Goal: Information Seeking & Learning: Learn about a topic

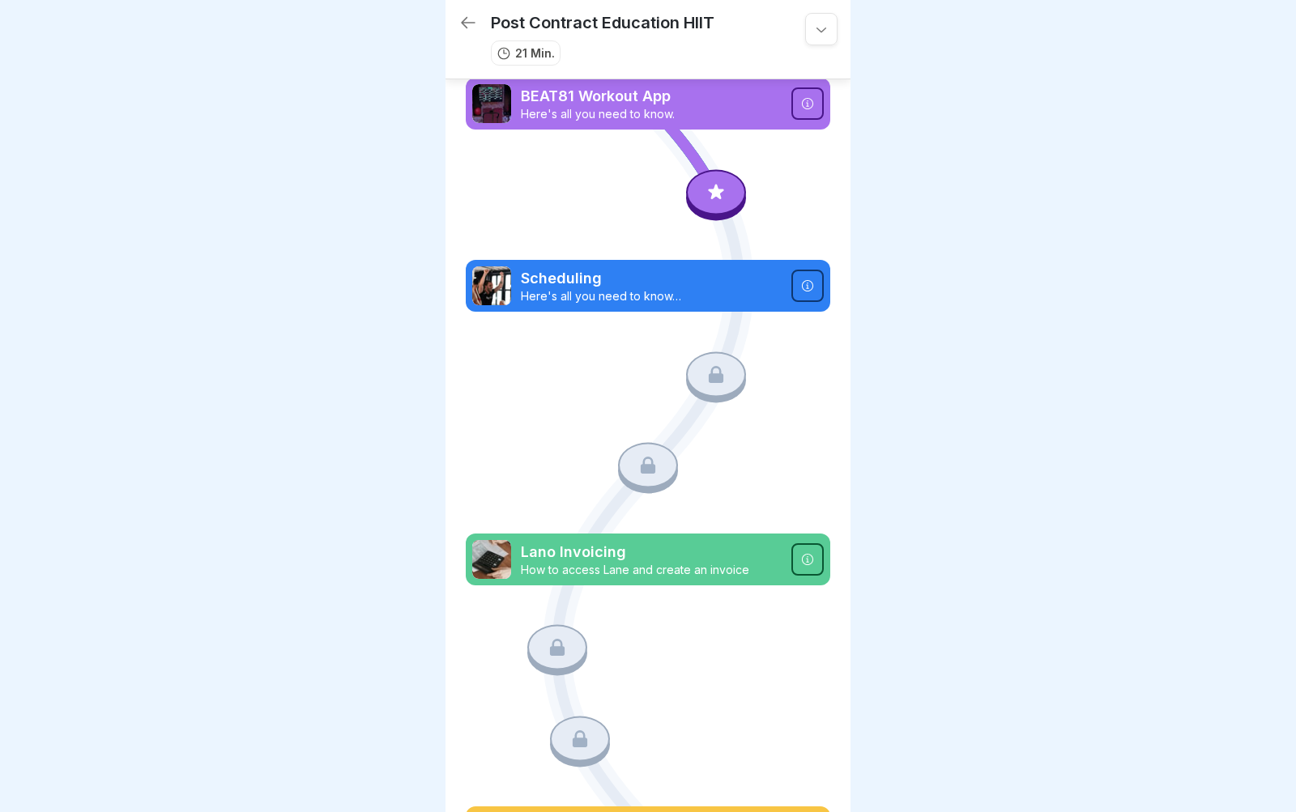
click at [810, 101] on icon at bounding box center [807, 103] width 13 height 13
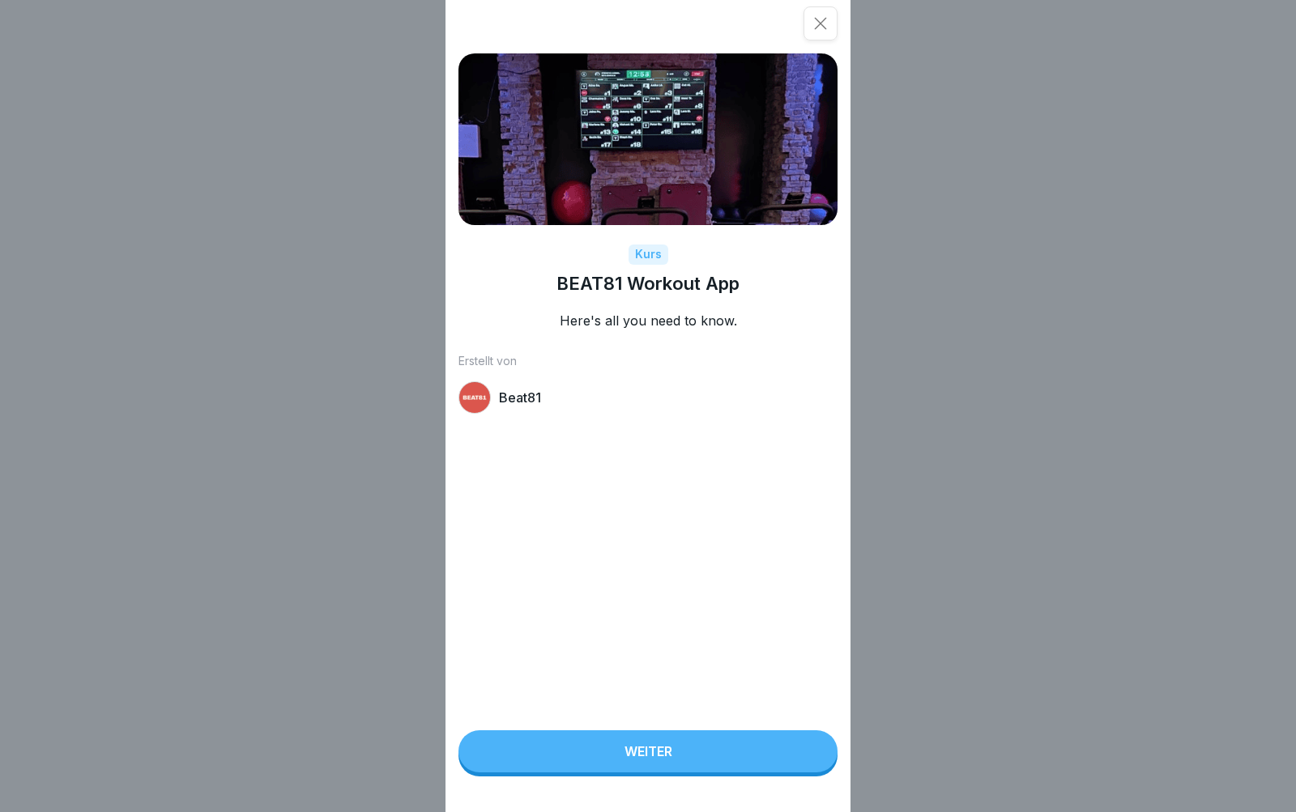
click at [734, 760] on button "Weiter" at bounding box center [647, 751] width 379 height 42
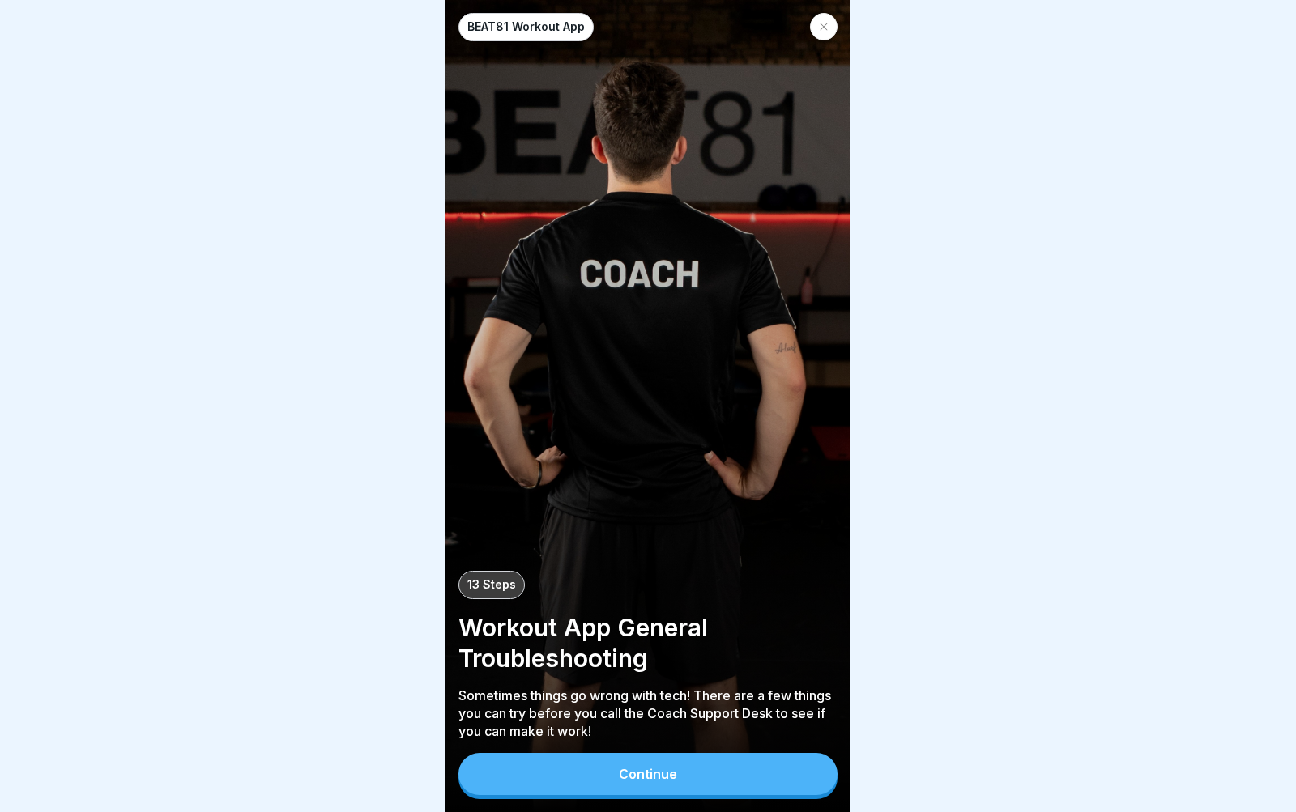
click at [720, 772] on button "Continue" at bounding box center [647, 774] width 379 height 42
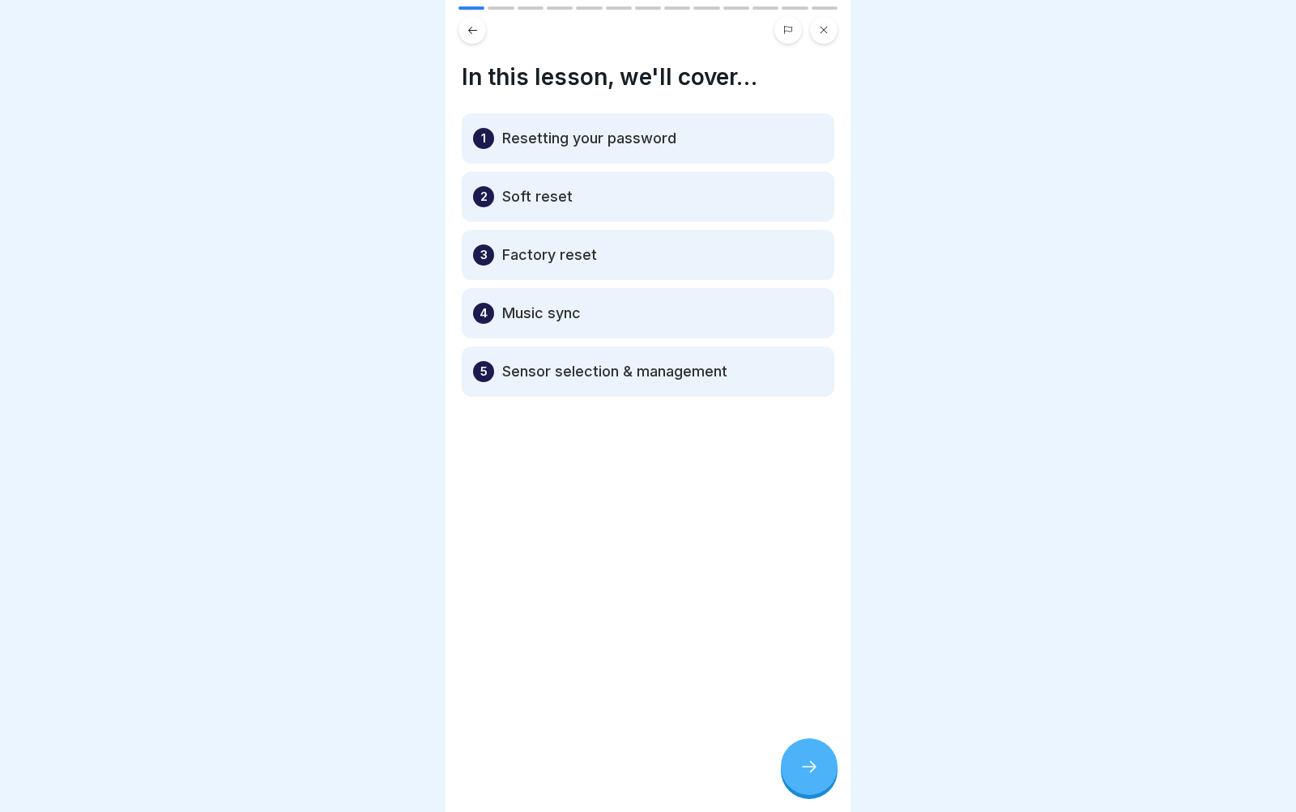
click at [816, 751] on div at bounding box center [809, 766] width 57 height 57
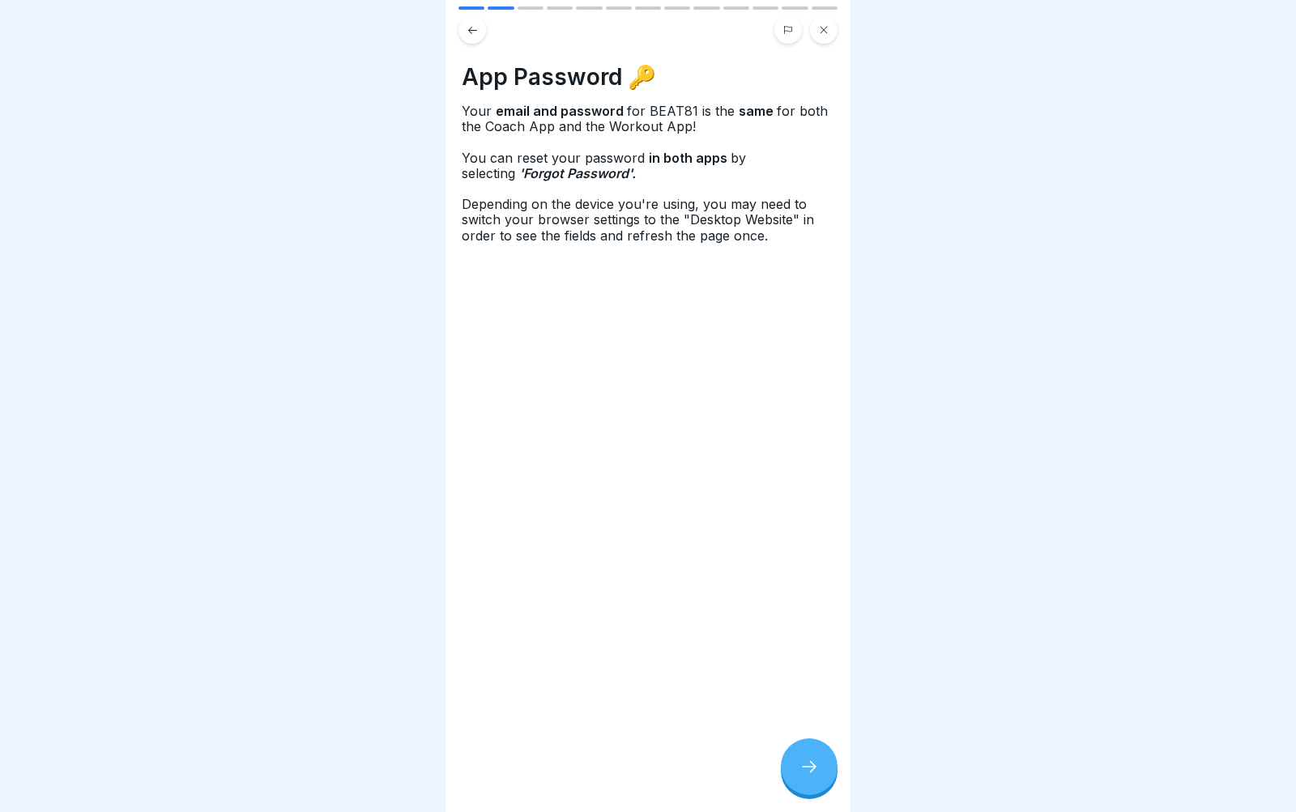
click at [819, 764] on div at bounding box center [809, 766] width 57 height 57
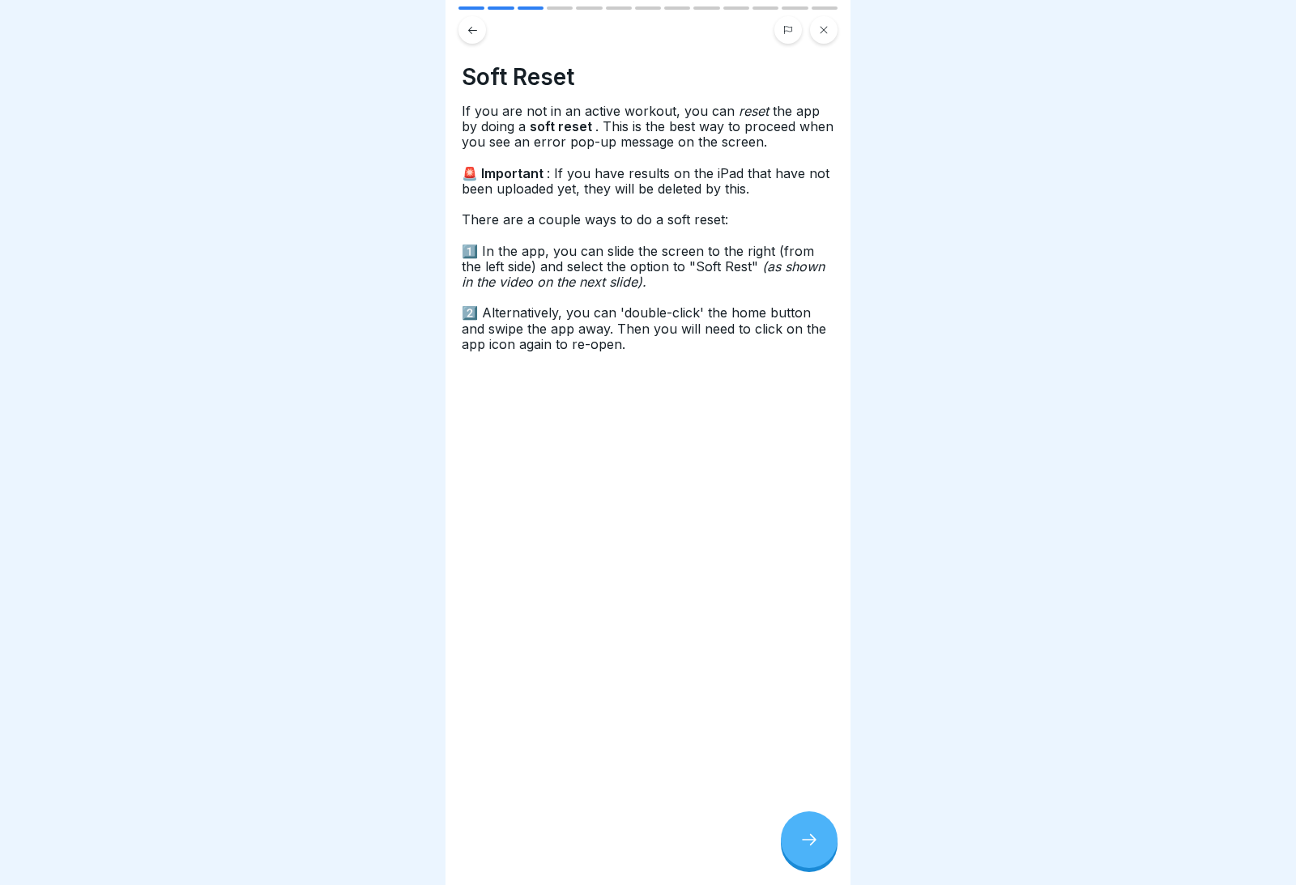
click at [809, 811] on div at bounding box center [809, 839] width 57 height 57
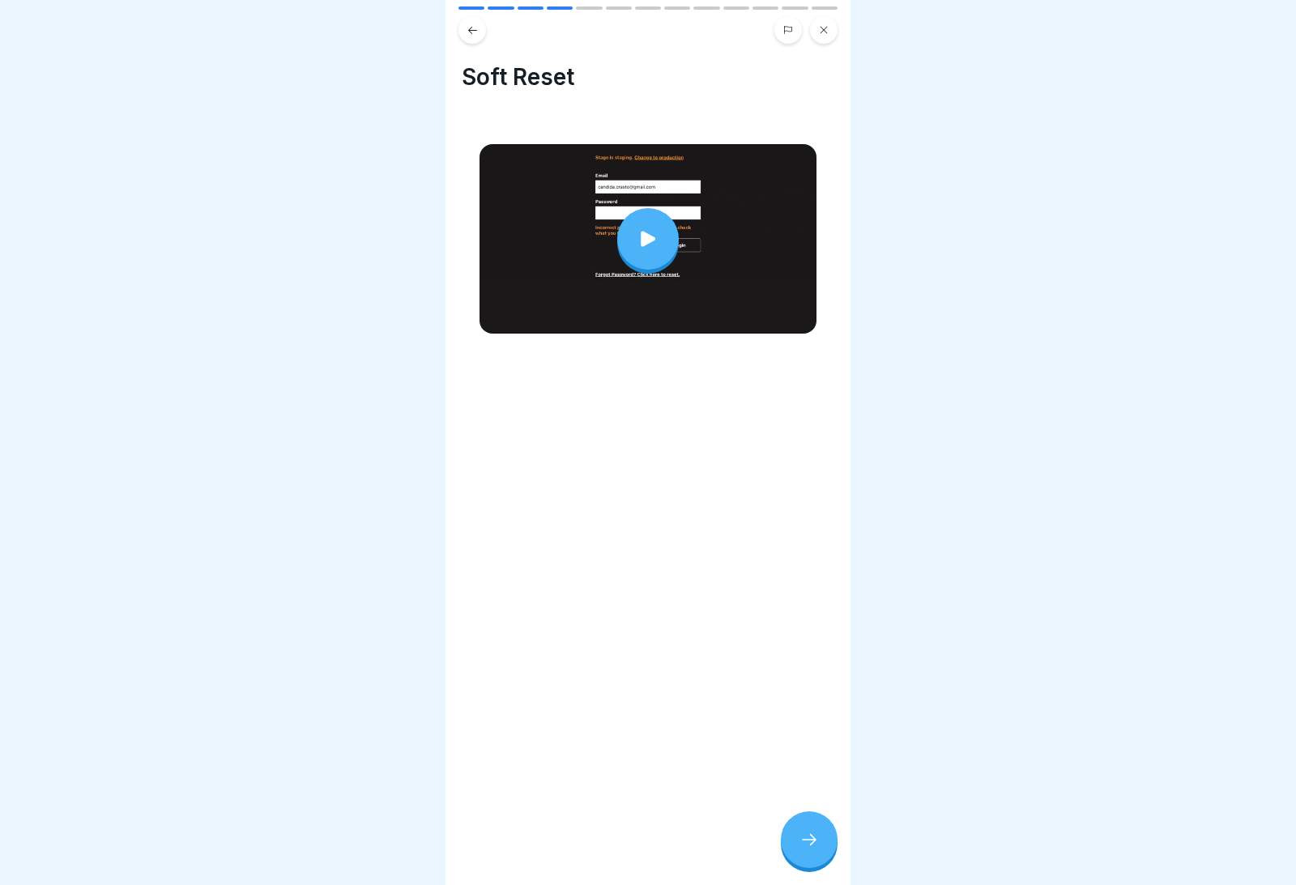
click at [636, 232] on icon at bounding box center [647, 239] width 23 height 23
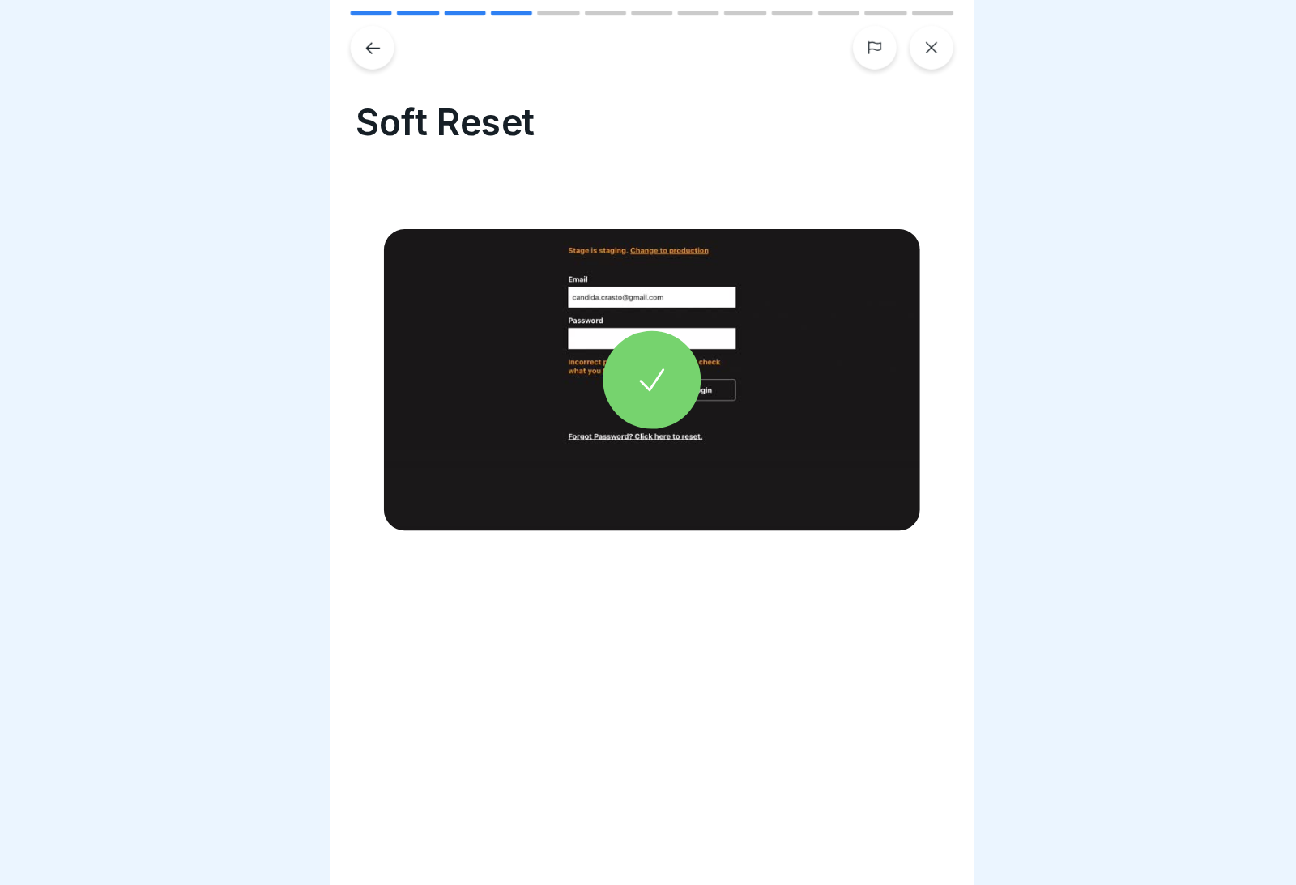
click at [617, 236] on div at bounding box center [648, 239] width 62 height 62
click at [541, 394] on div at bounding box center [648, 382] width 372 height 97
click at [533, 340] on div at bounding box center [648, 382] width 372 height 97
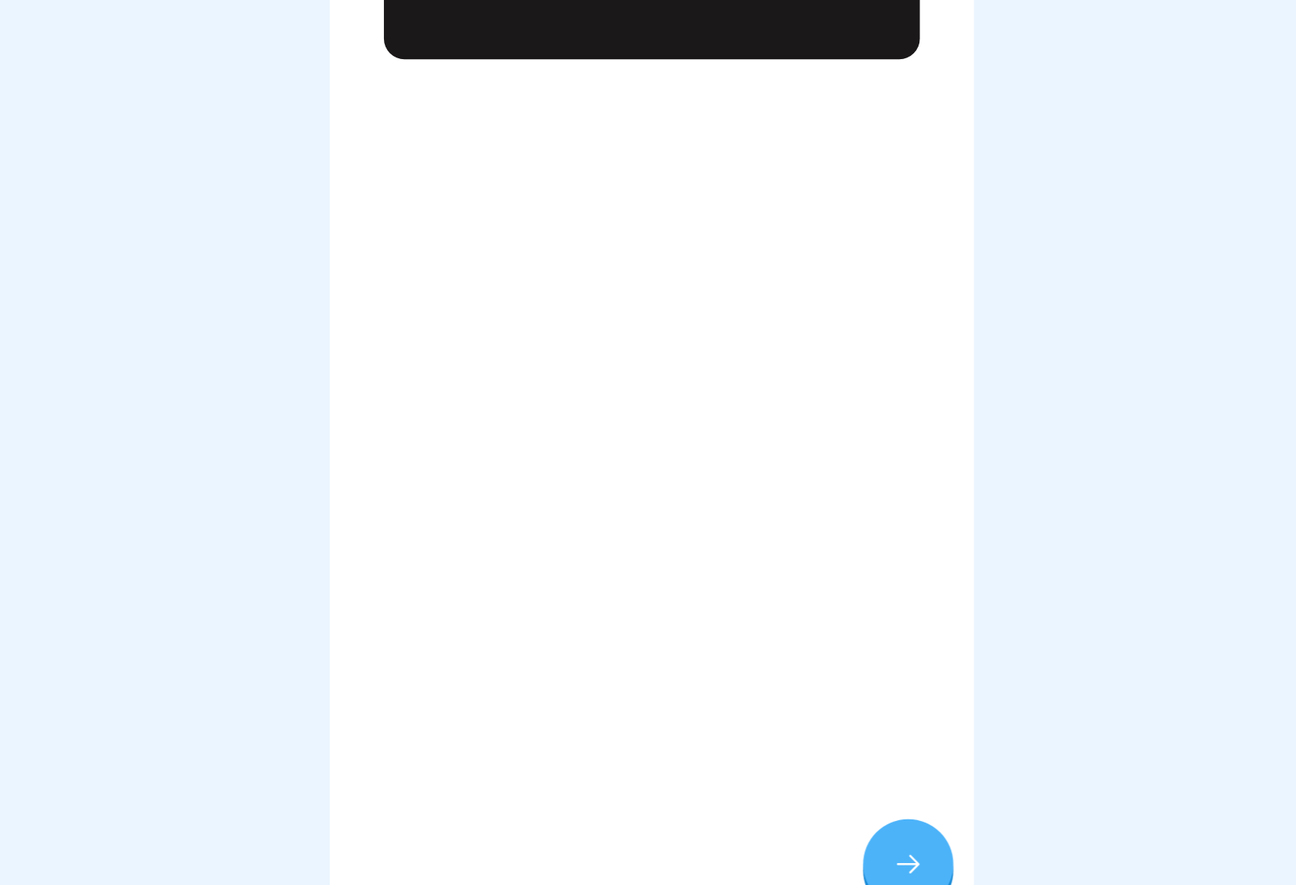
click at [560, 371] on div "Soft Reset" at bounding box center [647, 442] width 405 height 885
click at [781, 811] on div at bounding box center [809, 839] width 57 height 57
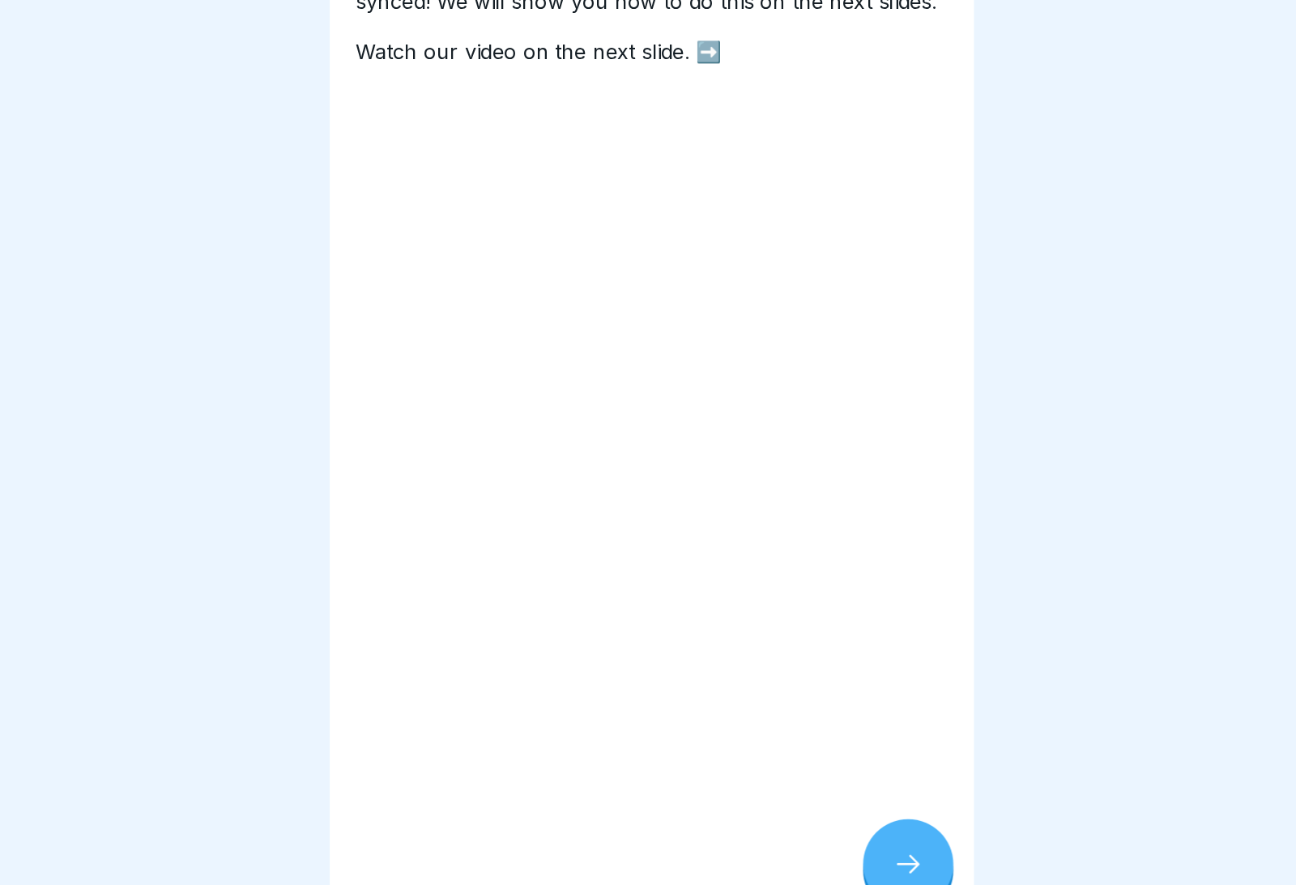
click at [551, 390] on div "Factory Reset A factory reset restores the app to its default settings . This c…" at bounding box center [647, 442] width 405 height 885
click at [799, 811] on icon at bounding box center [808, 839] width 19 height 19
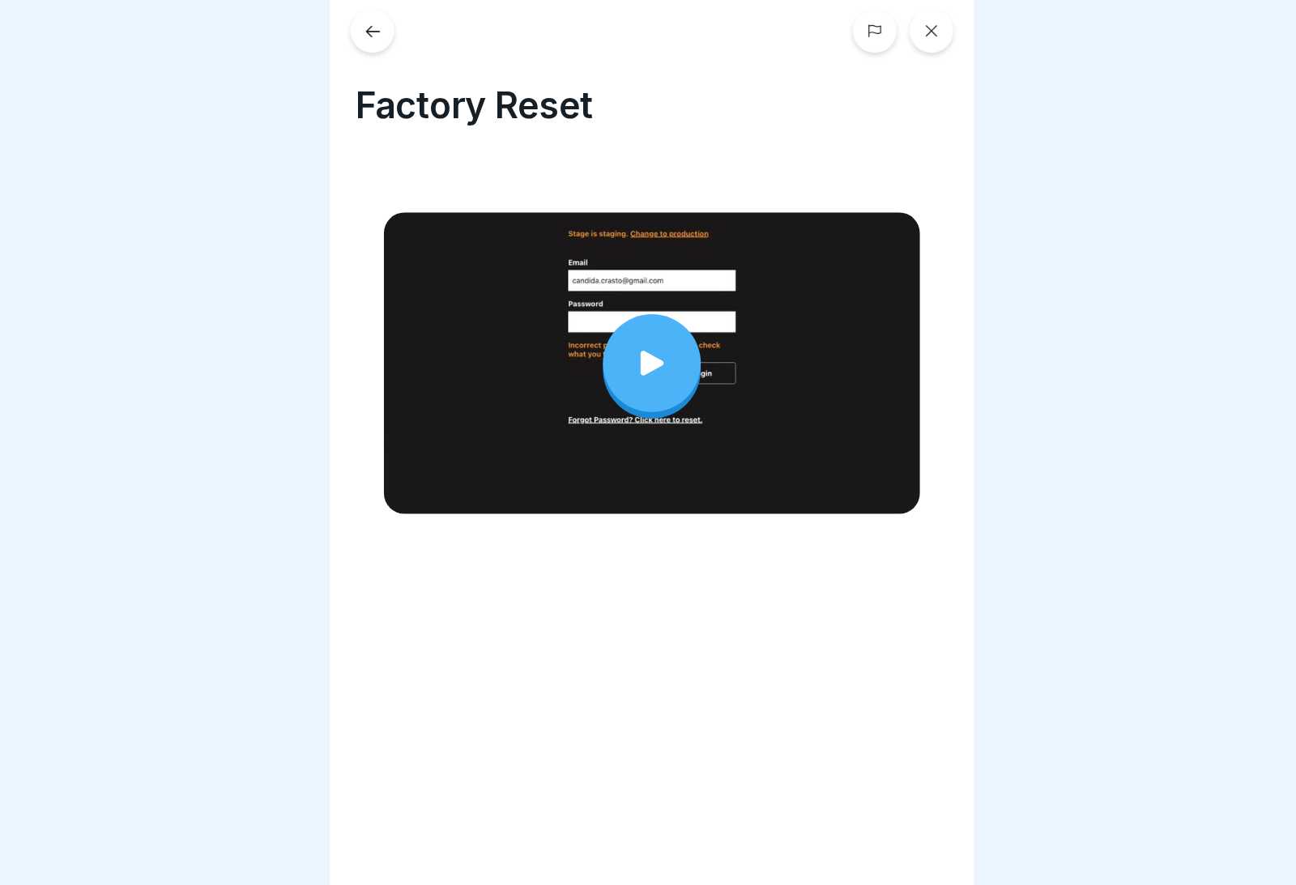
click at [636, 229] on icon at bounding box center [647, 239] width 23 height 23
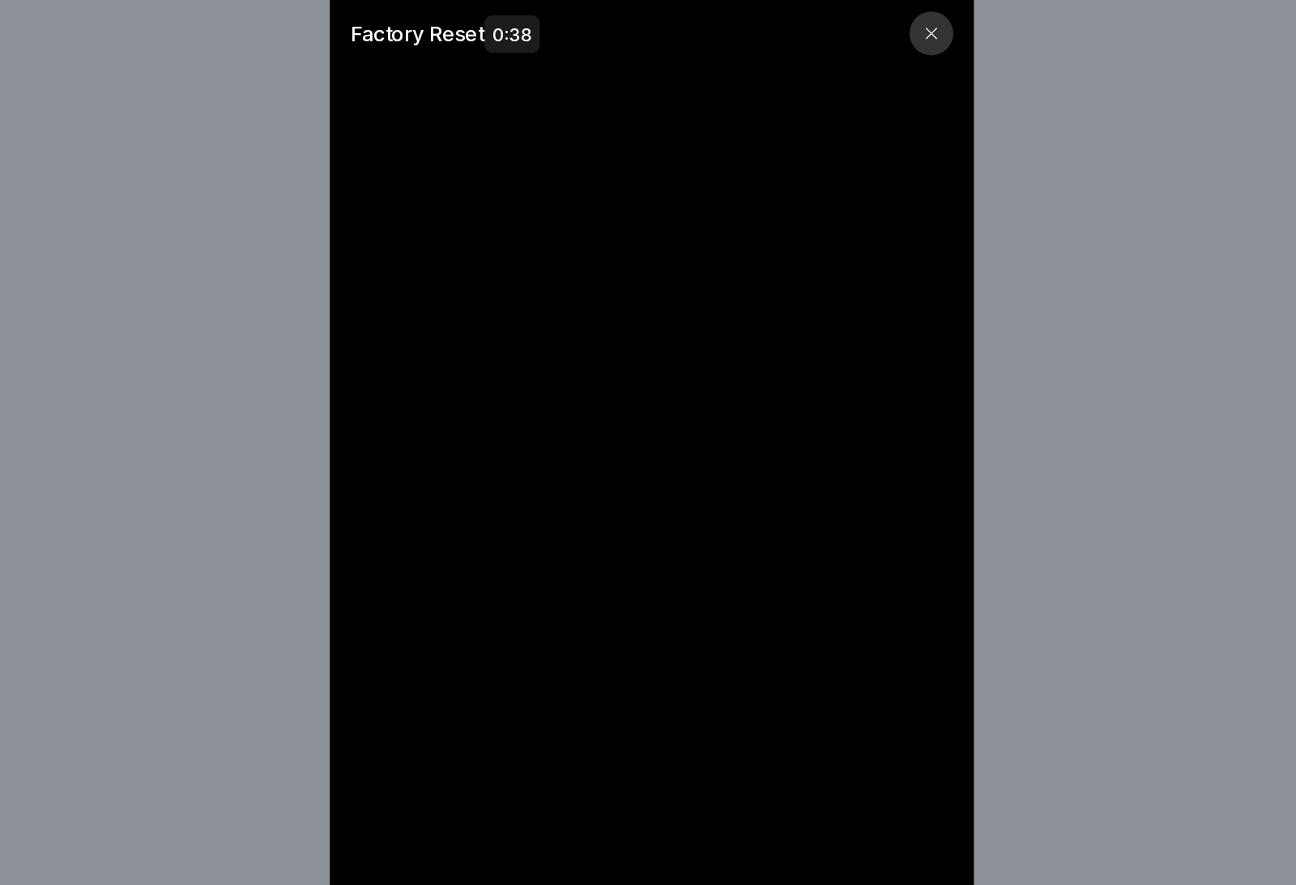
click at [504, 398] on video at bounding box center [647, 442] width 405 height 885
click at [577, 318] on video at bounding box center [647, 442] width 405 height 885
click at [633, 290] on div "Factory Reset 0:38" at bounding box center [648, 442] width 1296 height 885
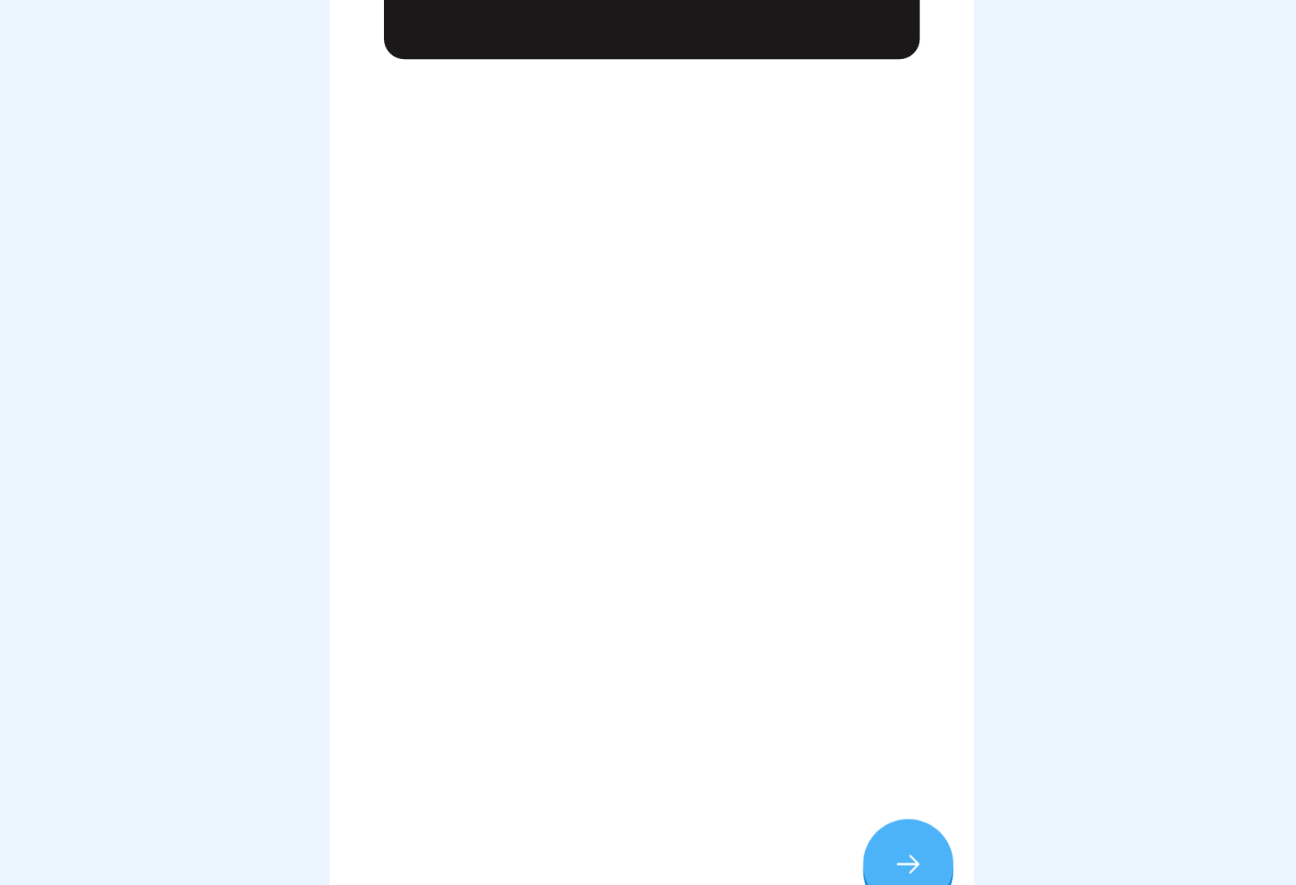
click at [799, 811] on icon at bounding box center [808, 839] width 19 height 19
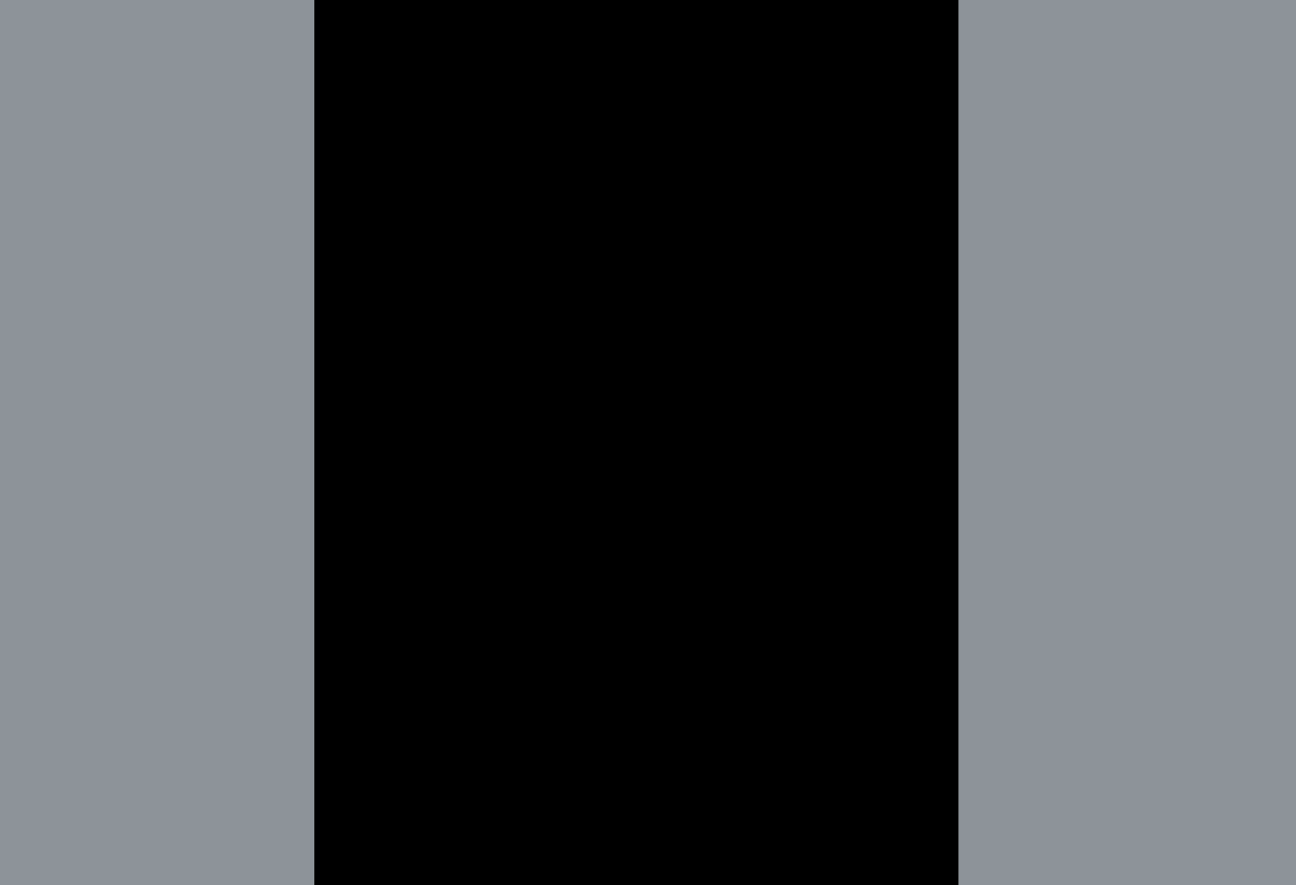
click at [481, 378] on video at bounding box center [647, 442] width 405 height 885
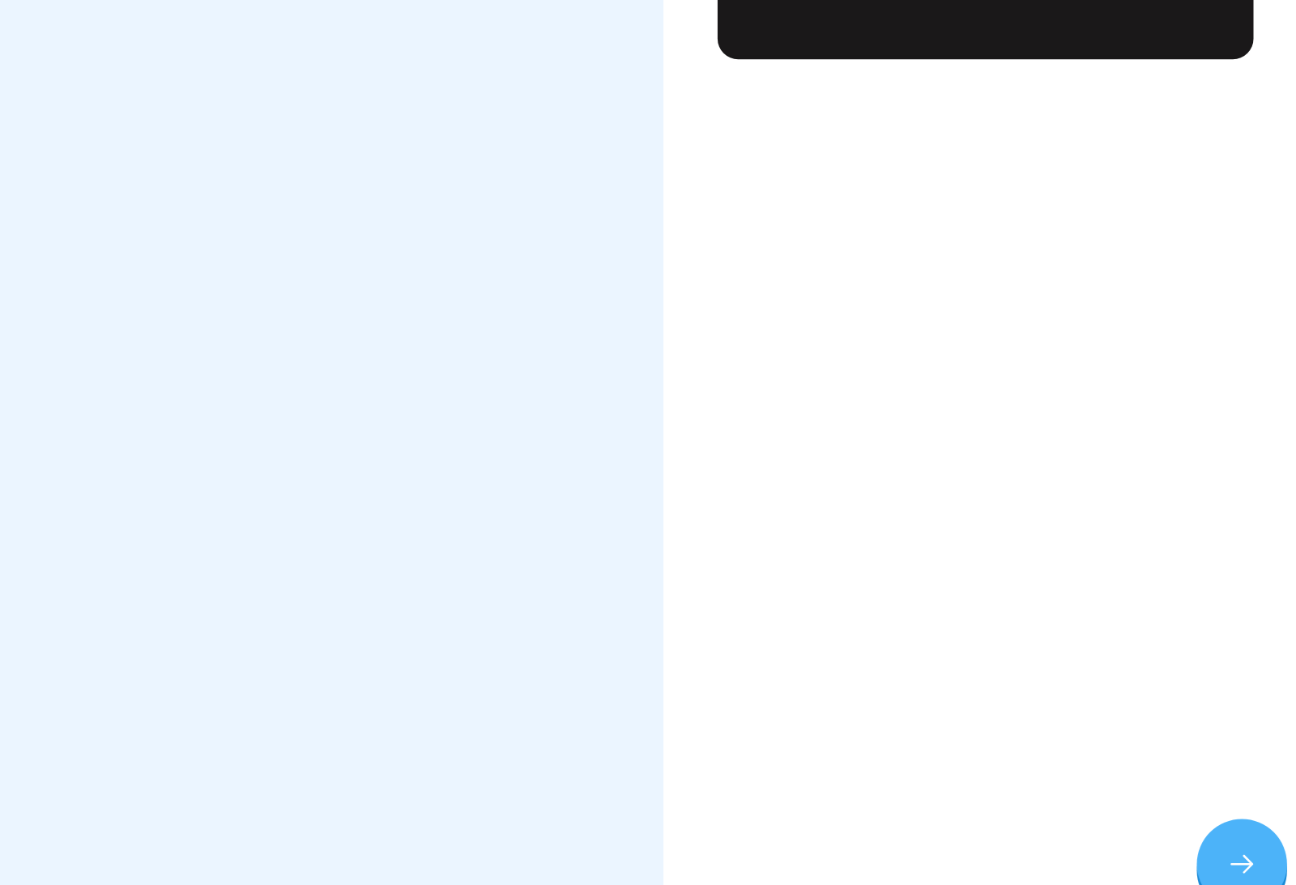
click at [688, 306] on div "Factory Reset" at bounding box center [647, 442] width 405 height 885
click at [794, 811] on div at bounding box center [809, 839] width 57 height 57
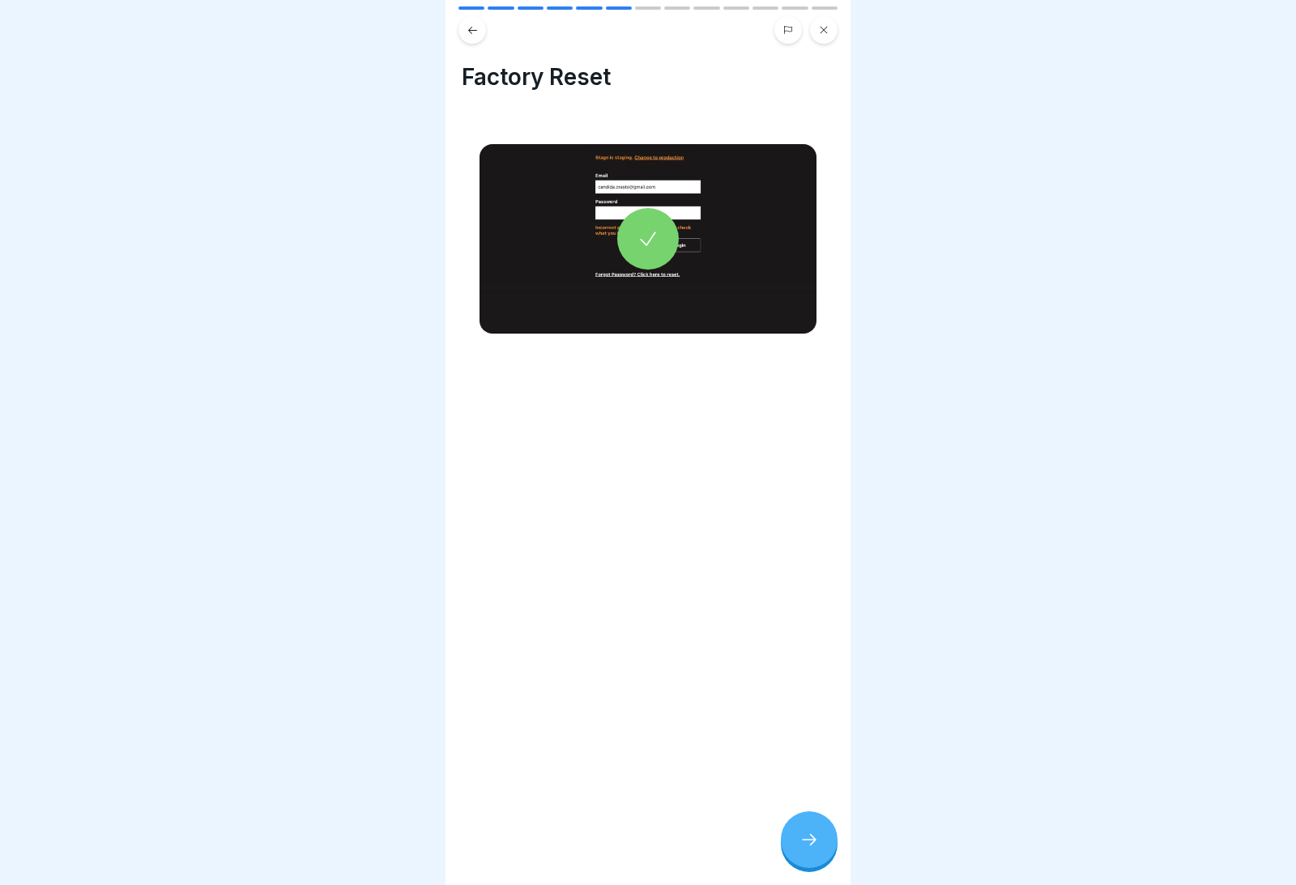
click at [823, 811] on div at bounding box center [809, 839] width 57 height 57
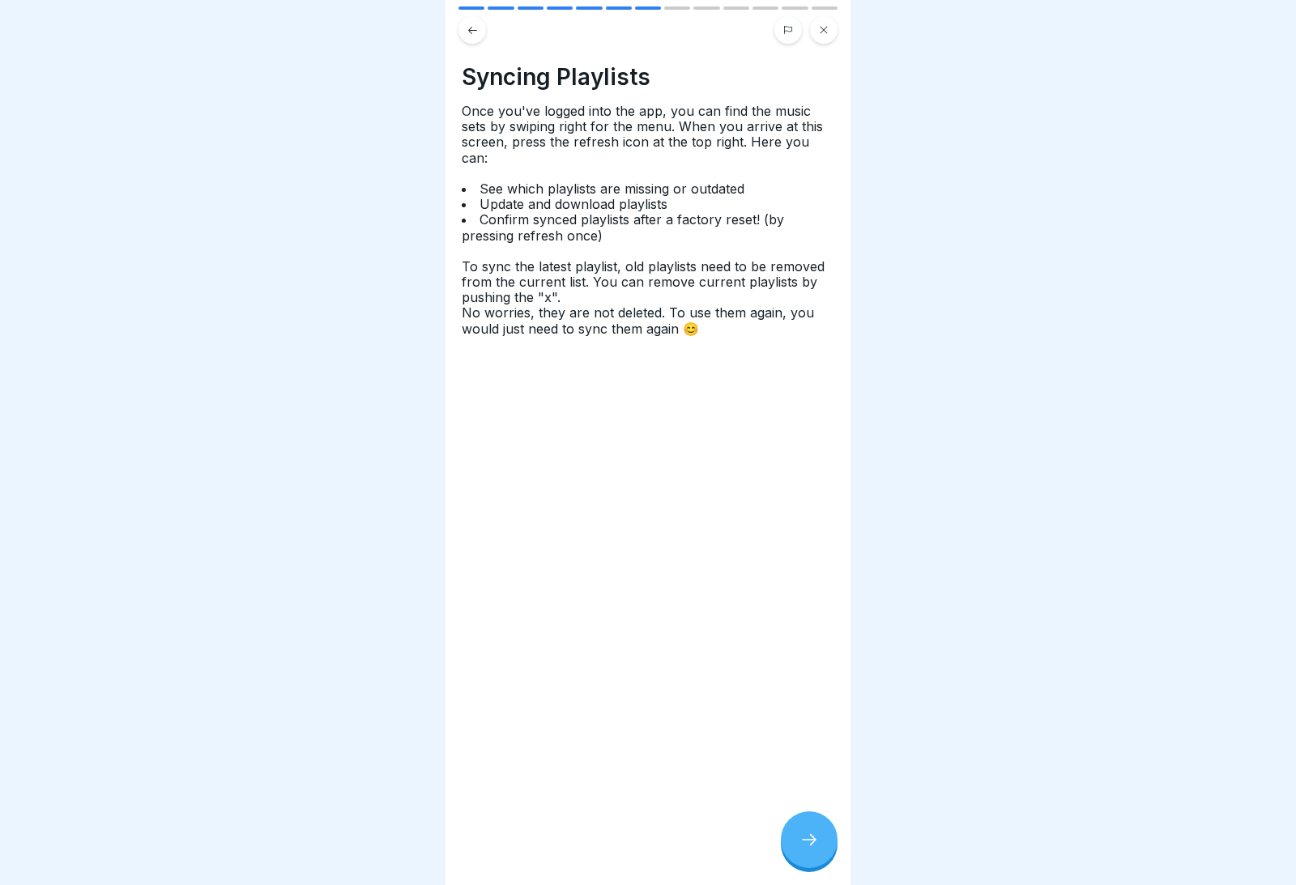
click at [815, 811] on icon at bounding box center [809, 839] width 15 height 11
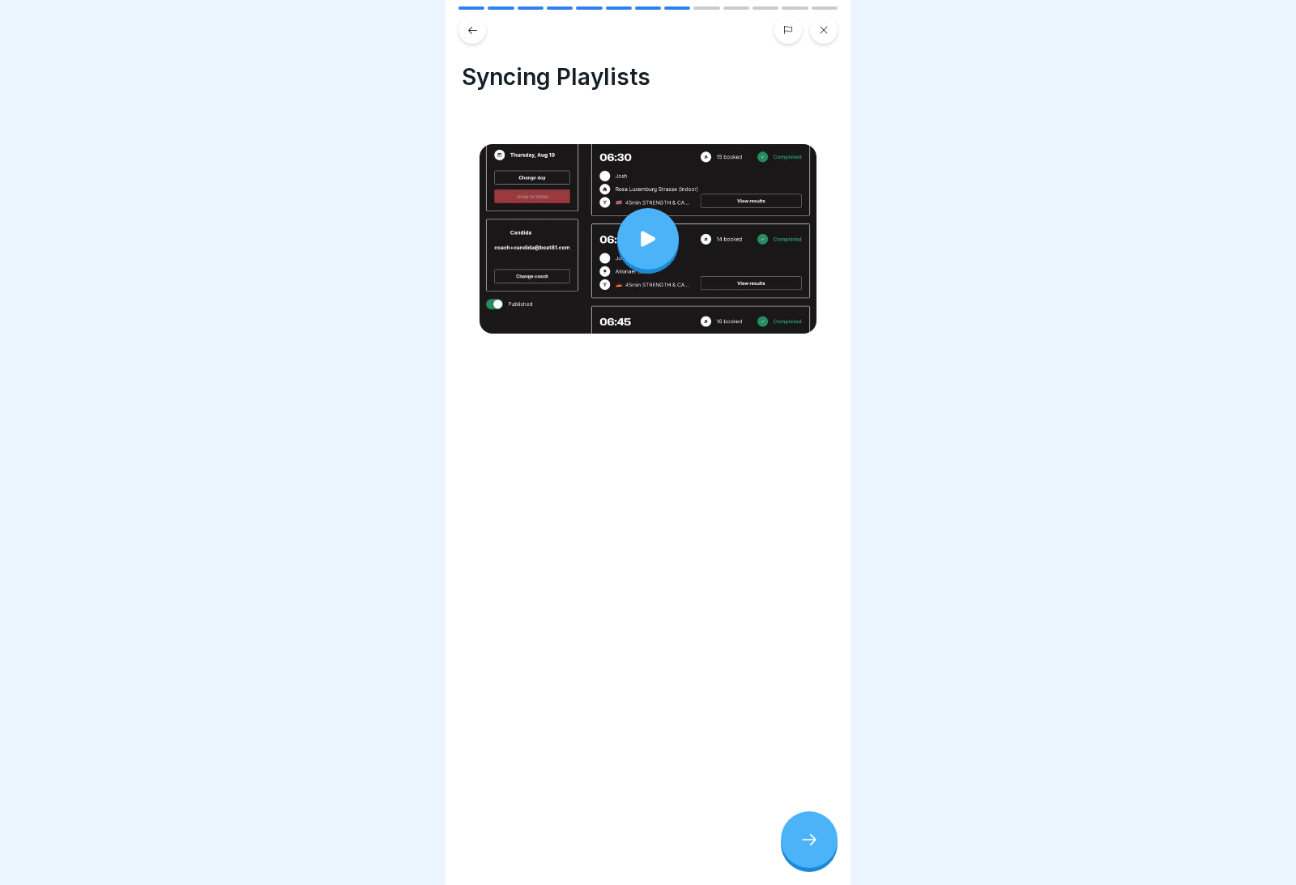
click at [660, 229] on div at bounding box center [648, 239] width 62 height 62
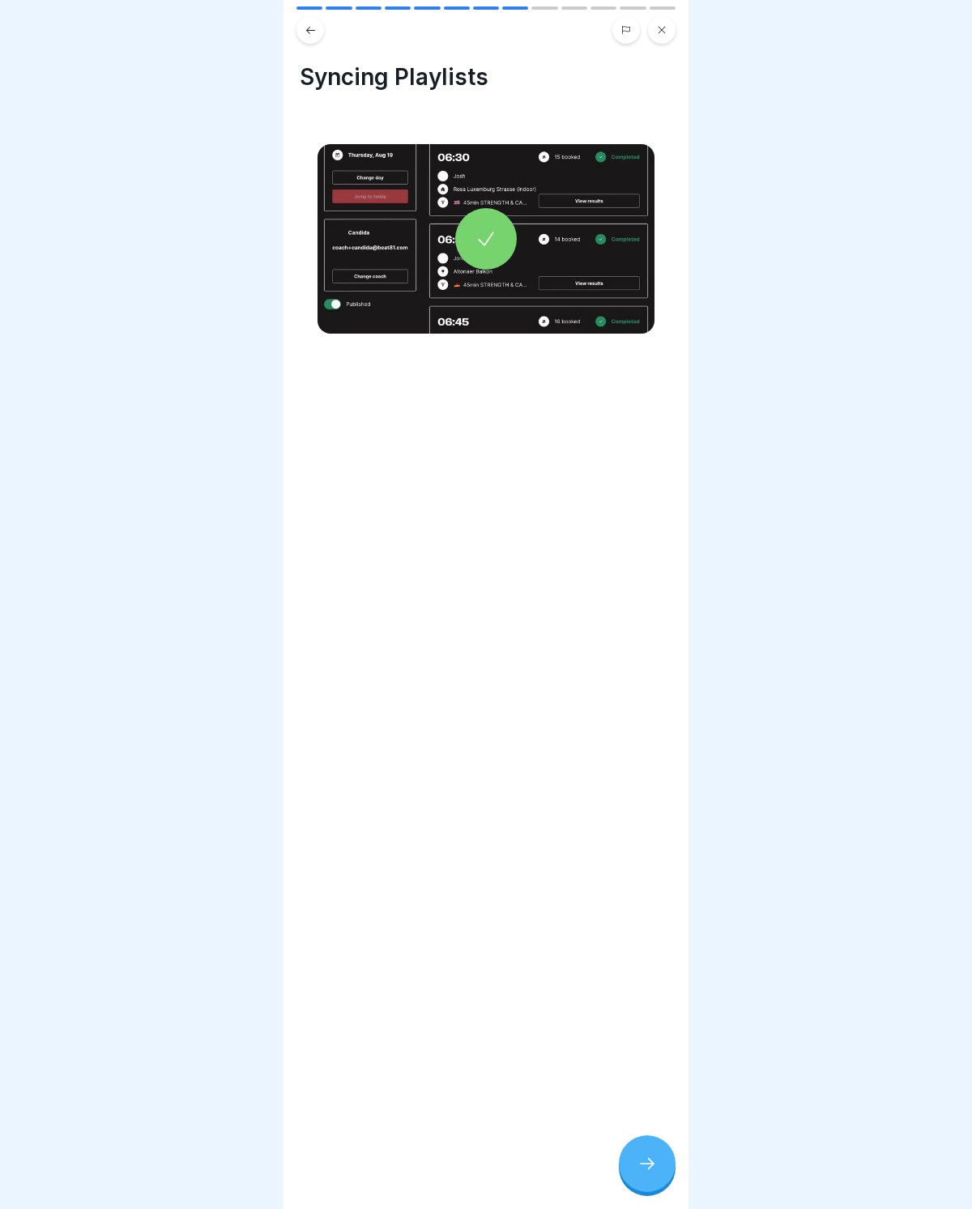
click at [648, 811] on icon at bounding box center [646, 1163] width 19 height 19
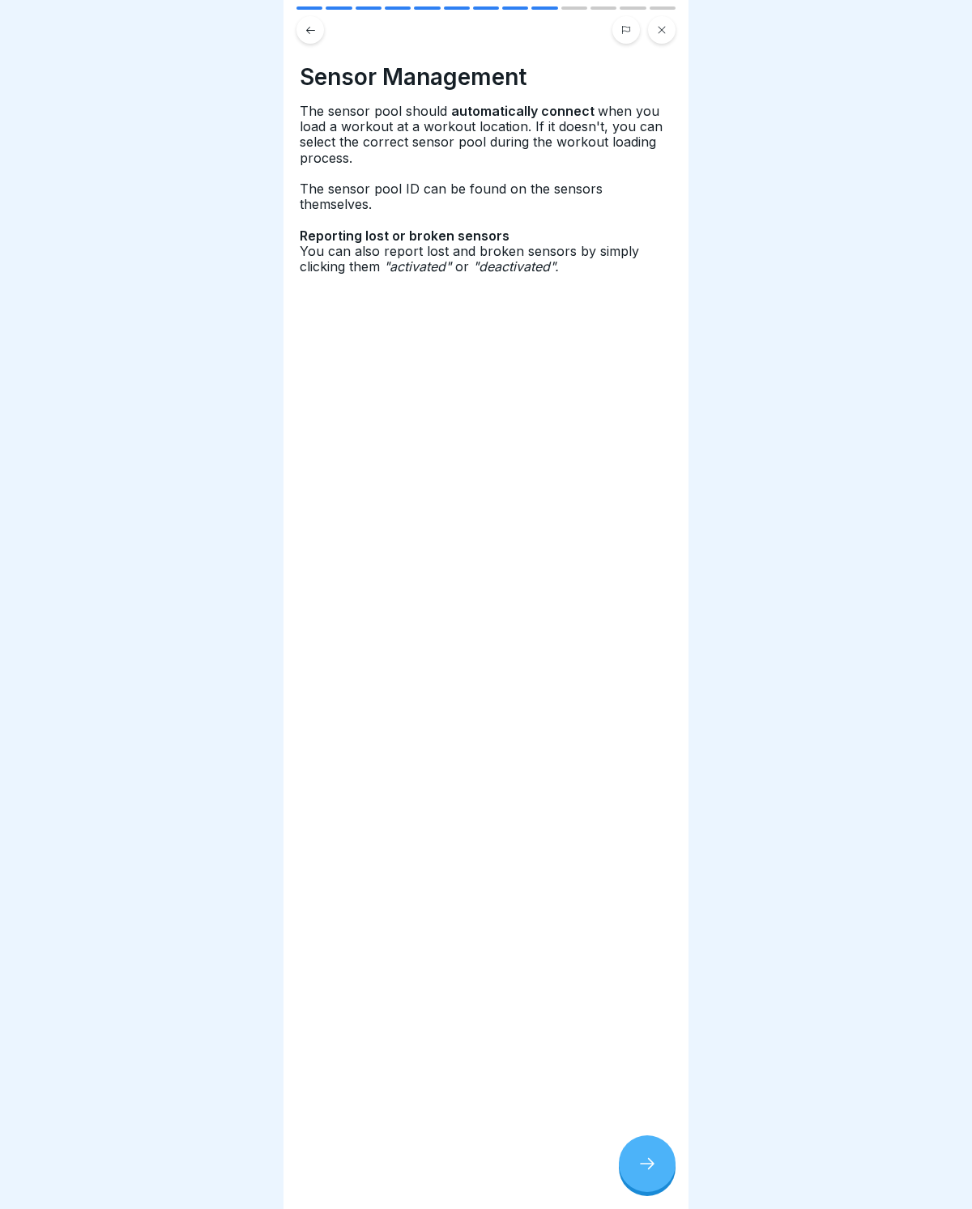
click at [649, 811] on icon at bounding box center [646, 1163] width 19 height 19
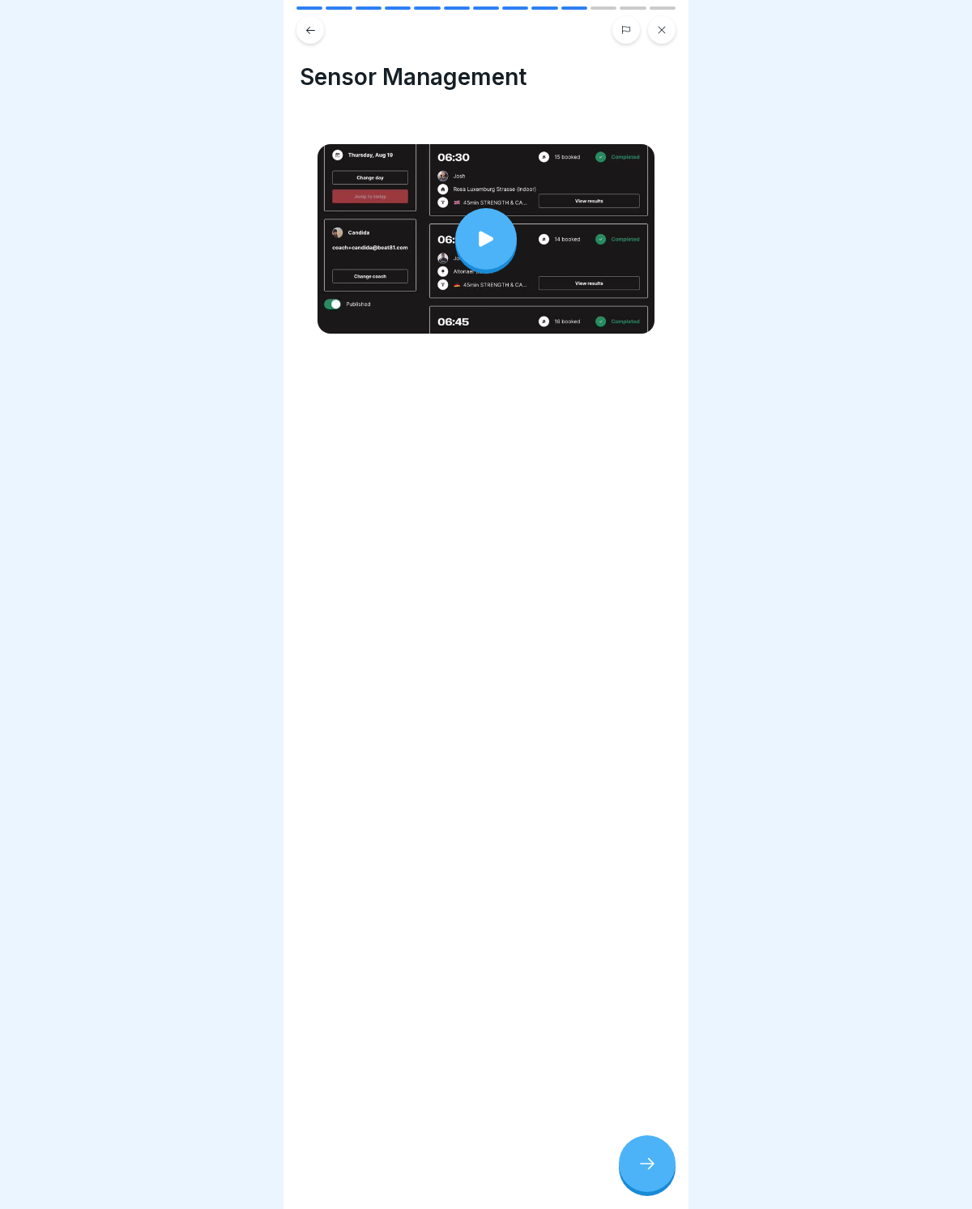
click at [487, 233] on icon at bounding box center [485, 239] width 23 height 23
click at [646, 811] on icon at bounding box center [646, 1163] width 19 height 19
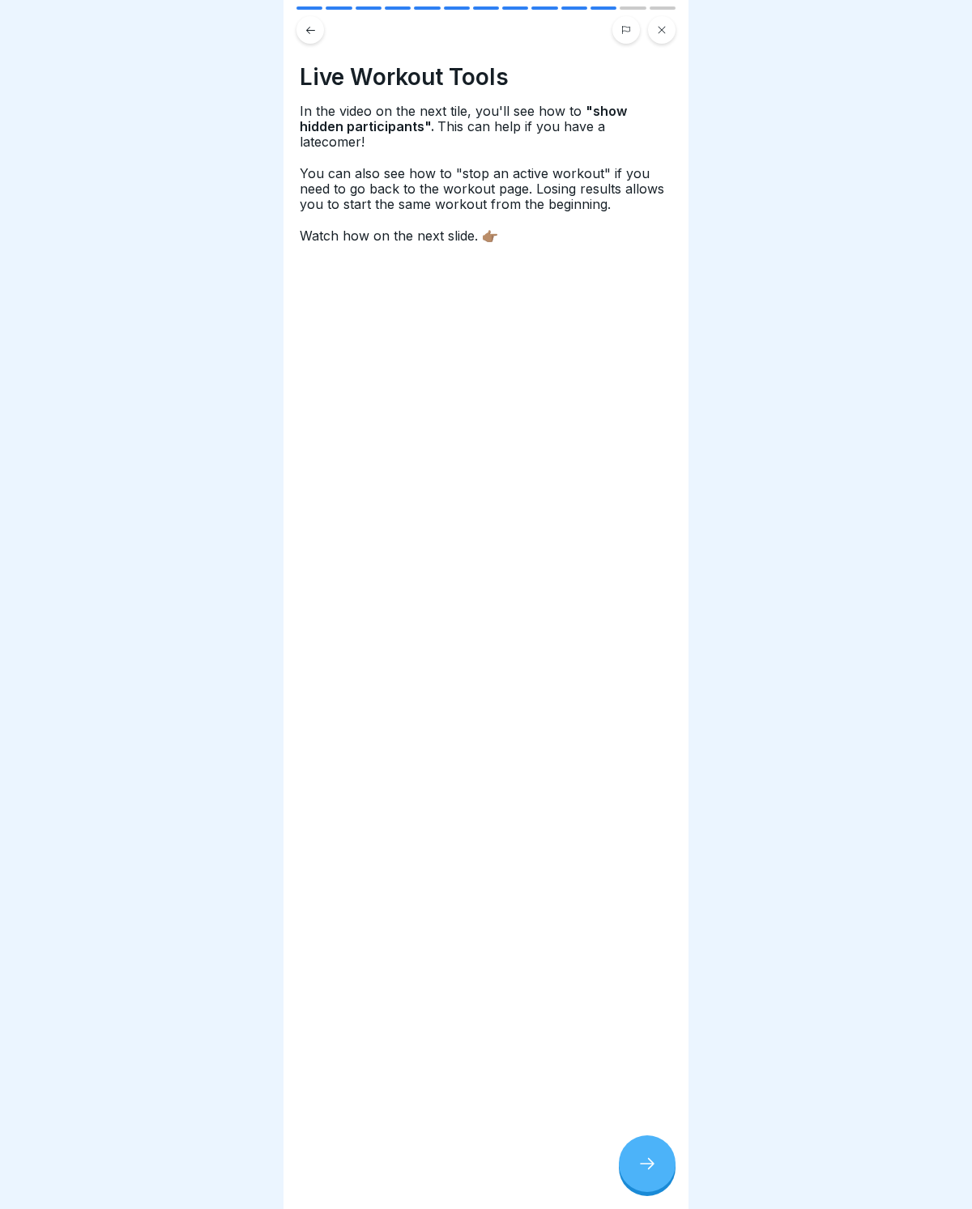
click at [659, 811] on div at bounding box center [647, 1163] width 57 height 57
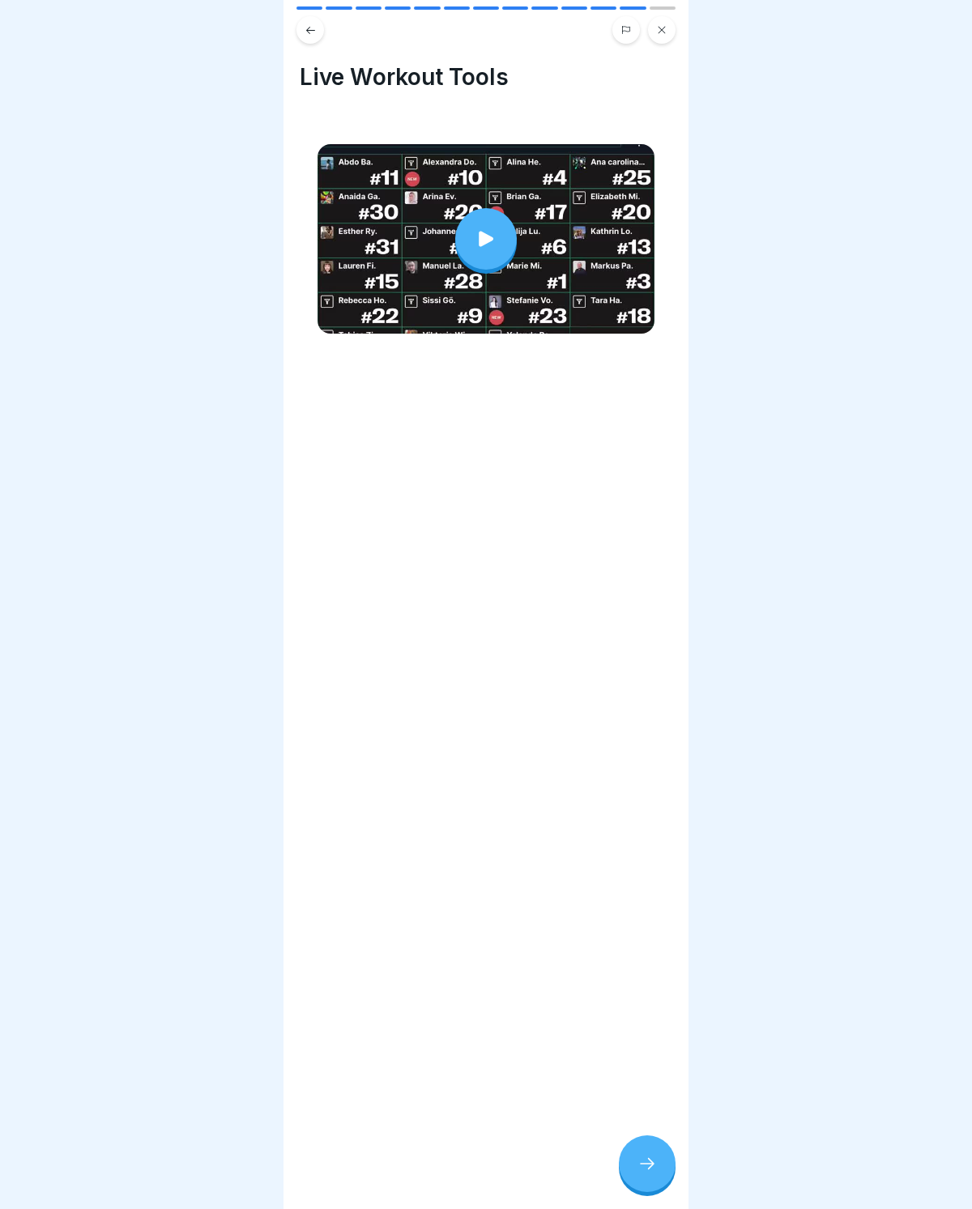
click at [496, 235] on icon at bounding box center [485, 239] width 23 height 23
click at [660, 811] on div at bounding box center [647, 1163] width 57 height 57
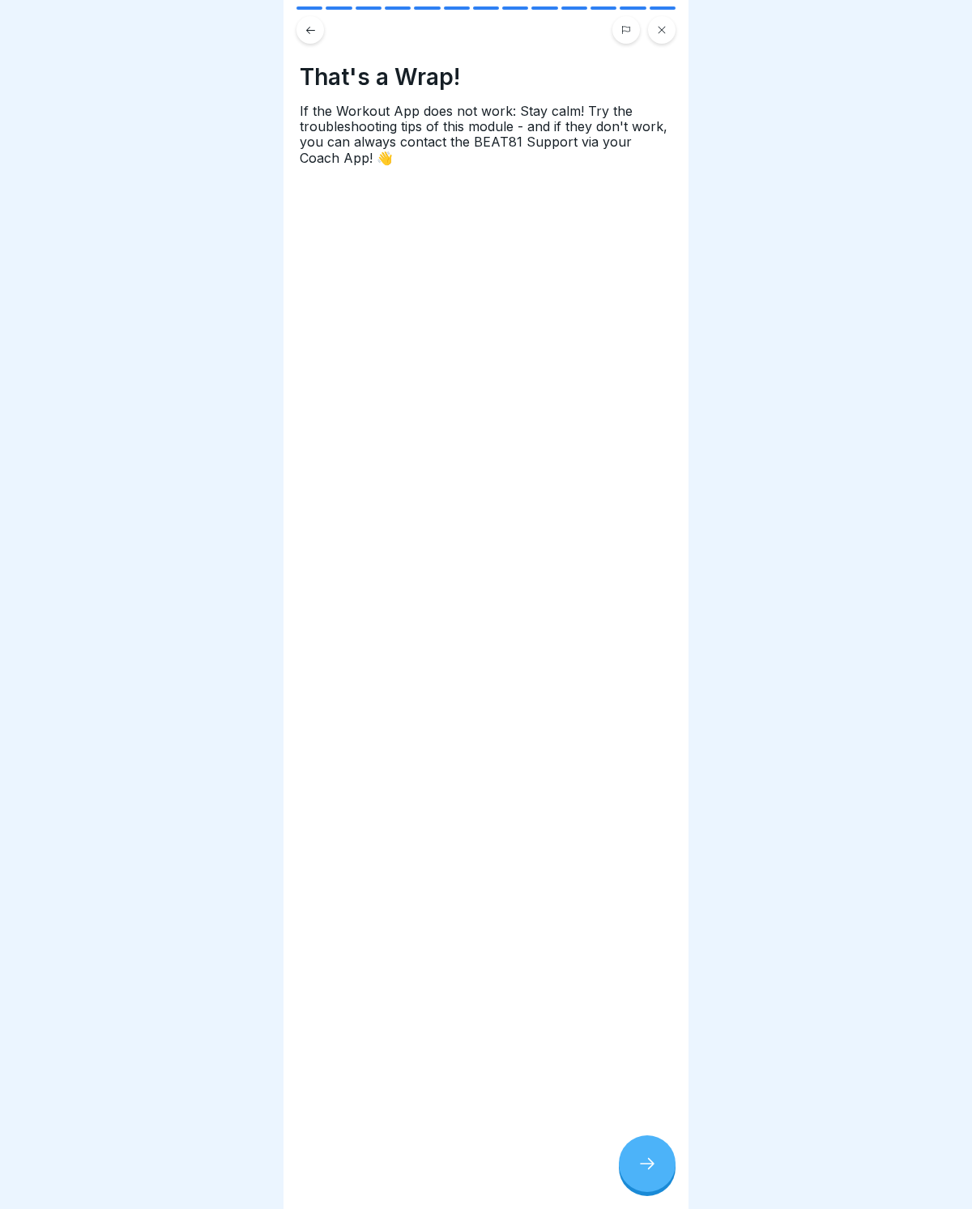
click at [654, 811] on icon at bounding box center [646, 1163] width 19 height 19
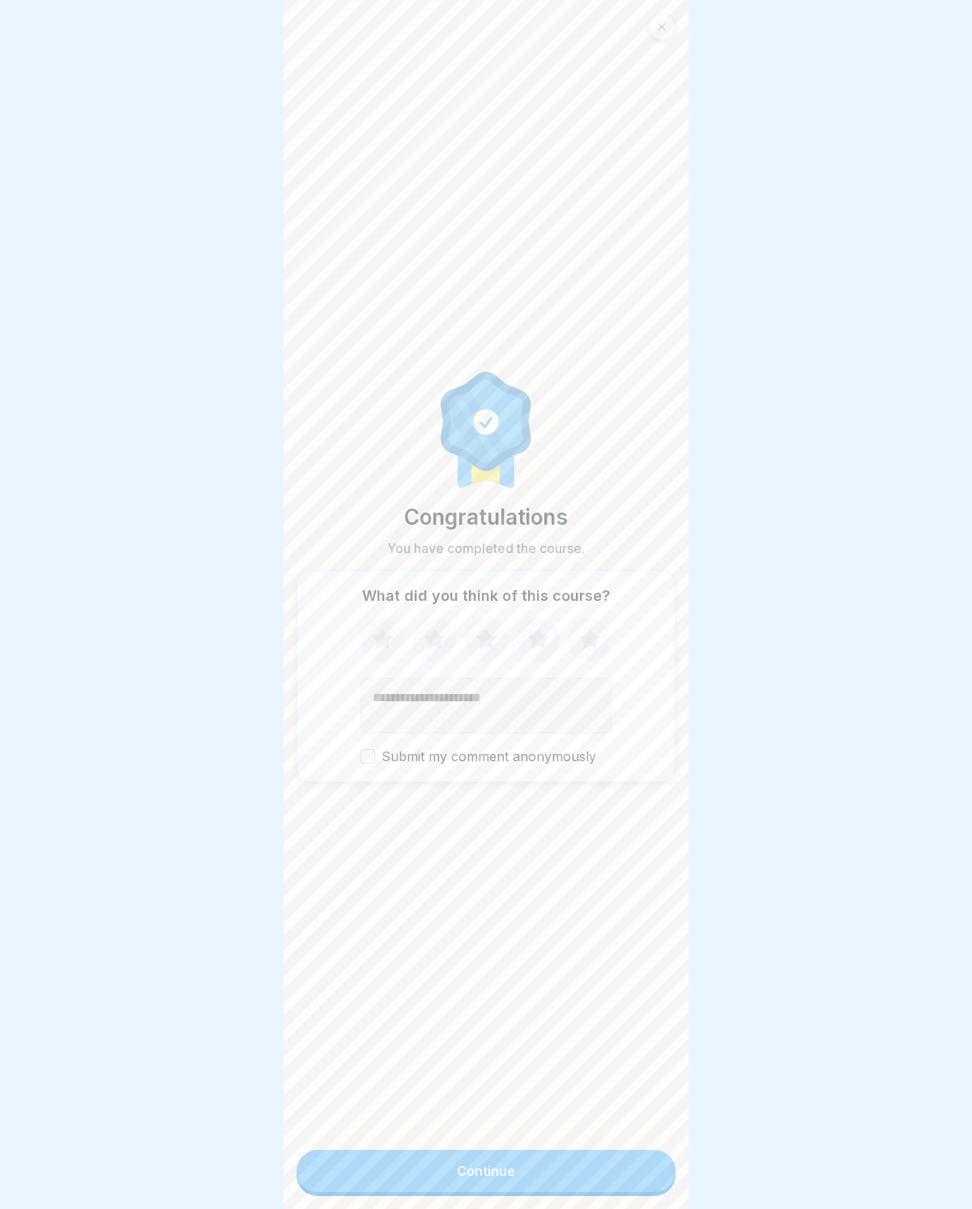
click at [589, 642] on icon at bounding box center [589, 638] width 21 height 20
click at [587, 811] on button "Continue" at bounding box center [485, 1171] width 379 height 42
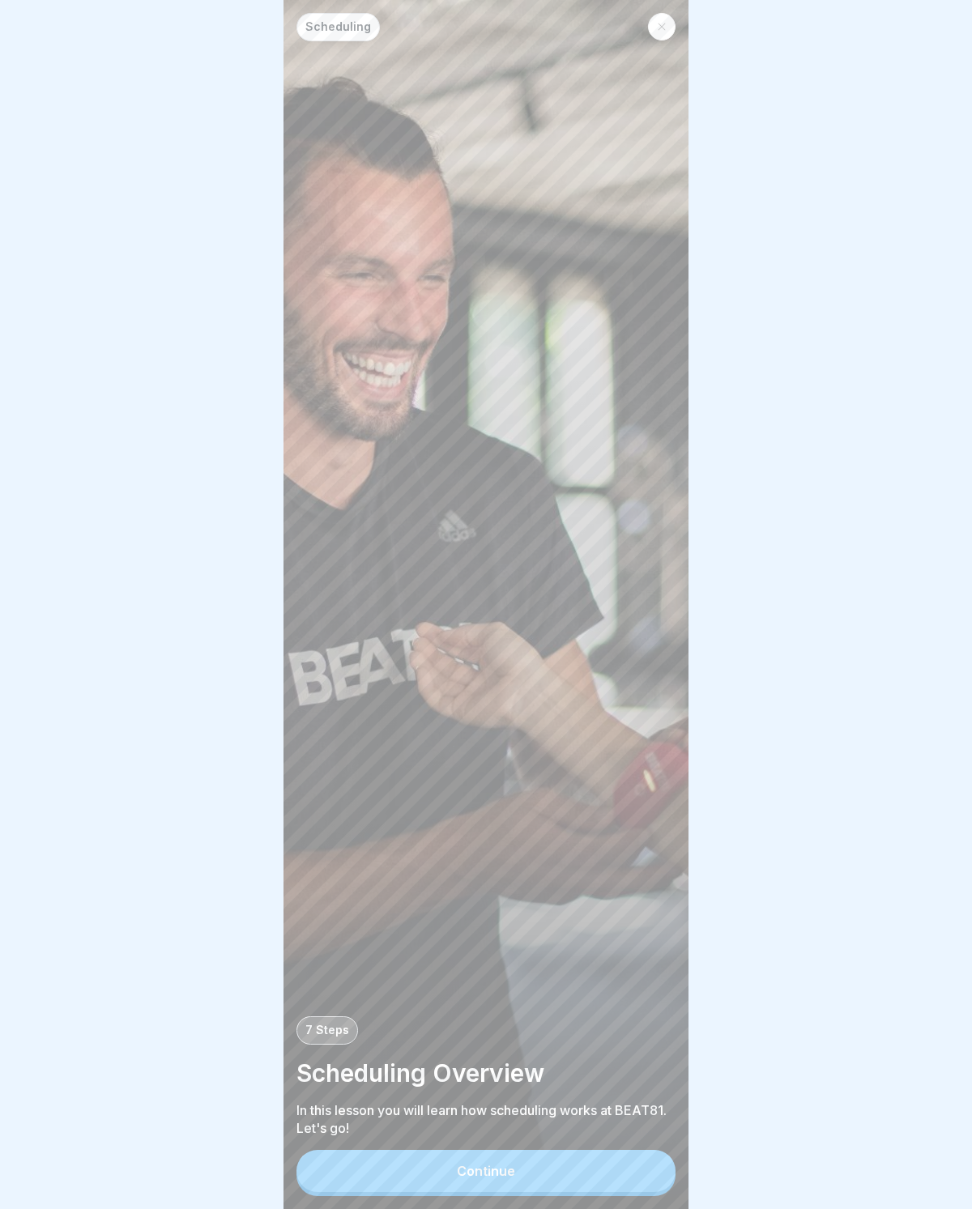
click at [523, 811] on button "Continue" at bounding box center [485, 1171] width 379 height 42
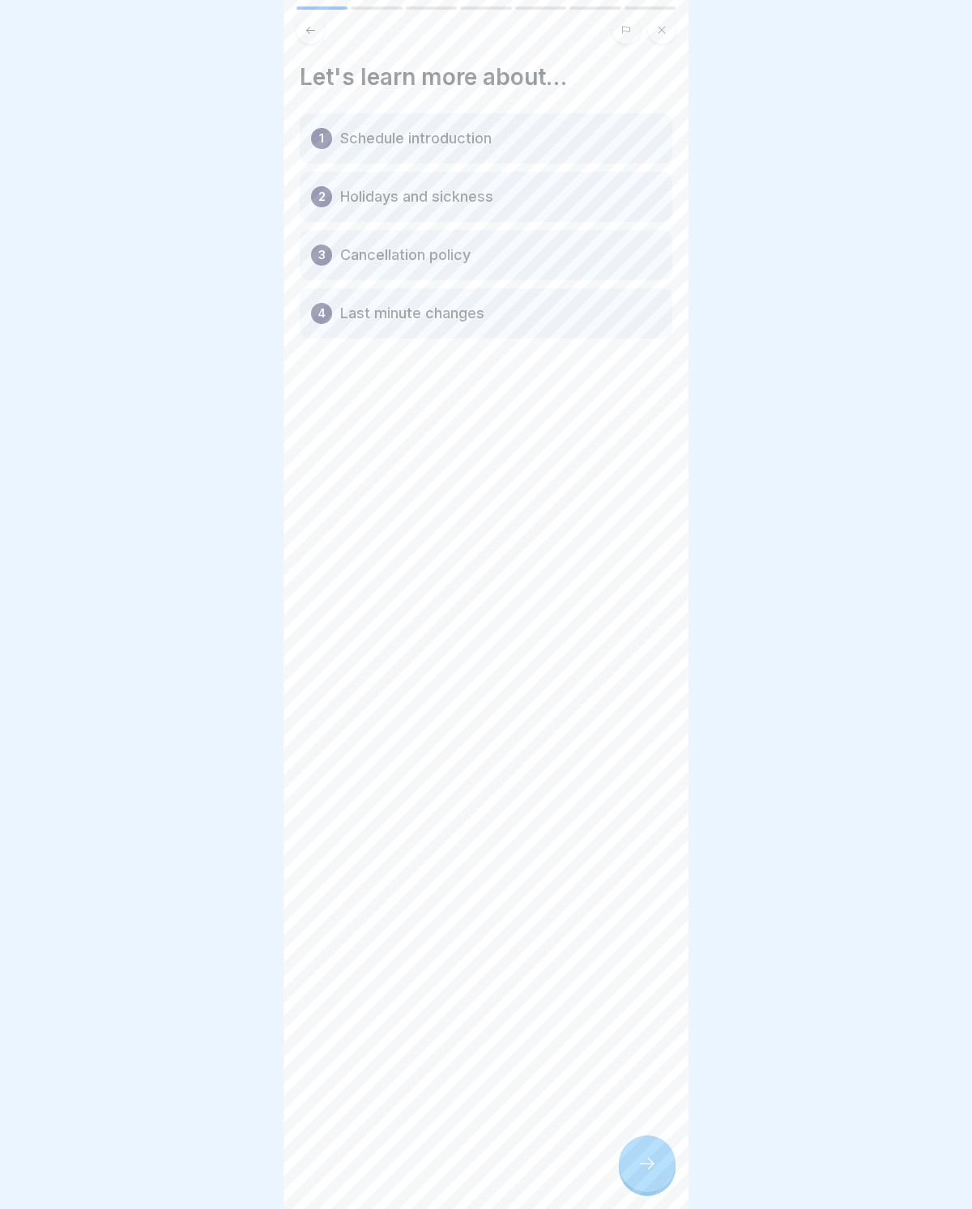
click at [641, 811] on icon at bounding box center [646, 1163] width 19 height 19
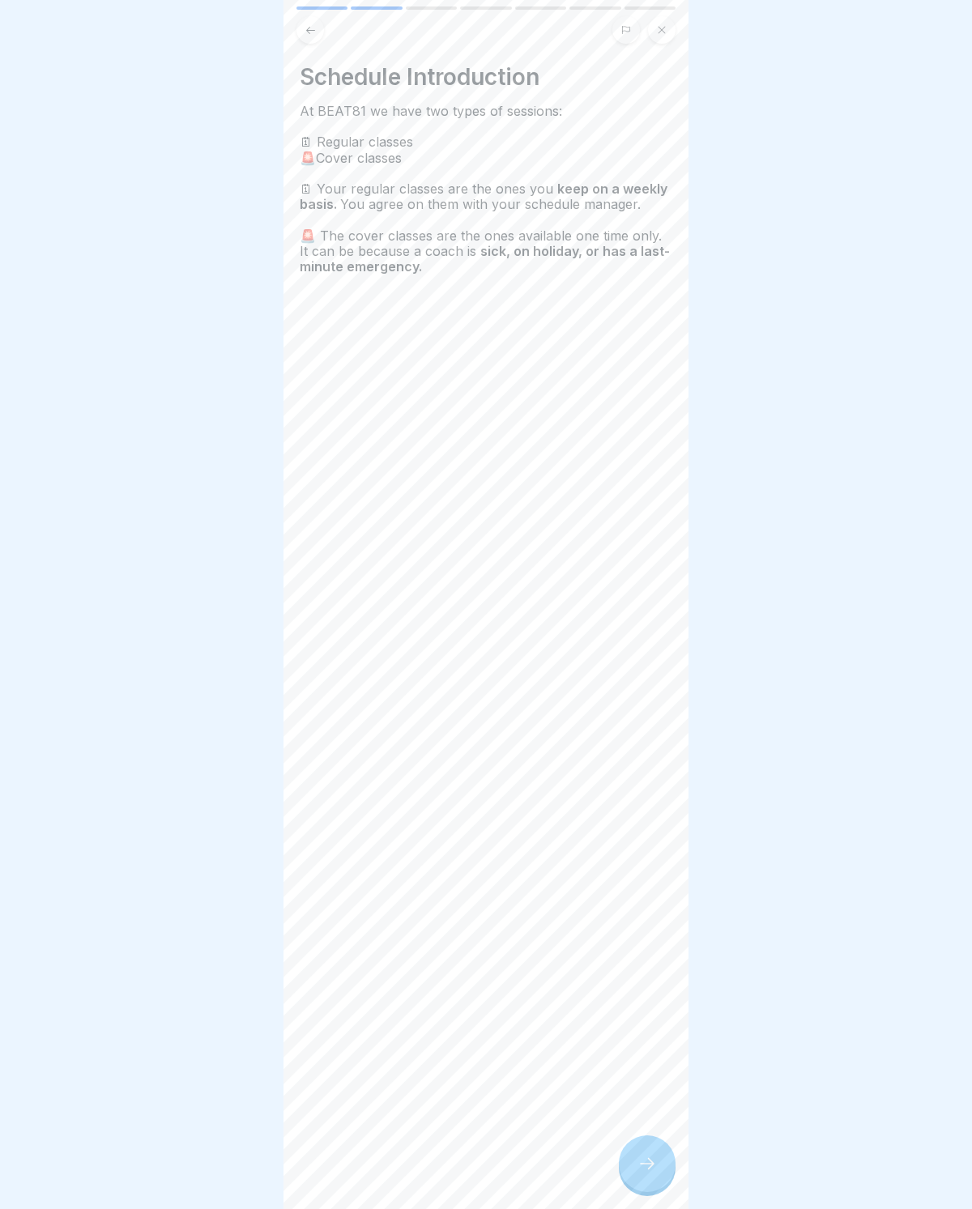
click at [662, 811] on div at bounding box center [647, 1163] width 57 height 57
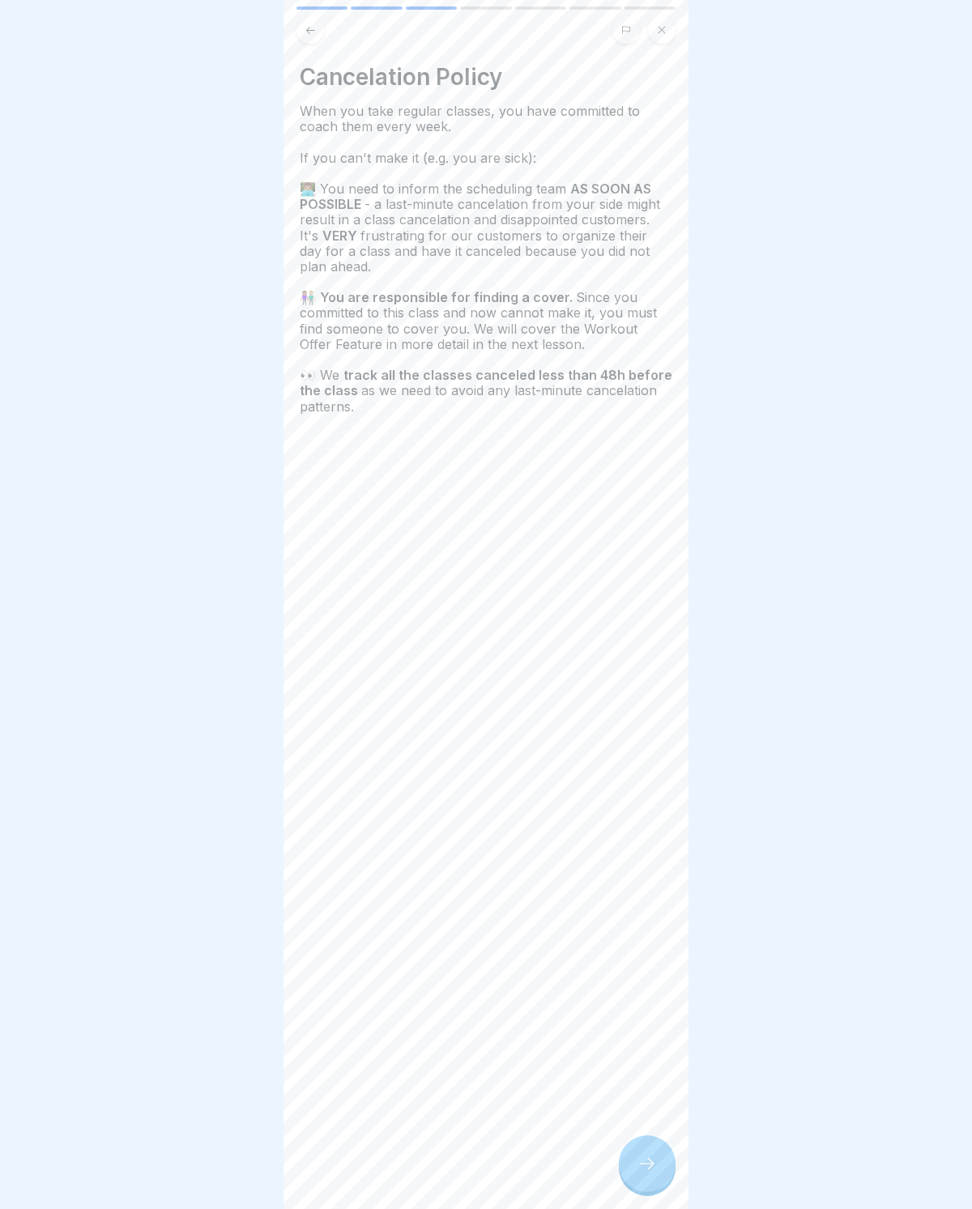
click at [656, 811] on icon at bounding box center [646, 1163] width 19 height 19
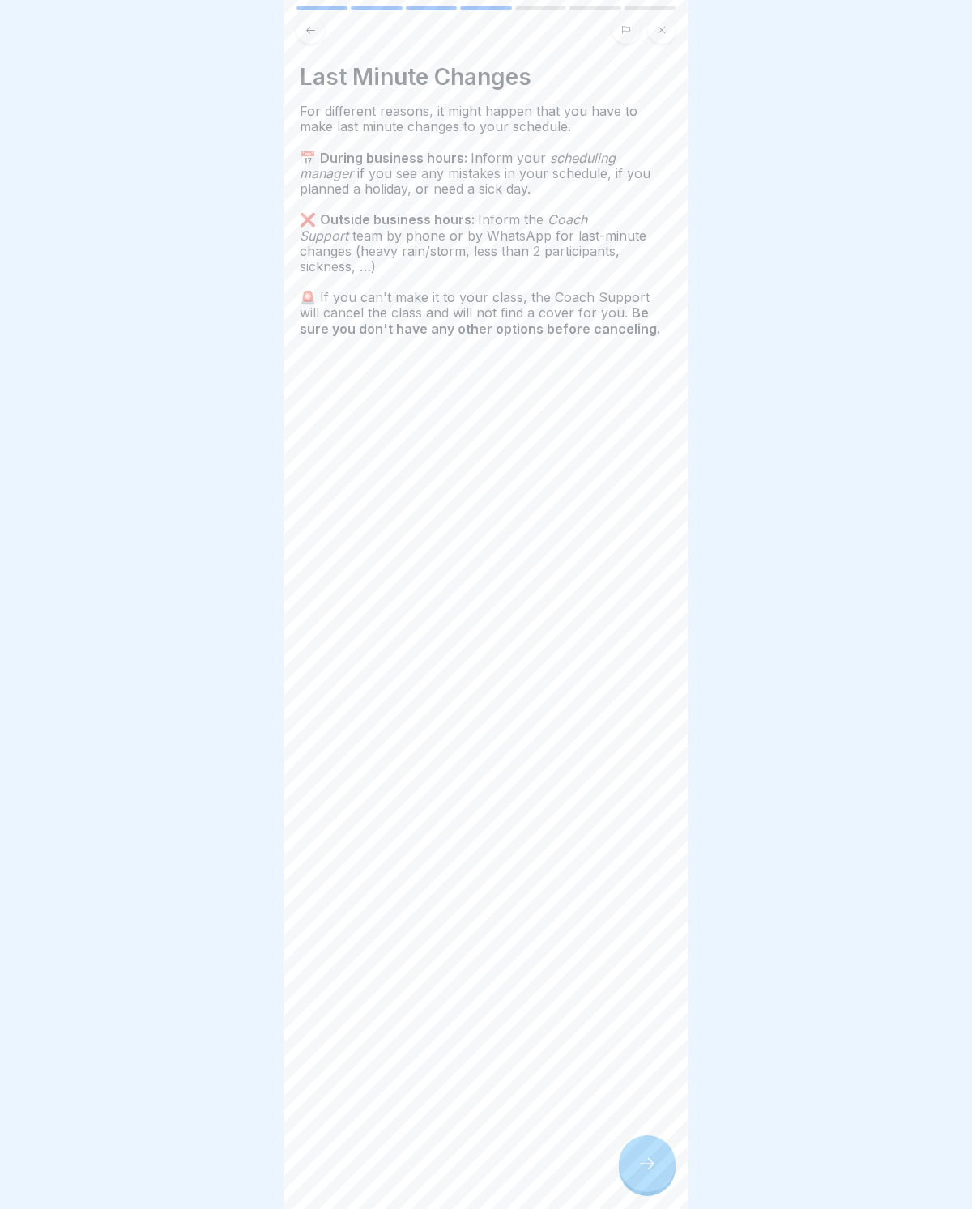
click at [653, 811] on div at bounding box center [647, 1163] width 57 height 57
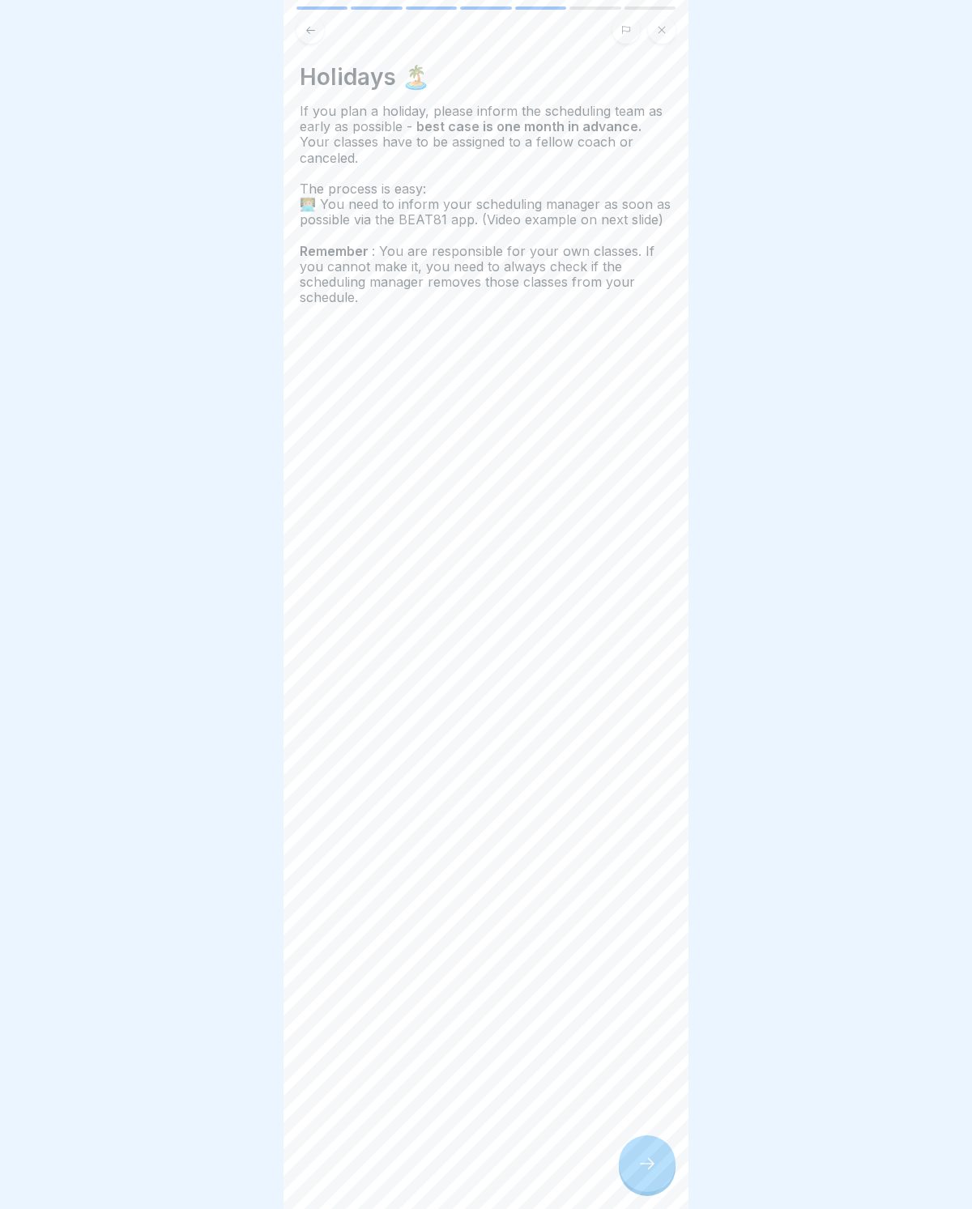
click at [660, 811] on div at bounding box center [647, 1163] width 57 height 57
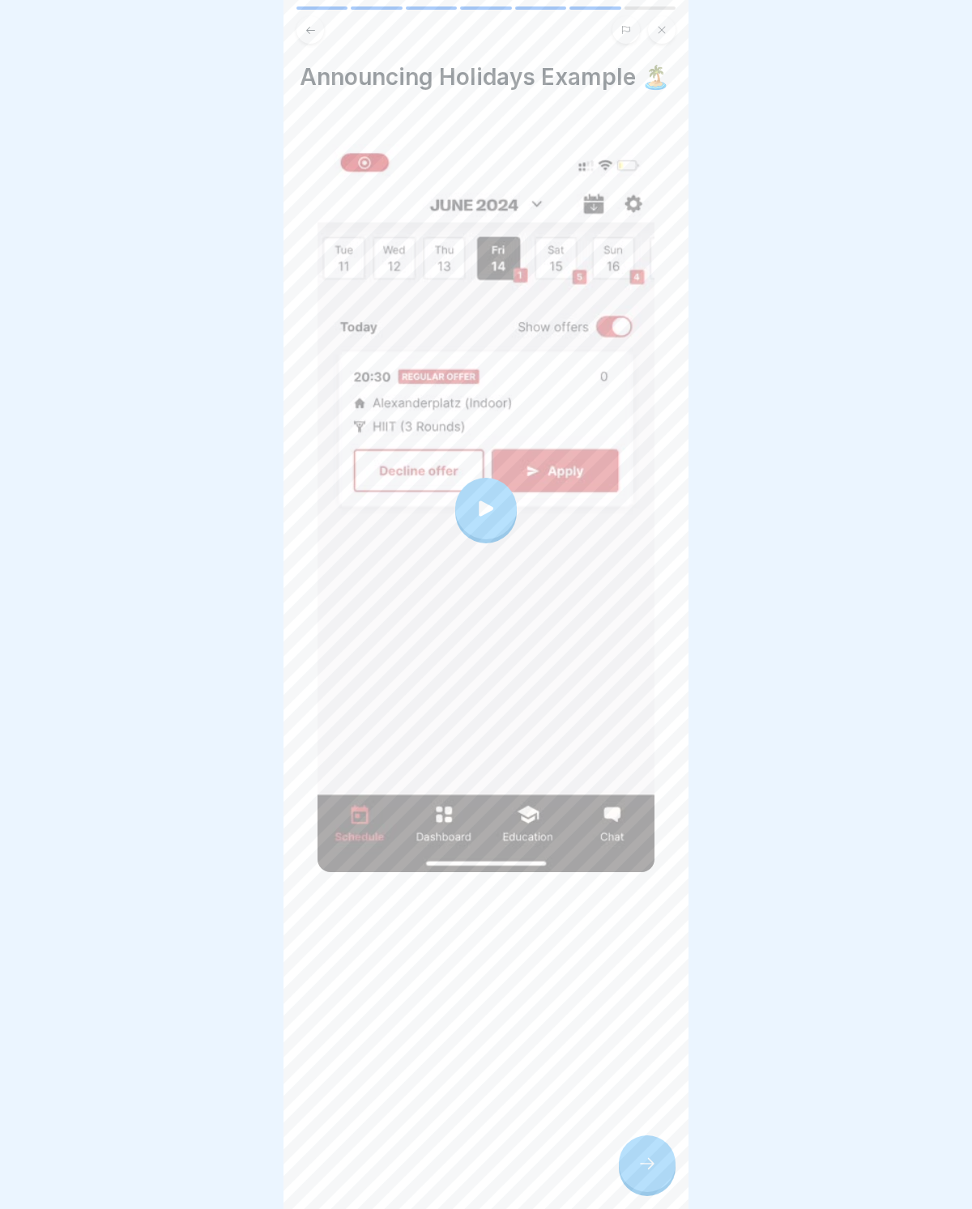
click at [480, 525] on div at bounding box center [486, 509] width 62 height 62
click at [671, 811] on div at bounding box center [647, 1163] width 57 height 57
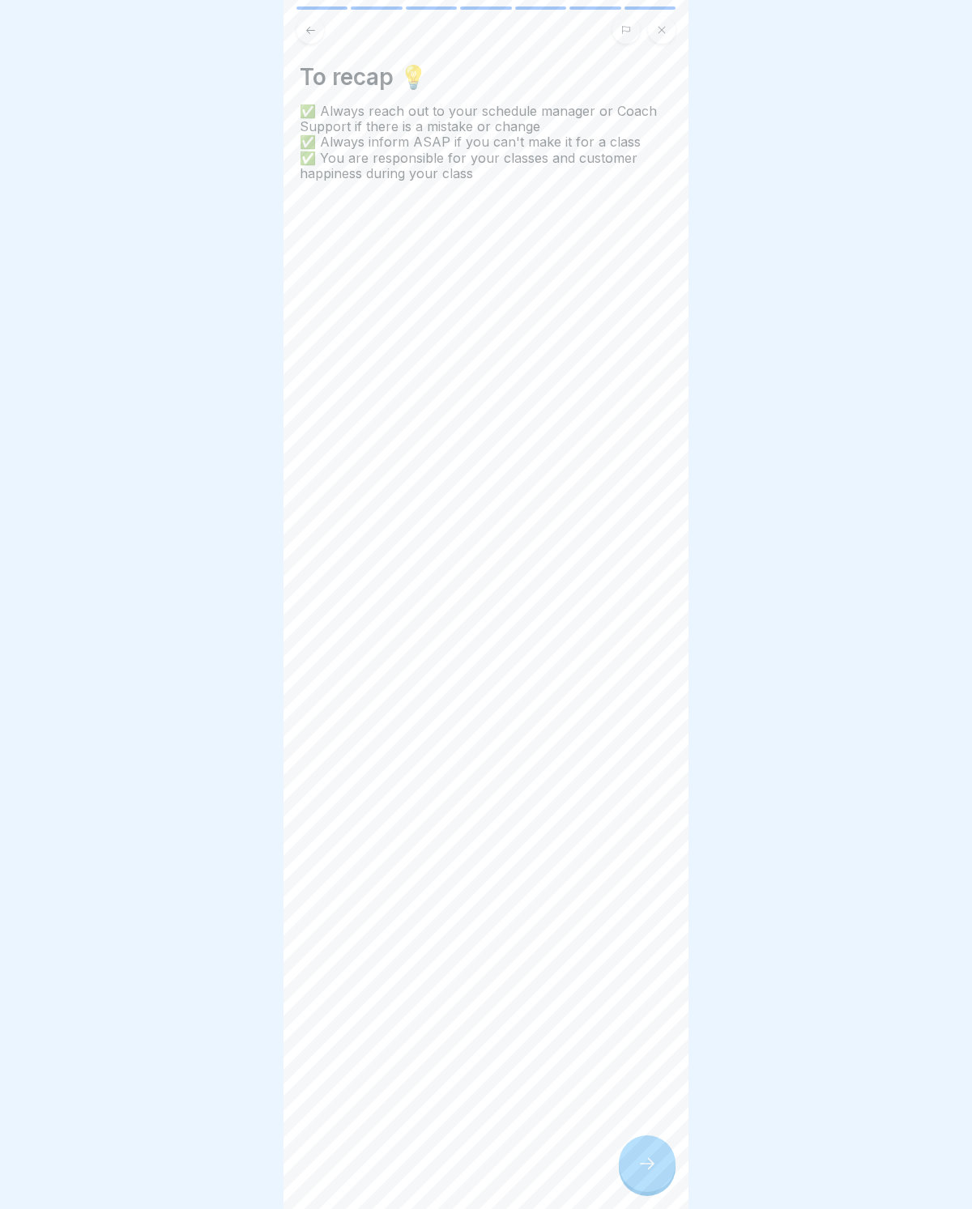
click at [645, 811] on icon at bounding box center [646, 1163] width 19 height 19
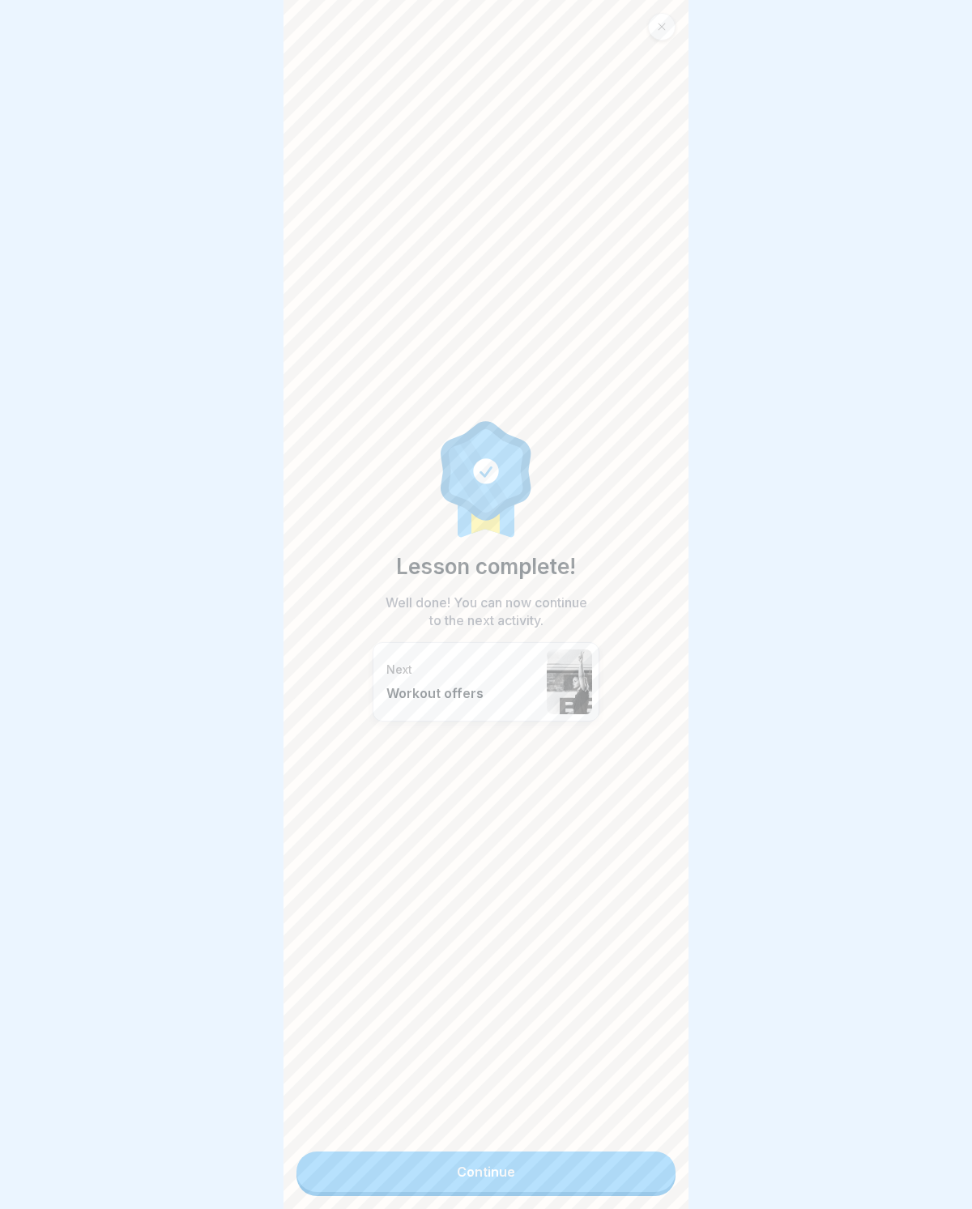
click at [600, 811] on link "Continue" at bounding box center [485, 1171] width 379 height 40
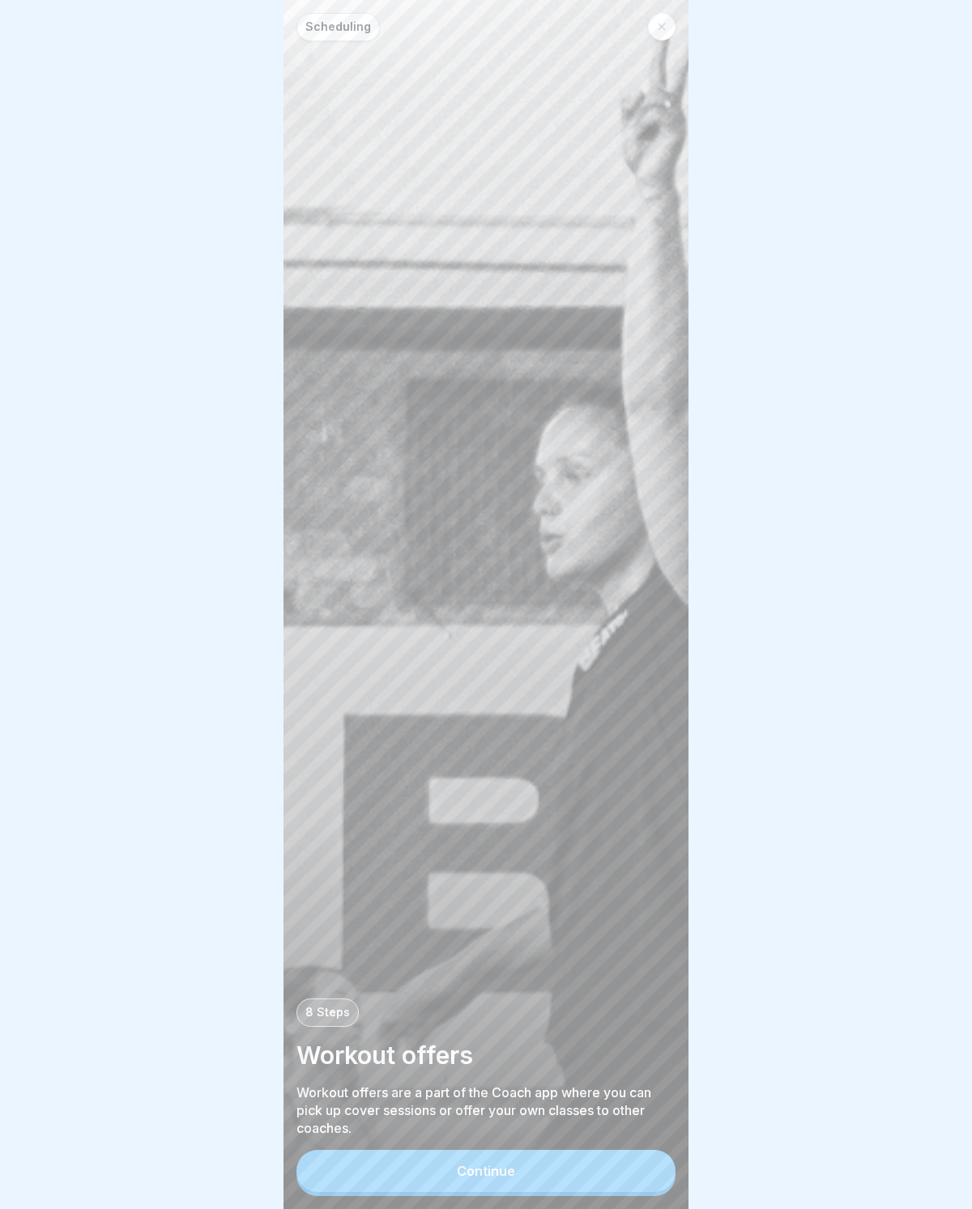
click at [577, 811] on button "Continue" at bounding box center [485, 1171] width 379 height 42
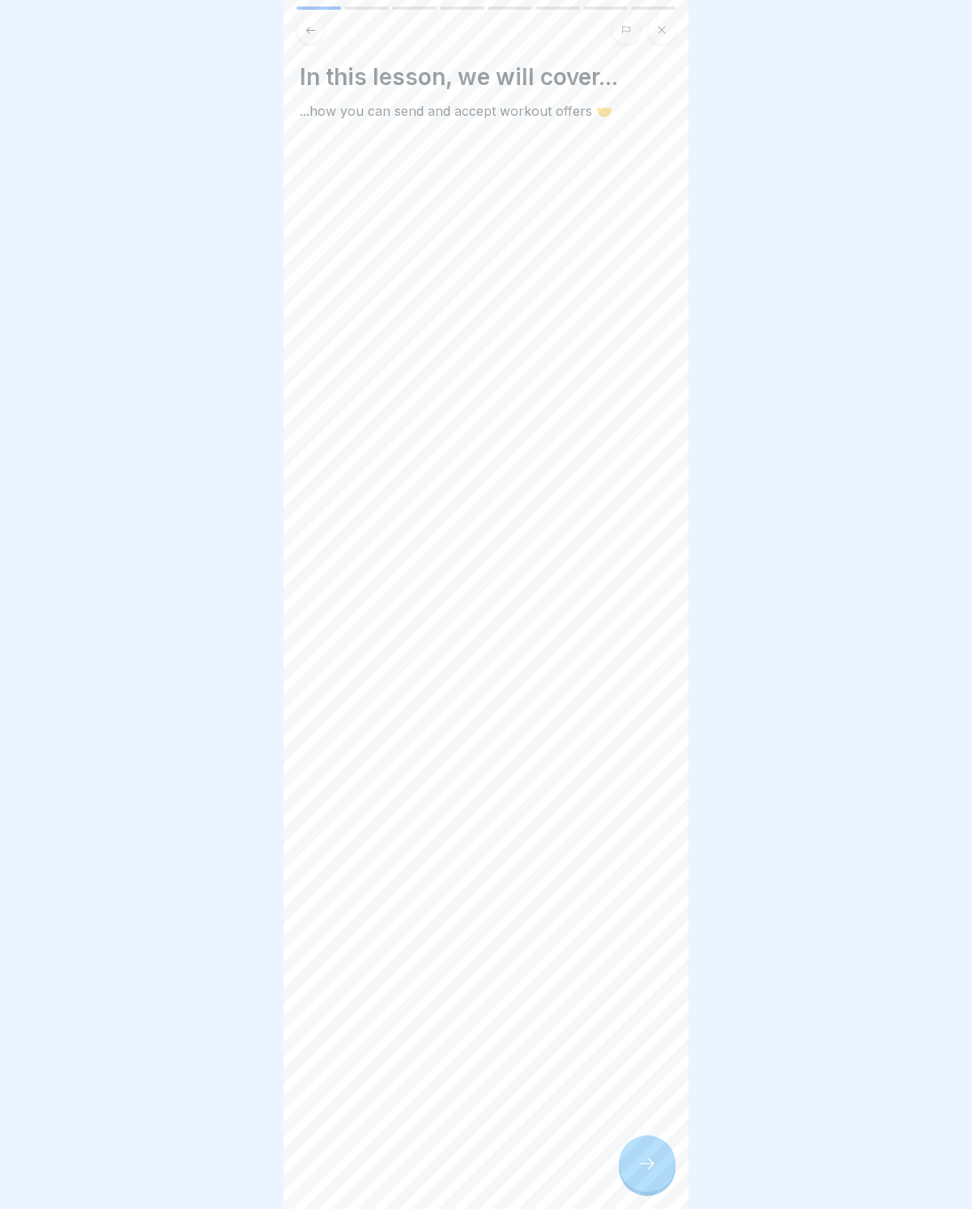
click at [658, 811] on div at bounding box center [647, 1163] width 57 height 57
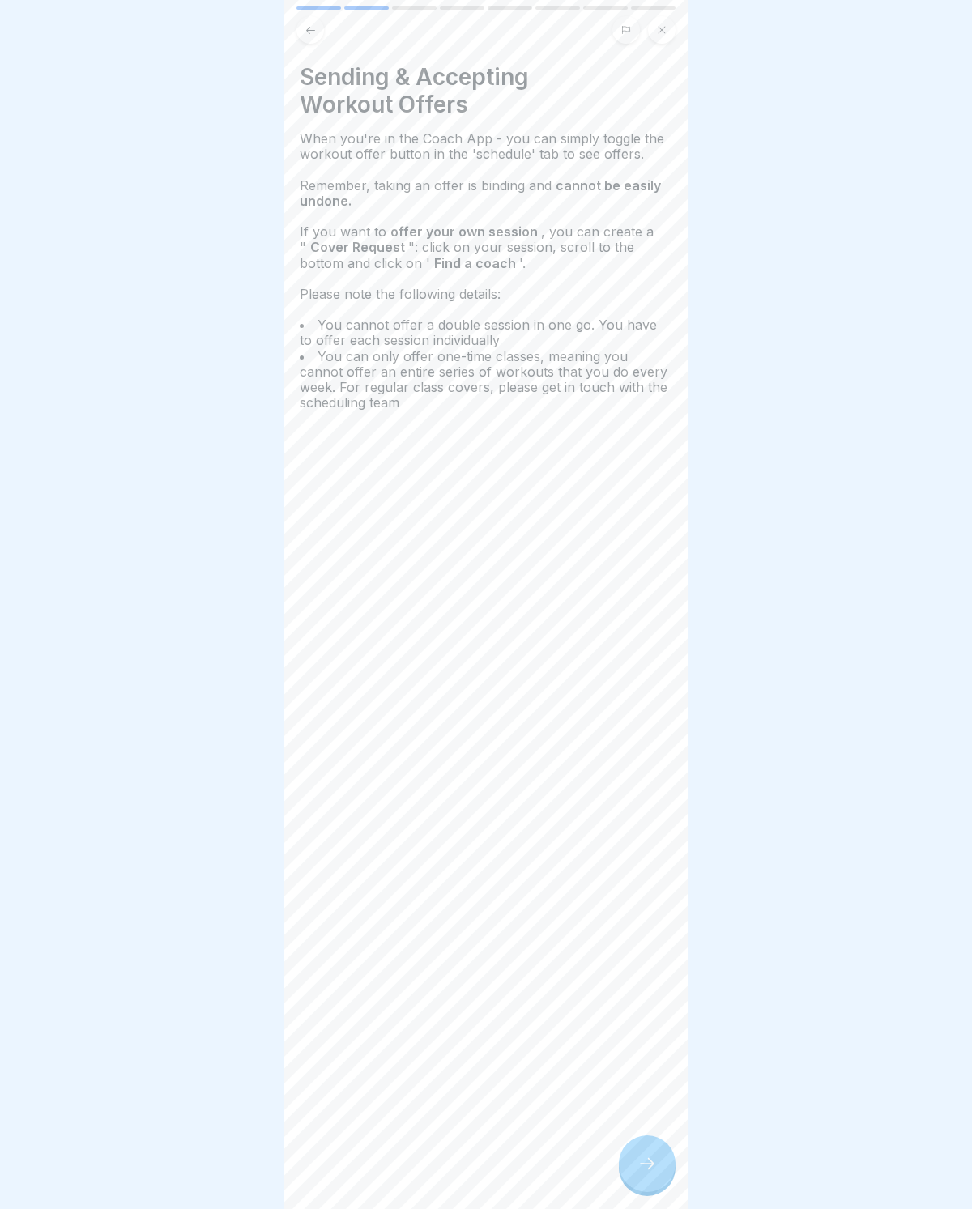
click at [666, 811] on div at bounding box center [647, 1163] width 57 height 57
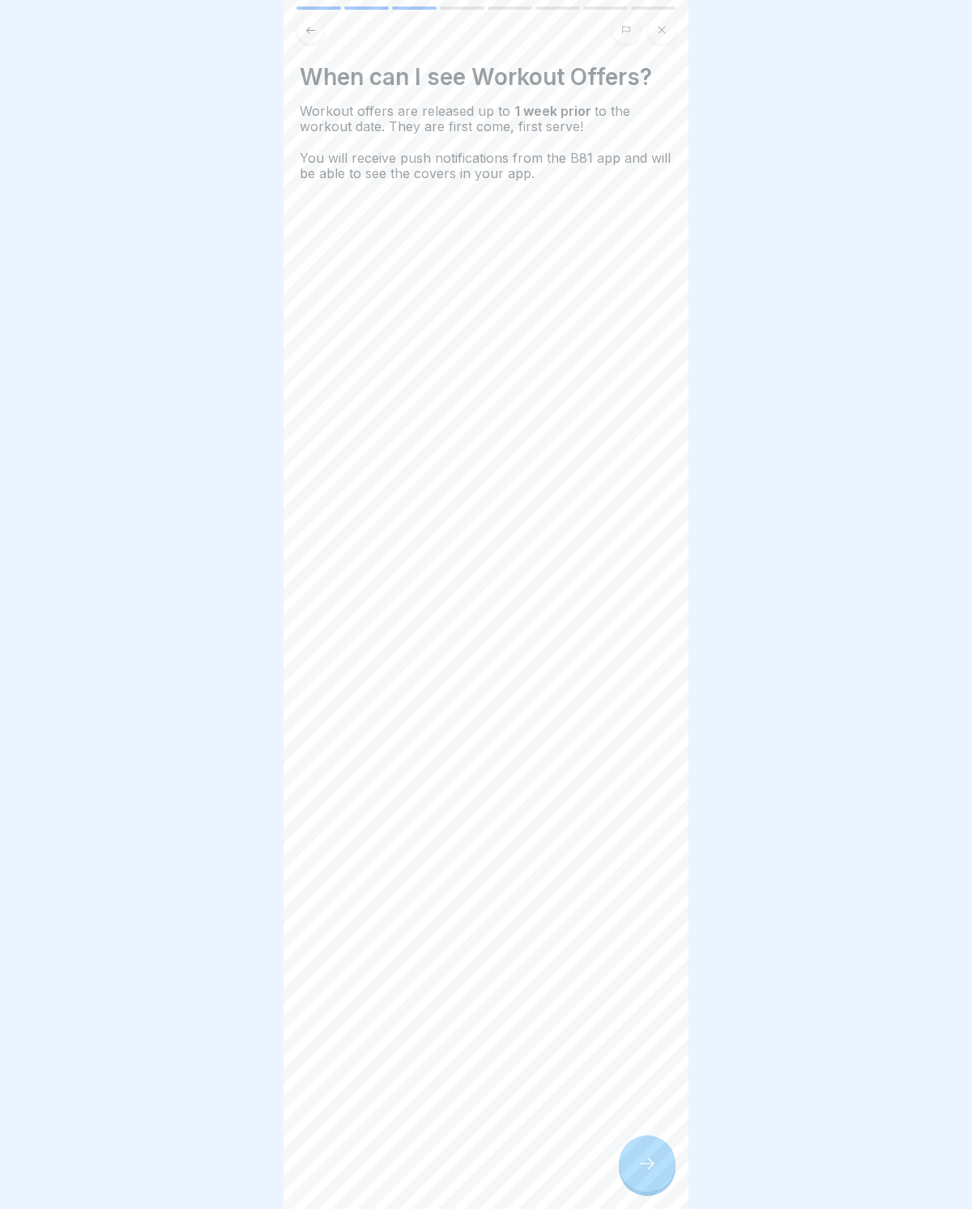
click at [666, 811] on div at bounding box center [647, 1163] width 57 height 57
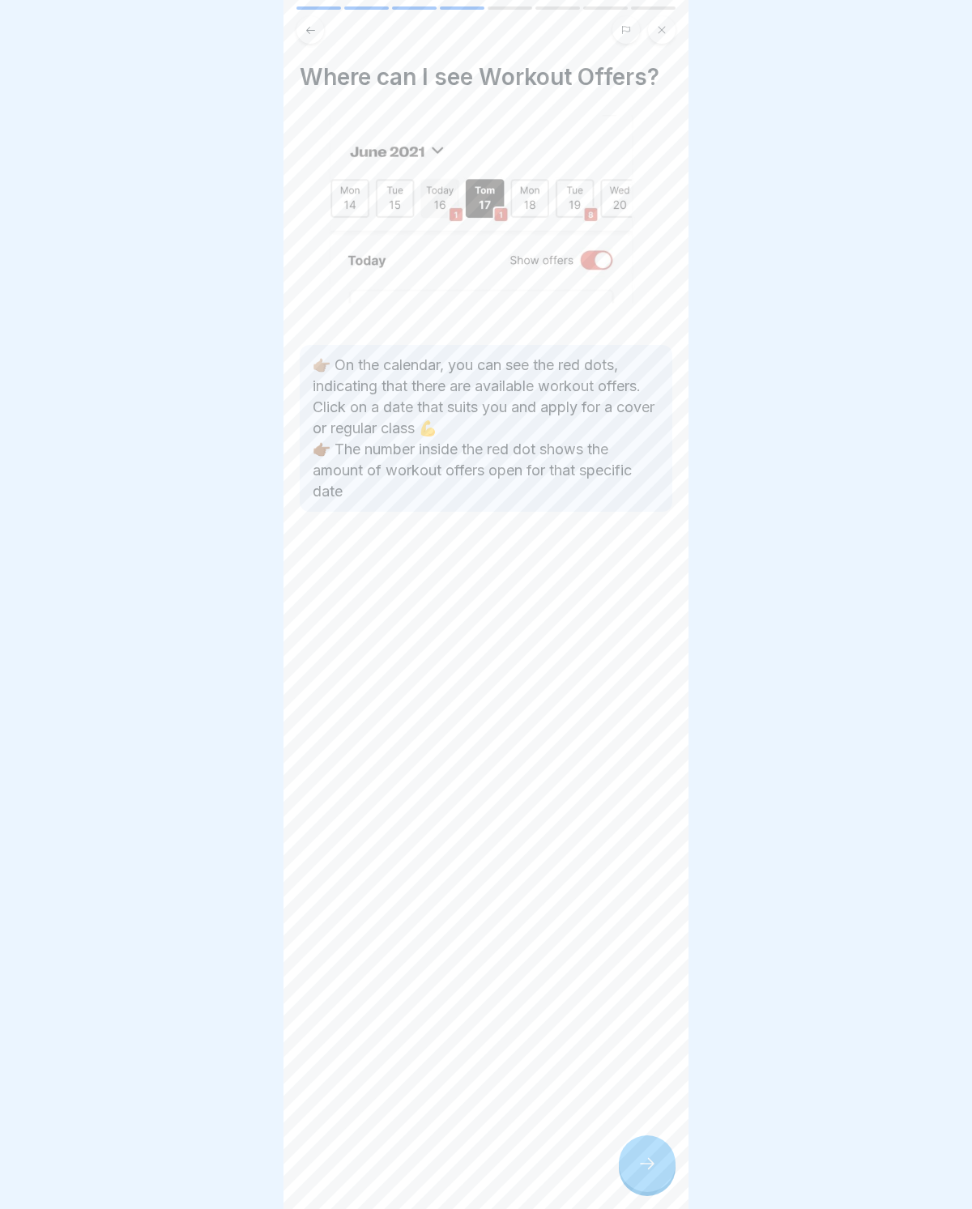
click at [749, 765] on div at bounding box center [486, 604] width 972 height 1209
click at [649, 811] on icon at bounding box center [646, 1163] width 19 height 19
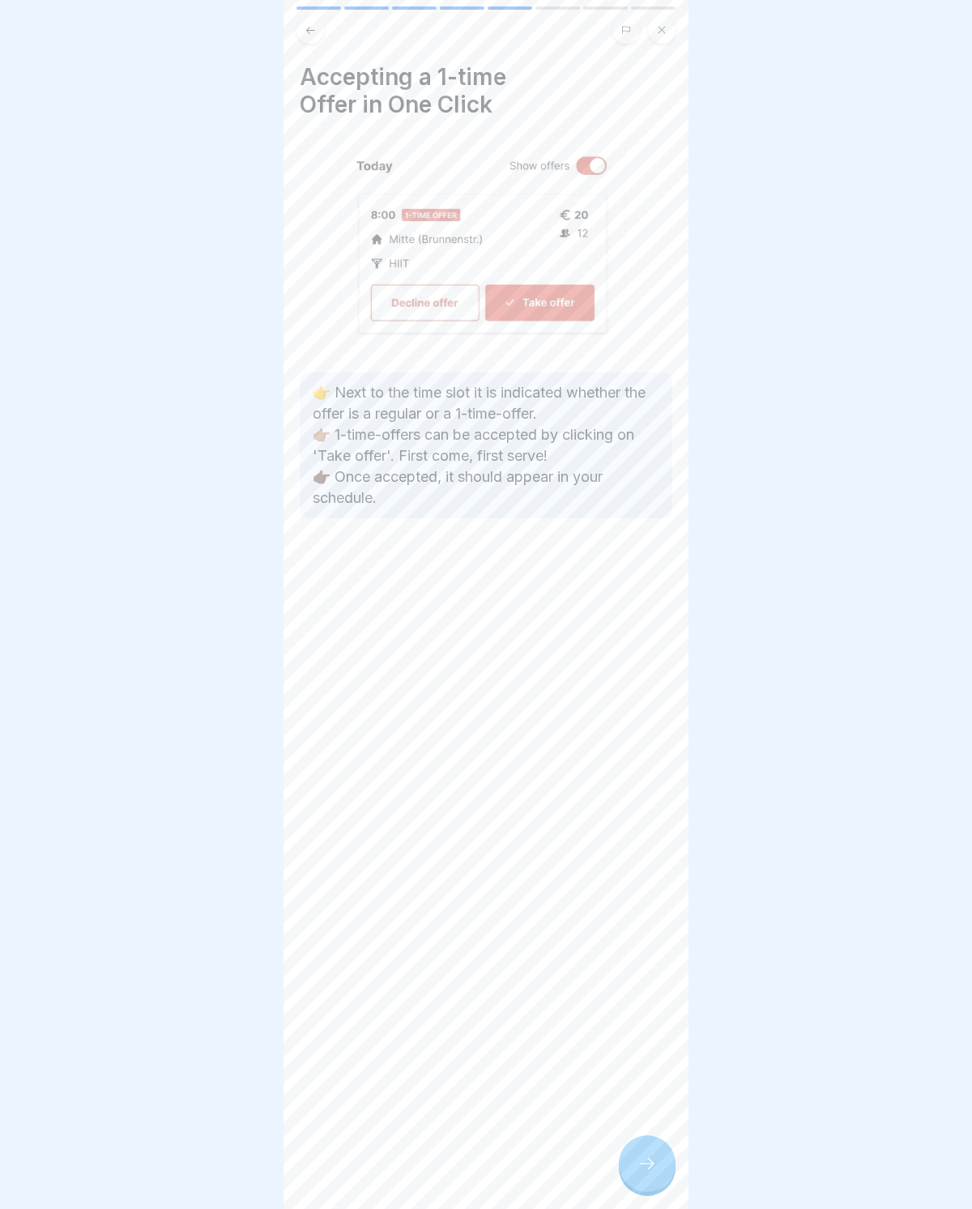
click at [943, 811] on div at bounding box center [486, 604] width 972 height 1209
click at [950, 811] on div at bounding box center [486, 604] width 972 height 1209
click at [657, 811] on div at bounding box center [647, 1163] width 57 height 57
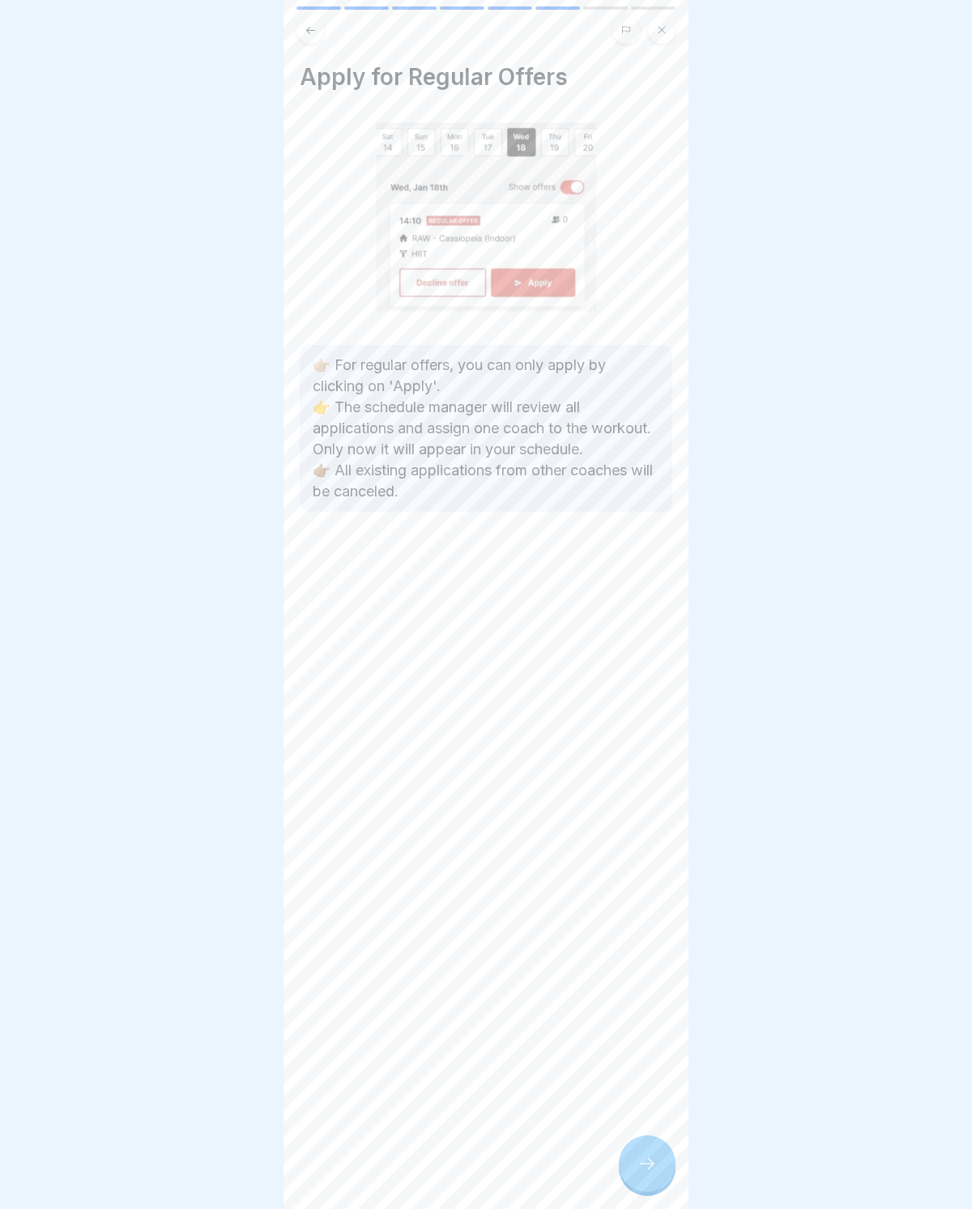
click at [645, 811] on div at bounding box center [647, 1163] width 57 height 57
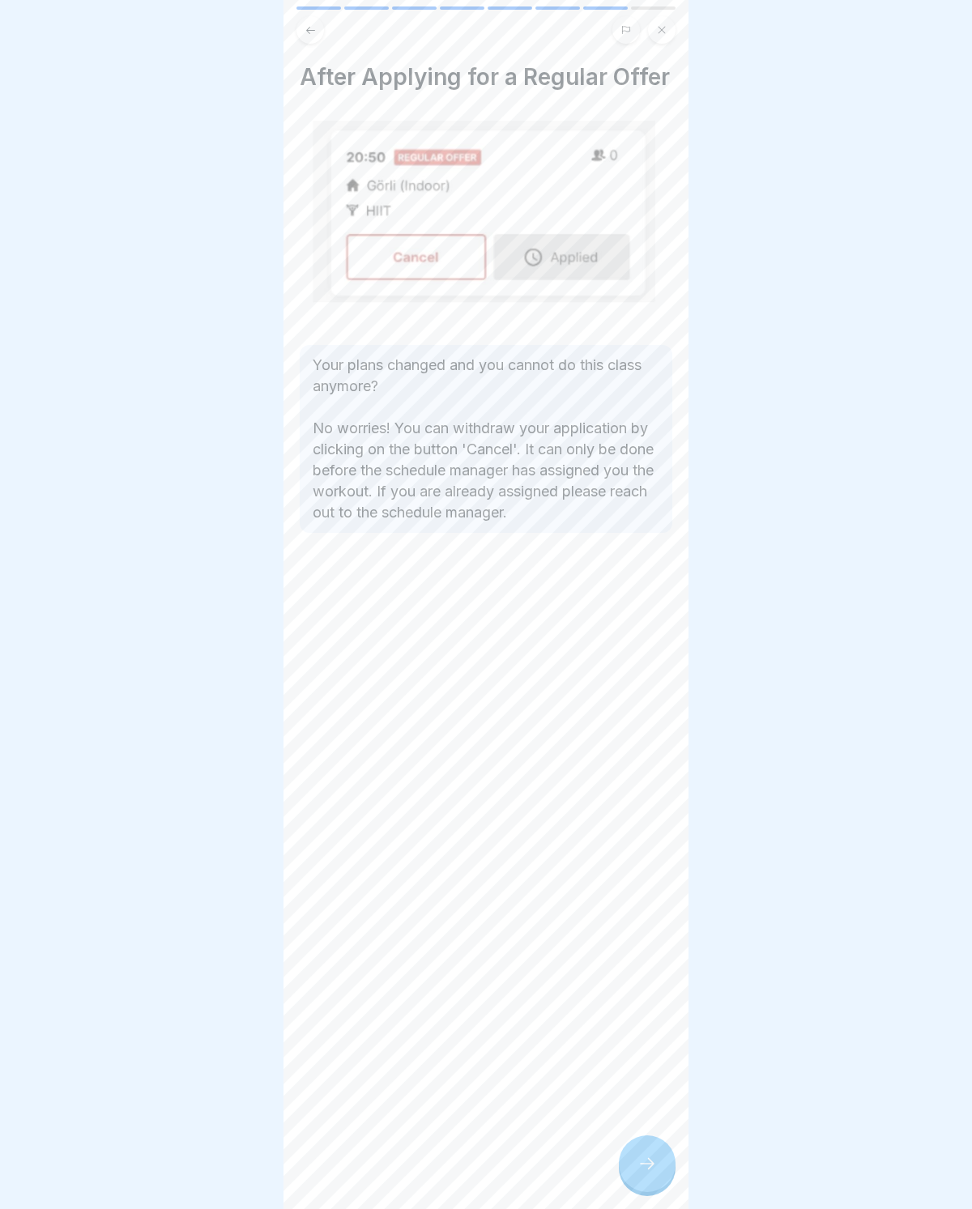
click at [628, 811] on div at bounding box center [647, 1163] width 57 height 57
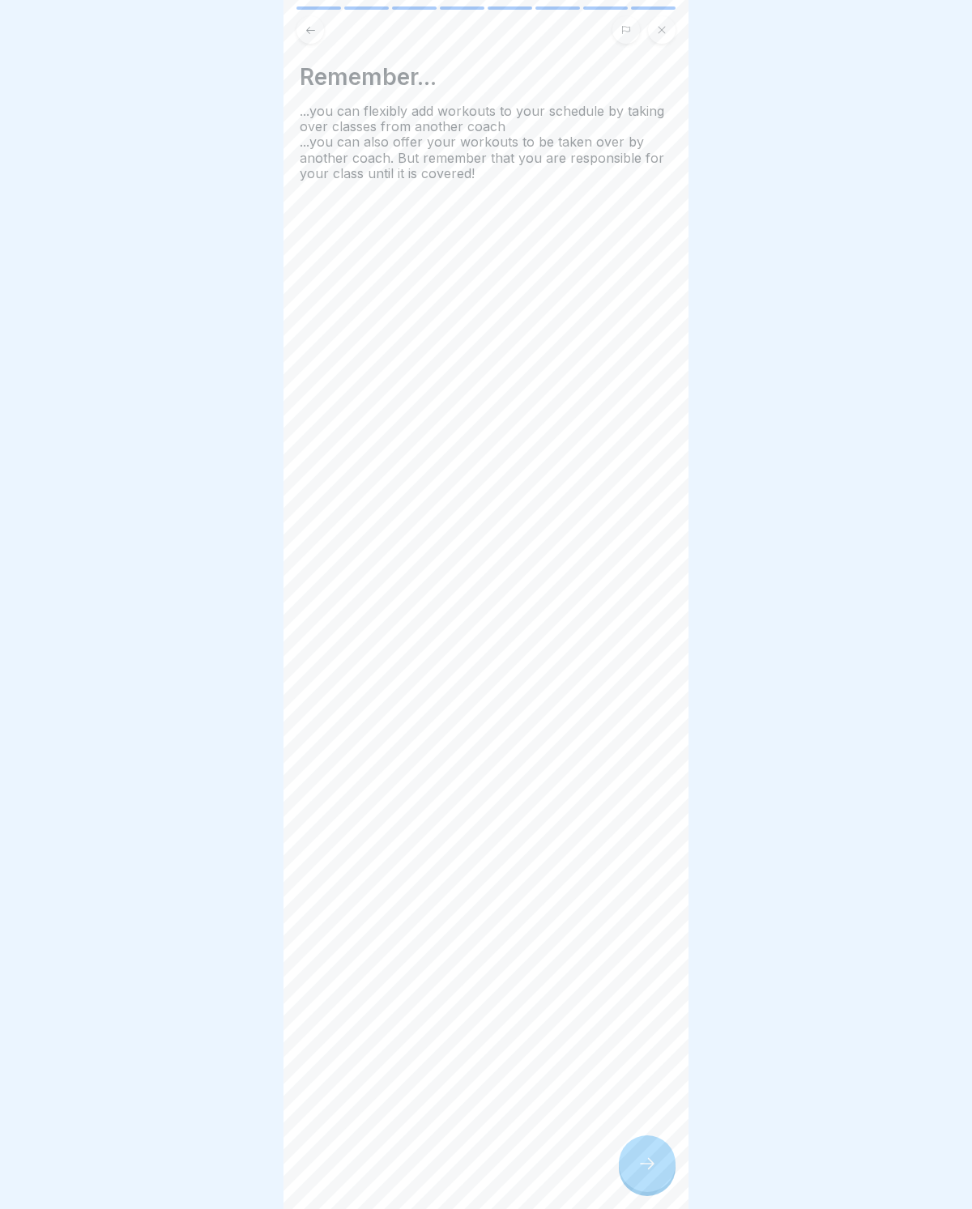
click at [650, 811] on icon at bounding box center [647, 1163] width 15 height 11
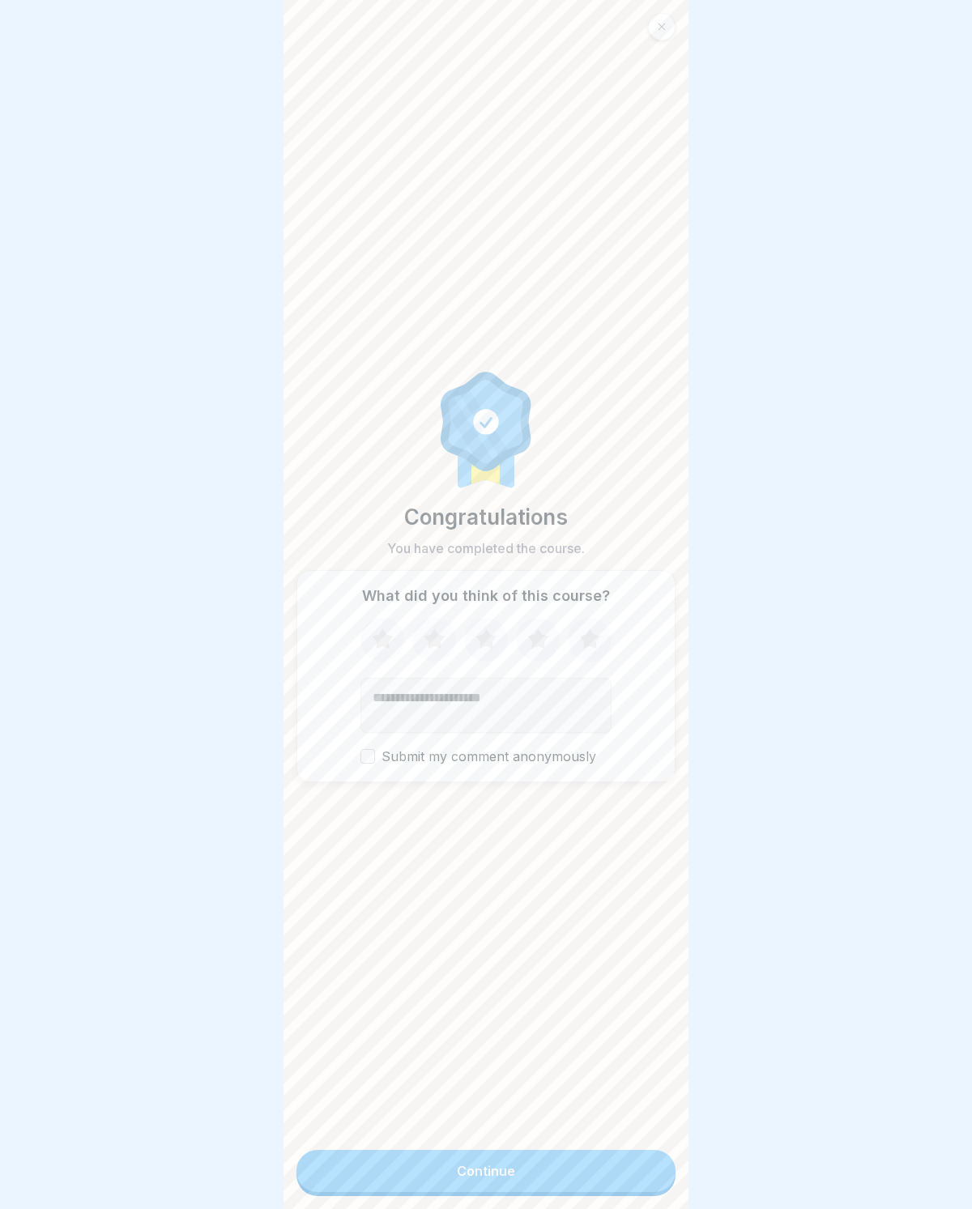
click at [628, 811] on button "Continue" at bounding box center [485, 1171] width 379 height 42
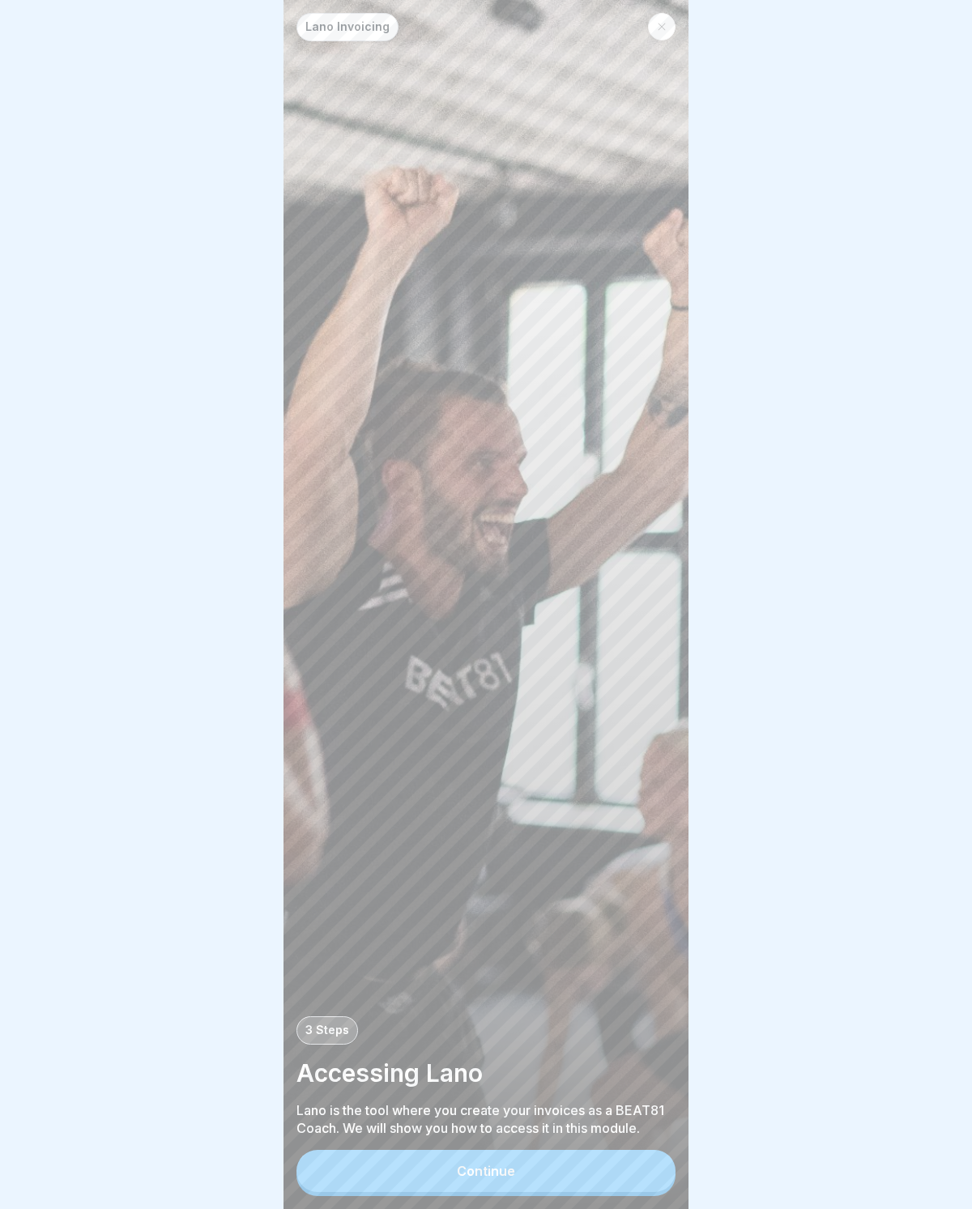
click at [616, 811] on button "Continue" at bounding box center [485, 1171] width 379 height 42
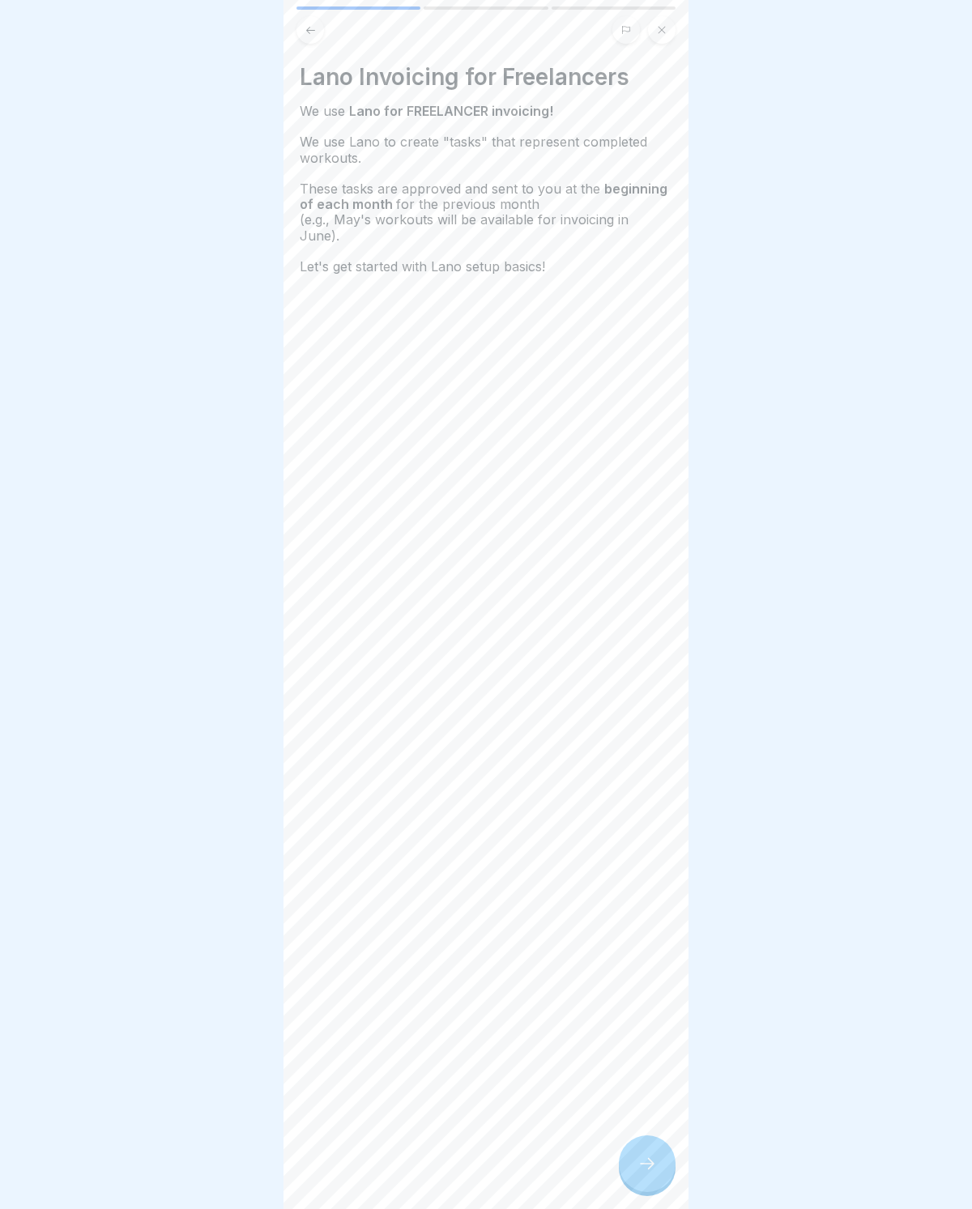
click at [678, 811] on div "Lano Invoicing for Freelancers We use Lano for FREELANCER invoicing! We use Lan…" at bounding box center [485, 604] width 405 height 1209
click at [654, 811] on icon at bounding box center [646, 1163] width 19 height 19
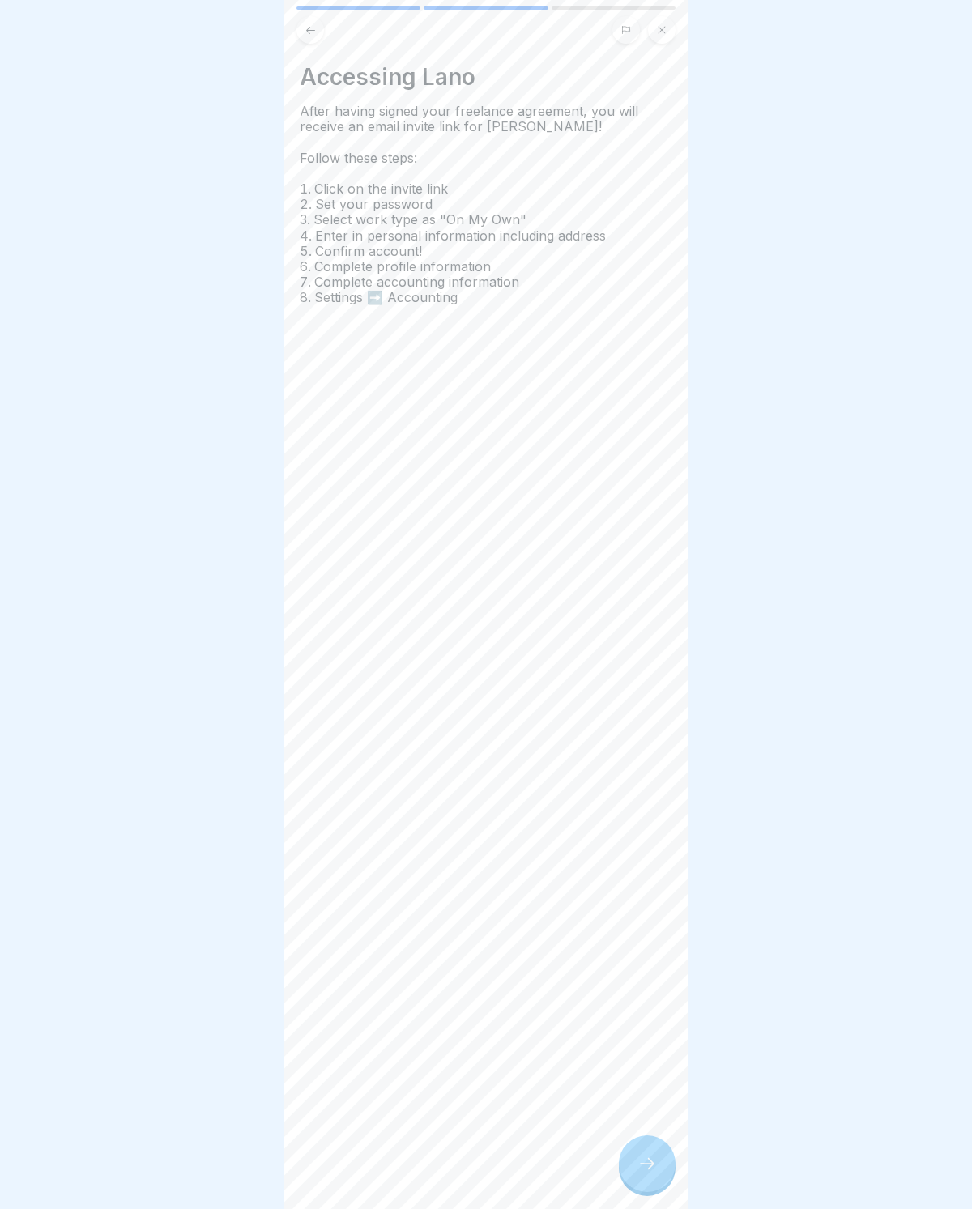
click at [669, 811] on div at bounding box center [647, 1163] width 57 height 57
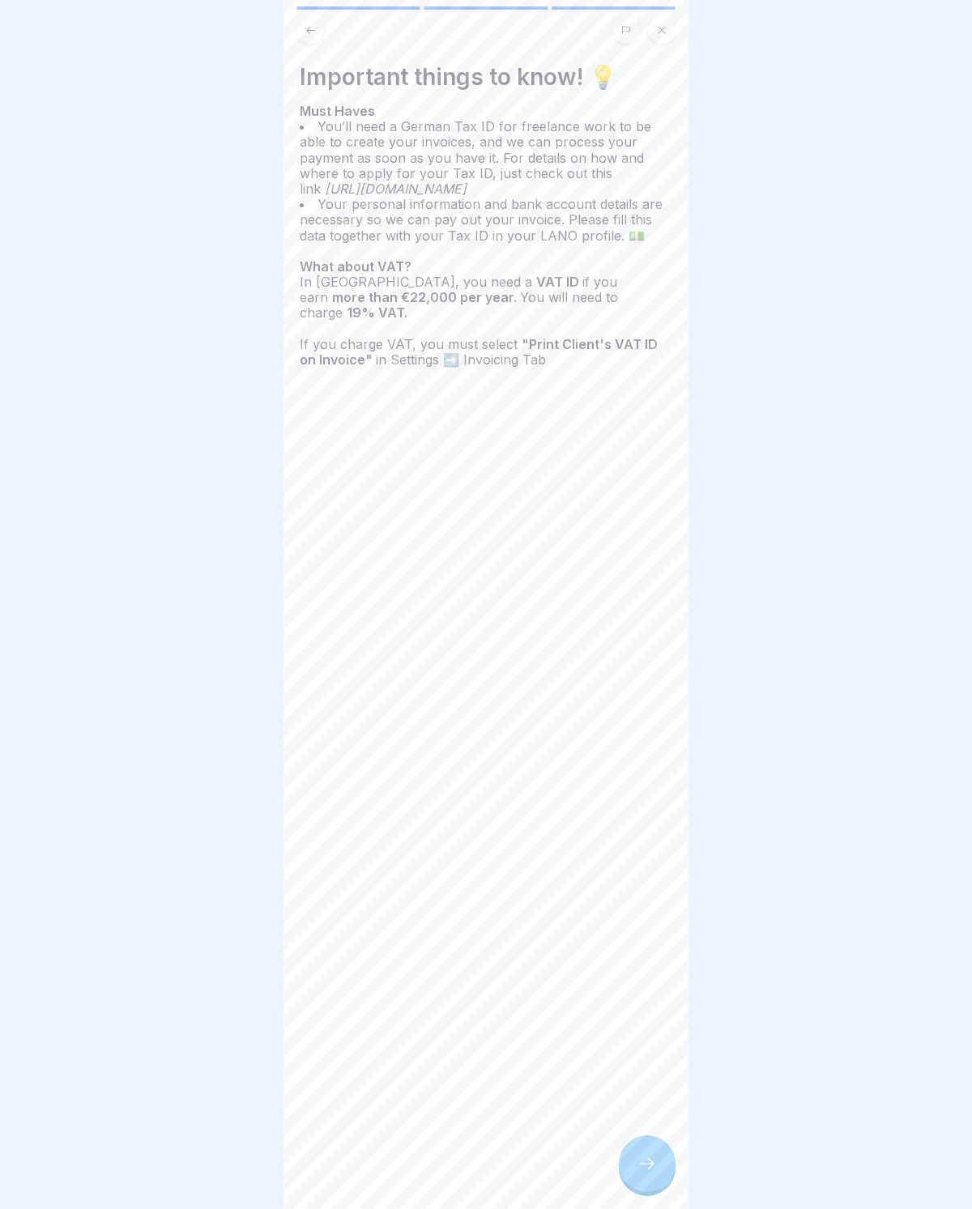
click at [658, 811] on div at bounding box center [647, 1163] width 57 height 57
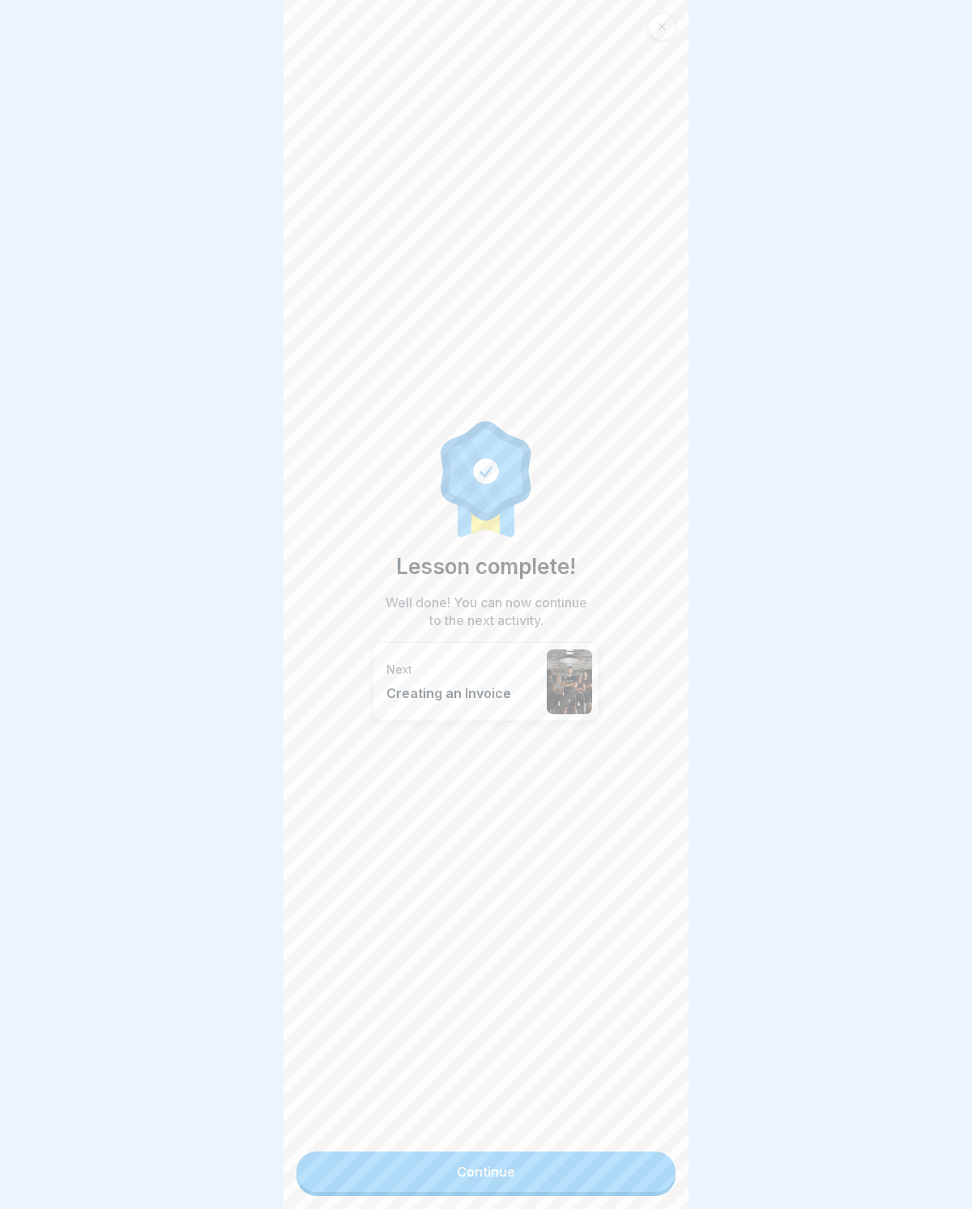
click at [606, 811] on link "Continue" at bounding box center [485, 1171] width 379 height 40
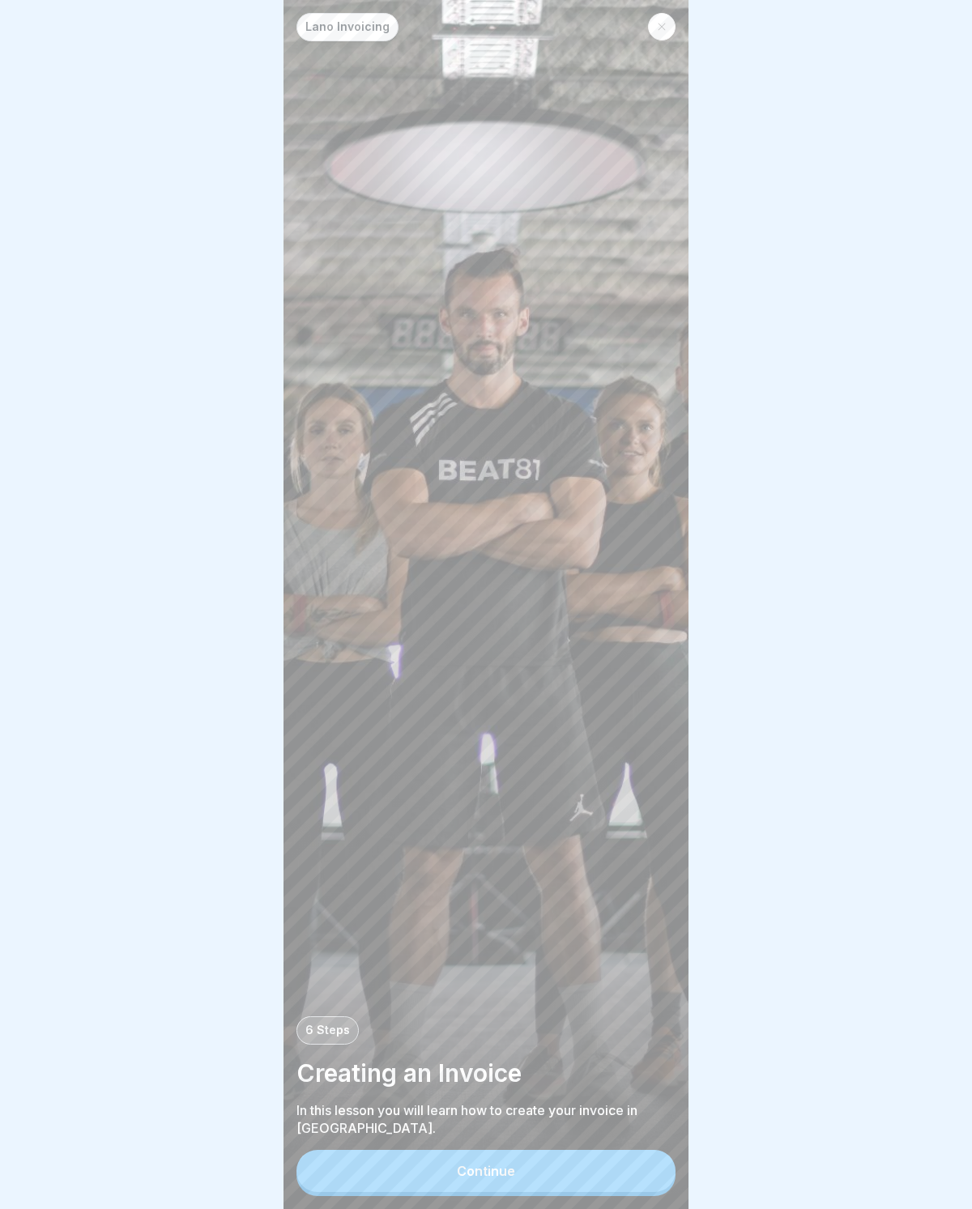
click at [578, 811] on button "Continue" at bounding box center [485, 1171] width 379 height 42
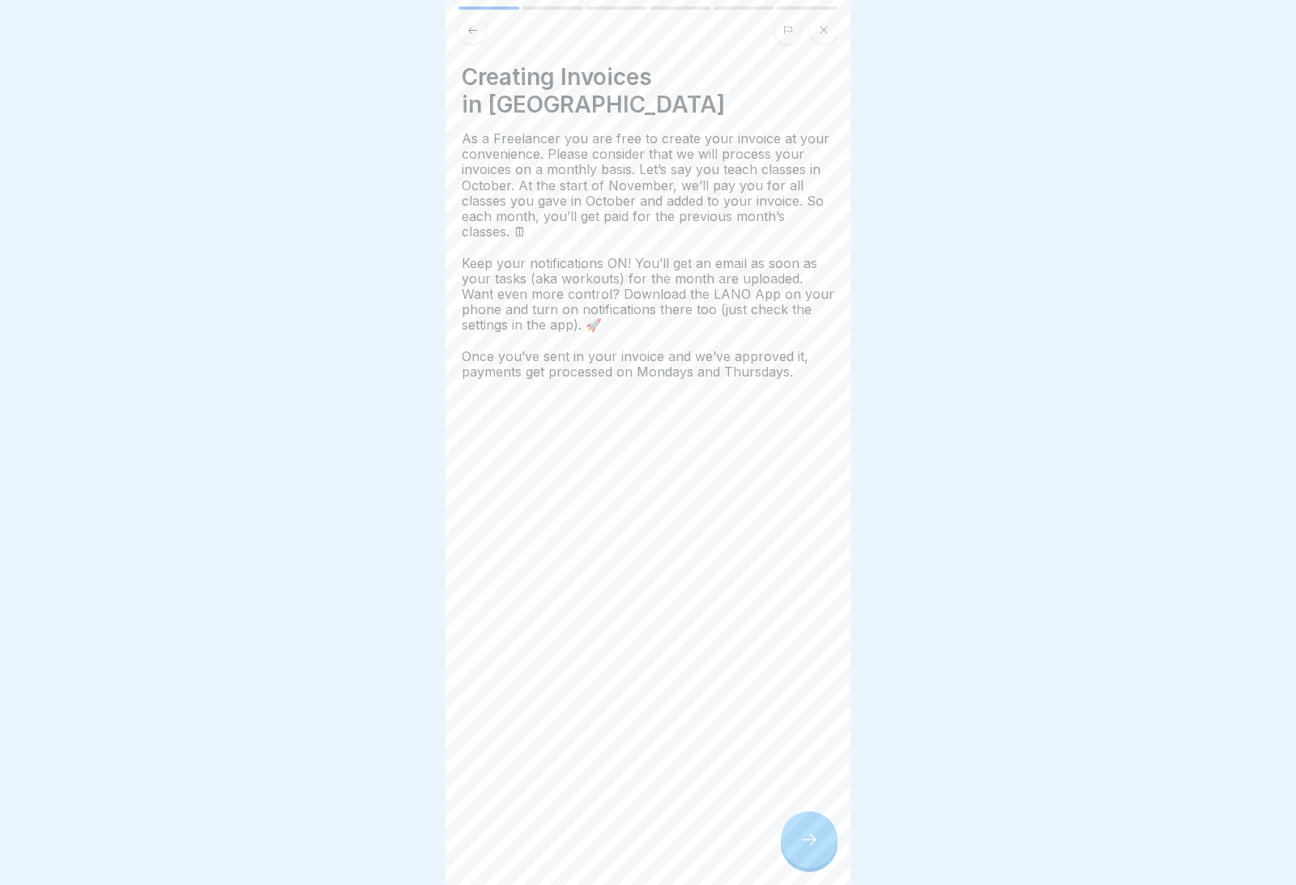
click at [1137, 3] on div at bounding box center [648, 442] width 1296 height 885
click at [815, 811] on icon at bounding box center [809, 839] width 15 height 11
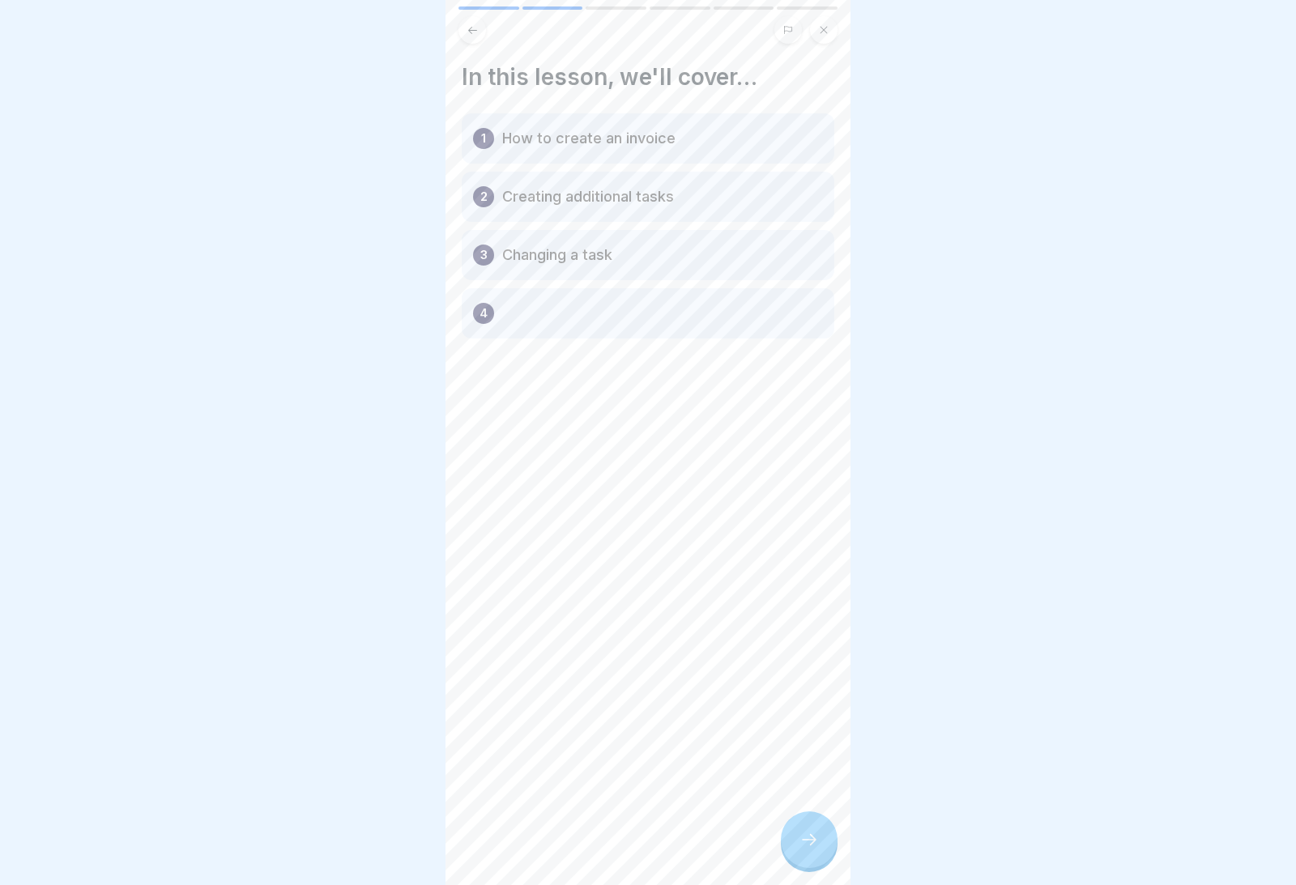
click at [811, 811] on div at bounding box center [809, 839] width 57 height 57
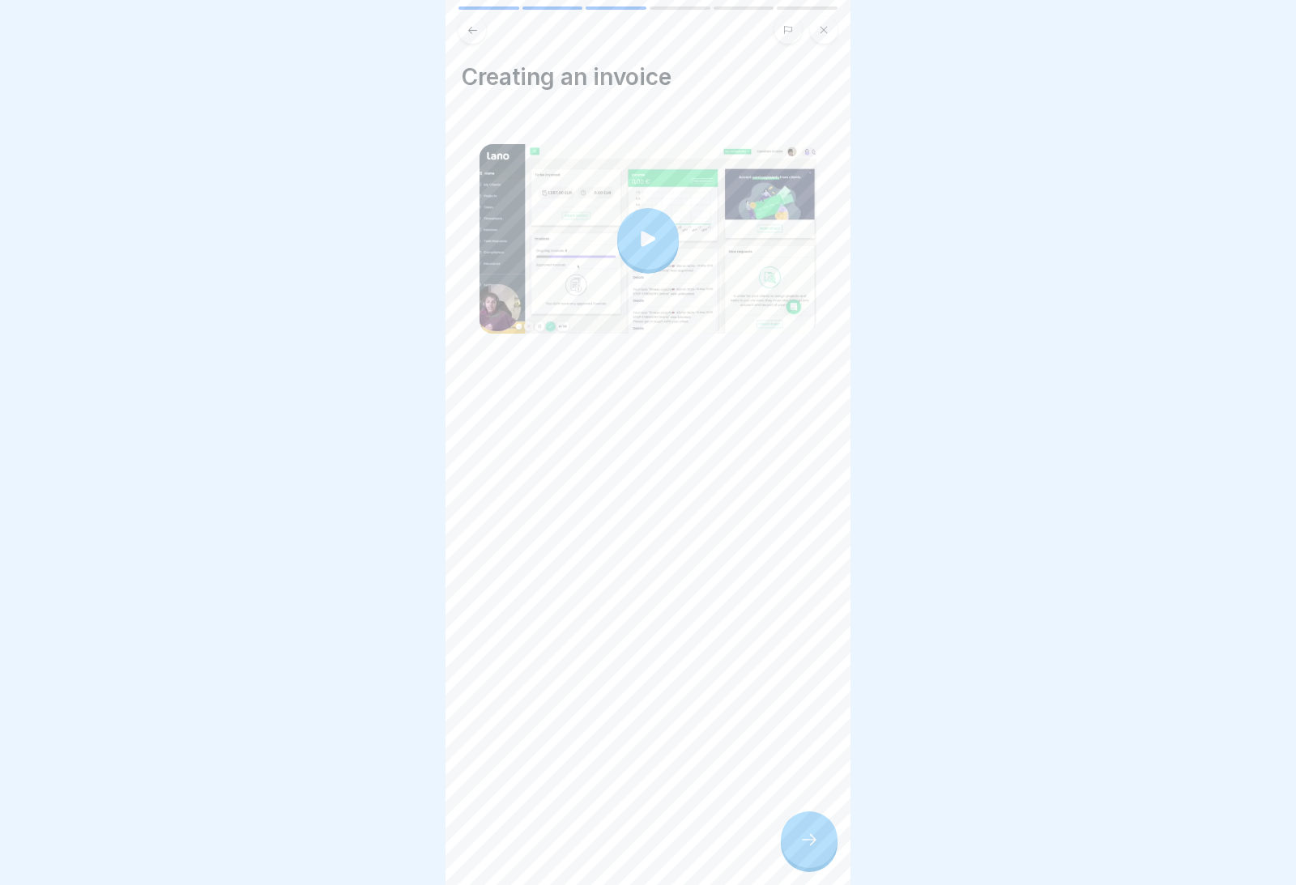
click at [813, 811] on icon at bounding box center [809, 839] width 15 height 11
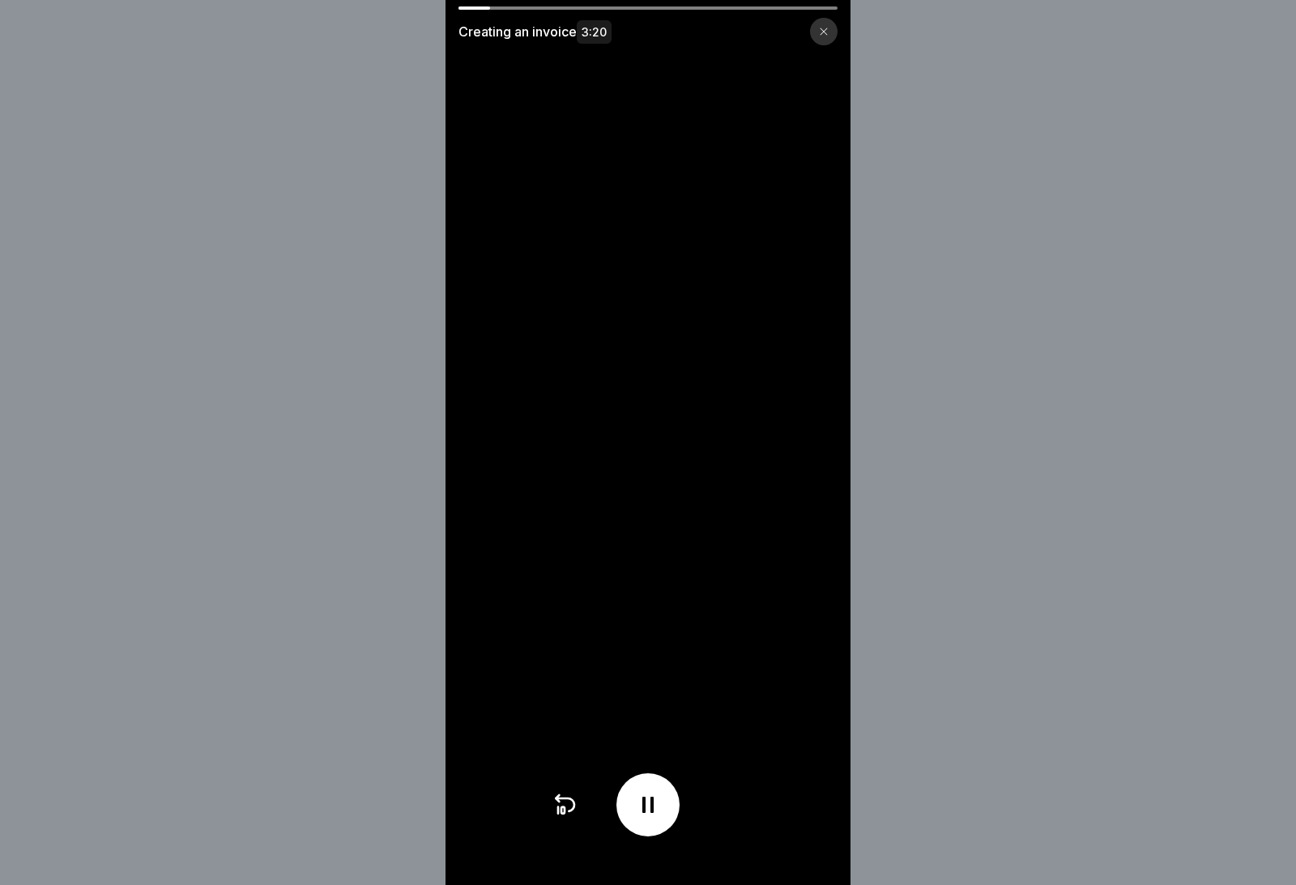
click at [638, 811] on icon at bounding box center [648, 805] width 26 height 26
click at [637, 798] on icon at bounding box center [648, 805] width 26 height 26
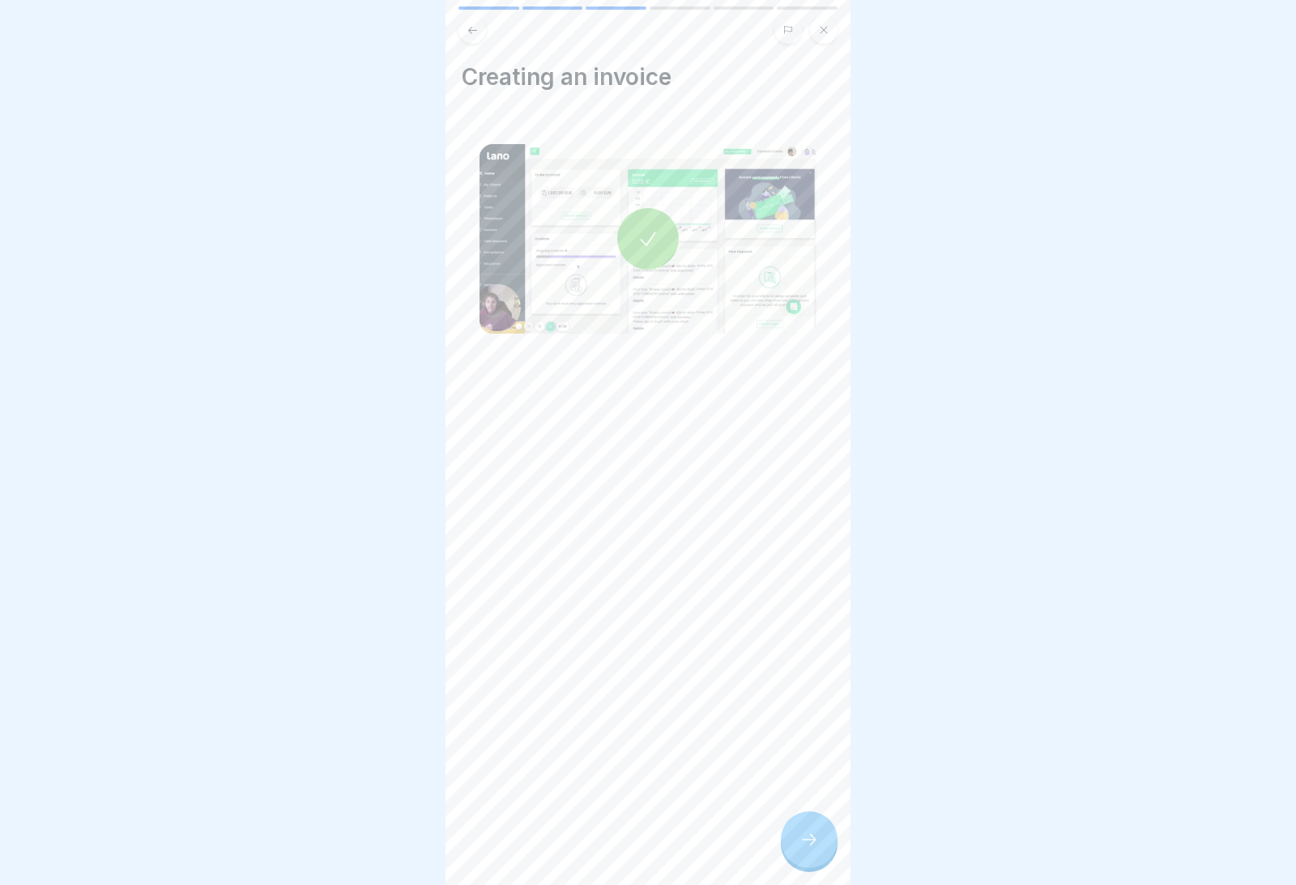
click at [812, 811] on icon at bounding box center [808, 839] width 19 height 19
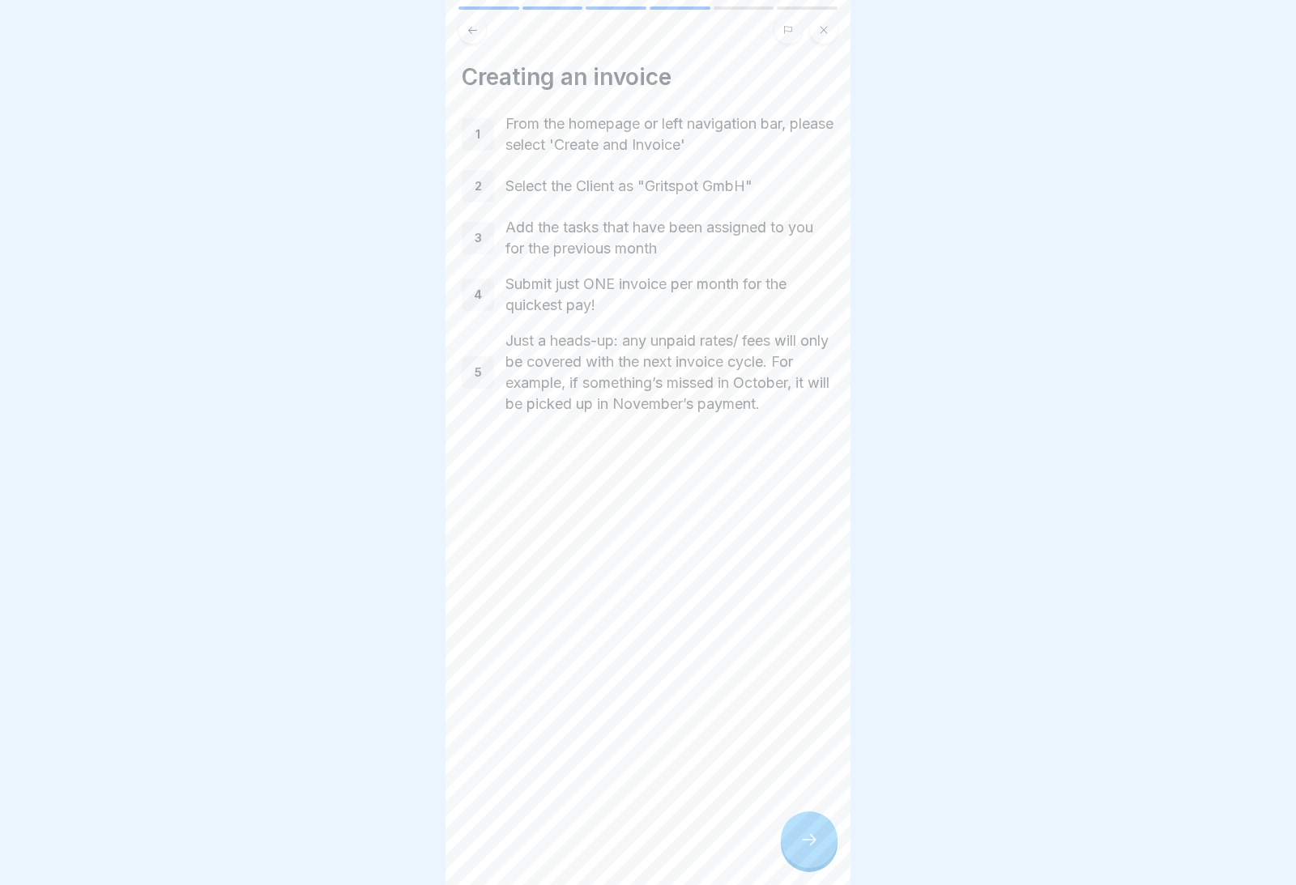
click at [831, 811] on div at bounding box center [809, 839] width 57 height 57
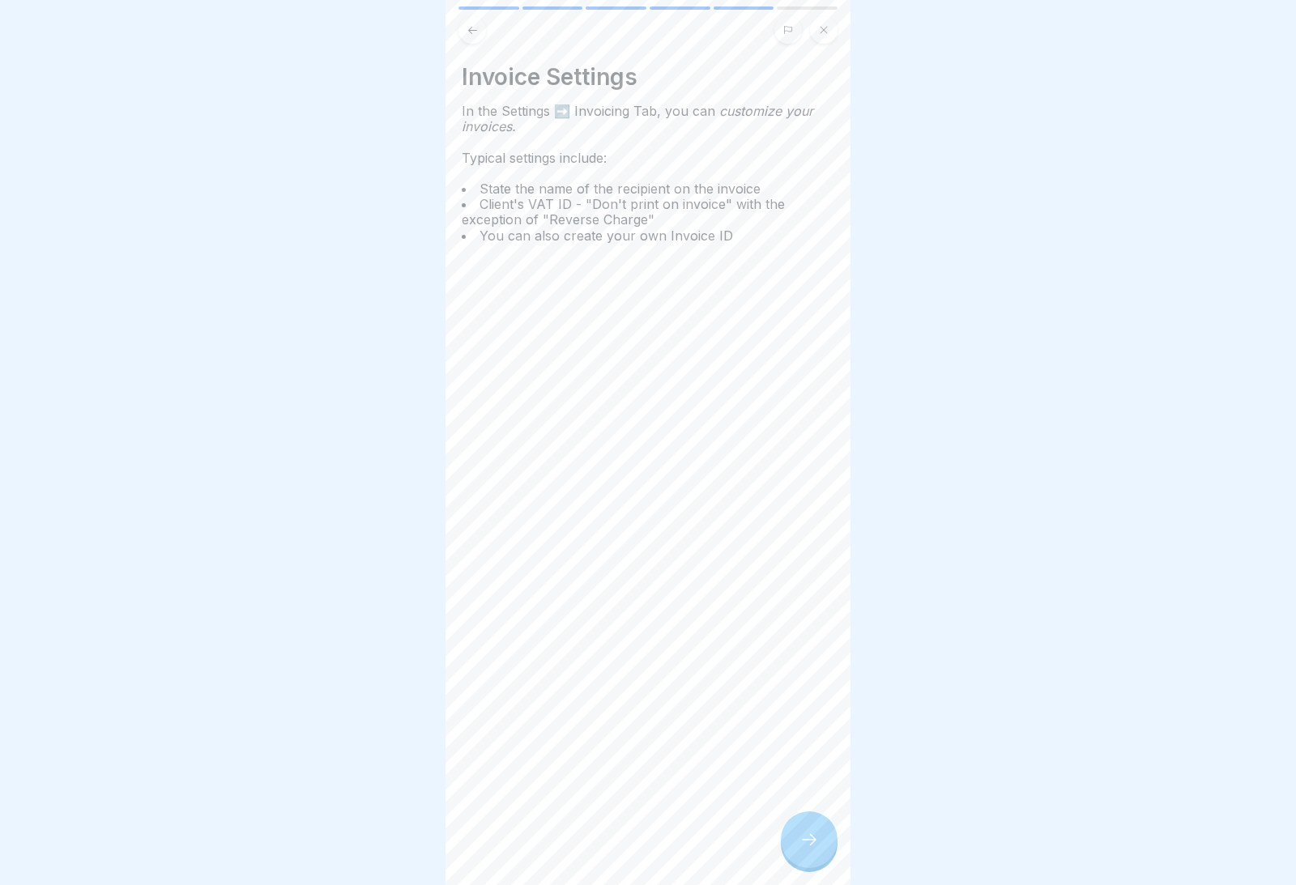
click at [811, 811] on icon at bounding box center [808, 839] width 19 height 19
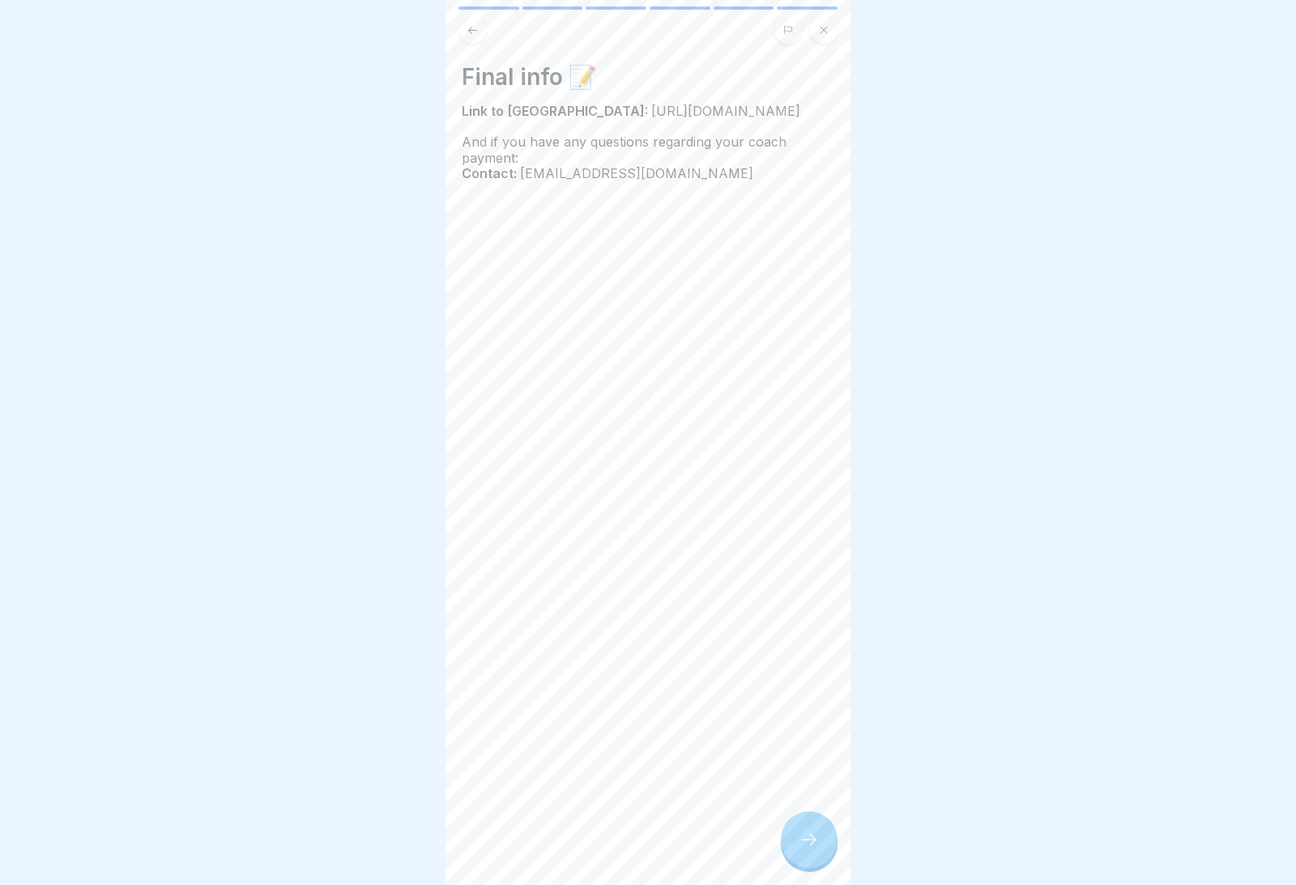
click at [820, 811] on div at bounding box center [809, 839] width 57 height 57
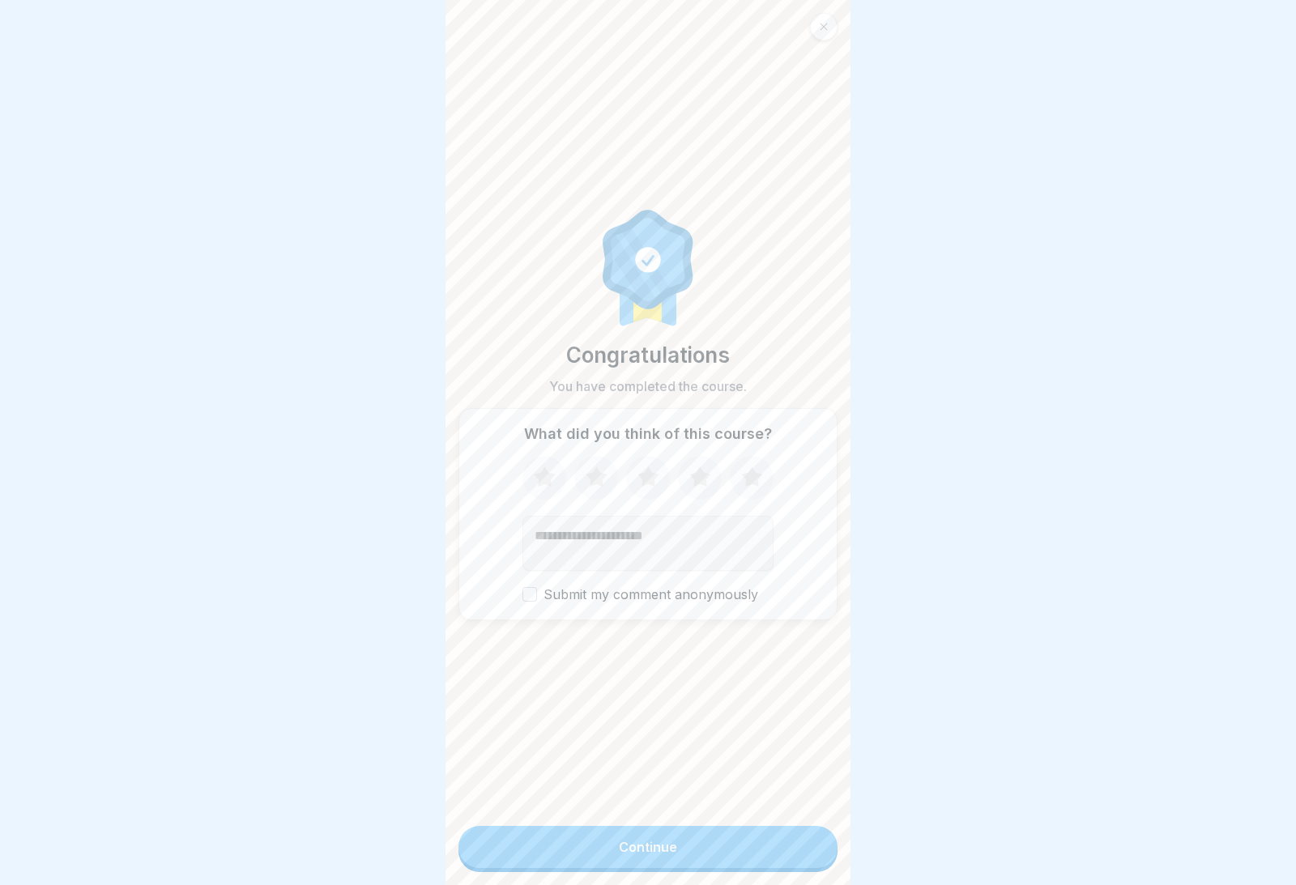
click at [785, 811] on button "Continue" at bounding box center [647, 847] width 379 height 42
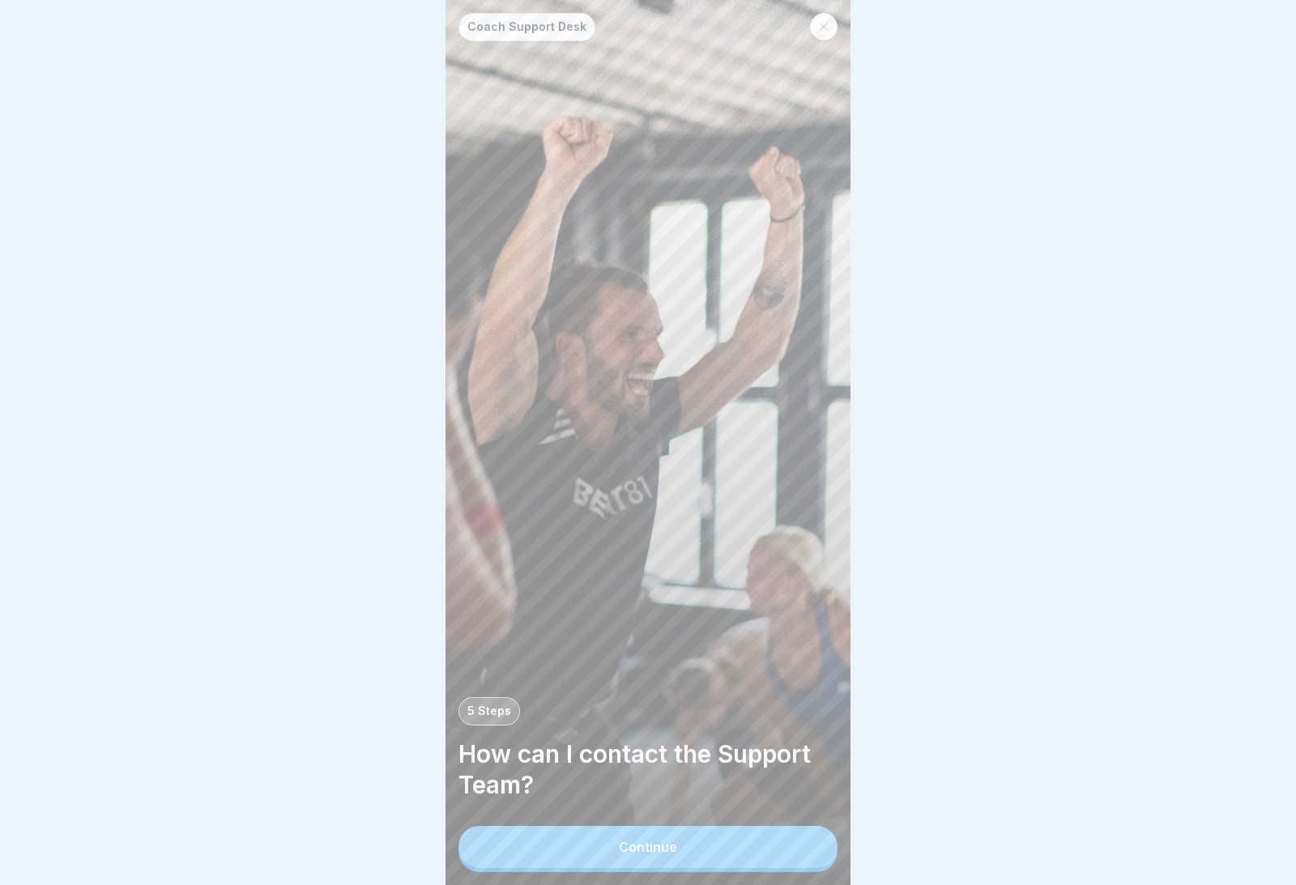
click at [768, 811] on button "Continue" at bounding box center [647, 847] width 379 height 42
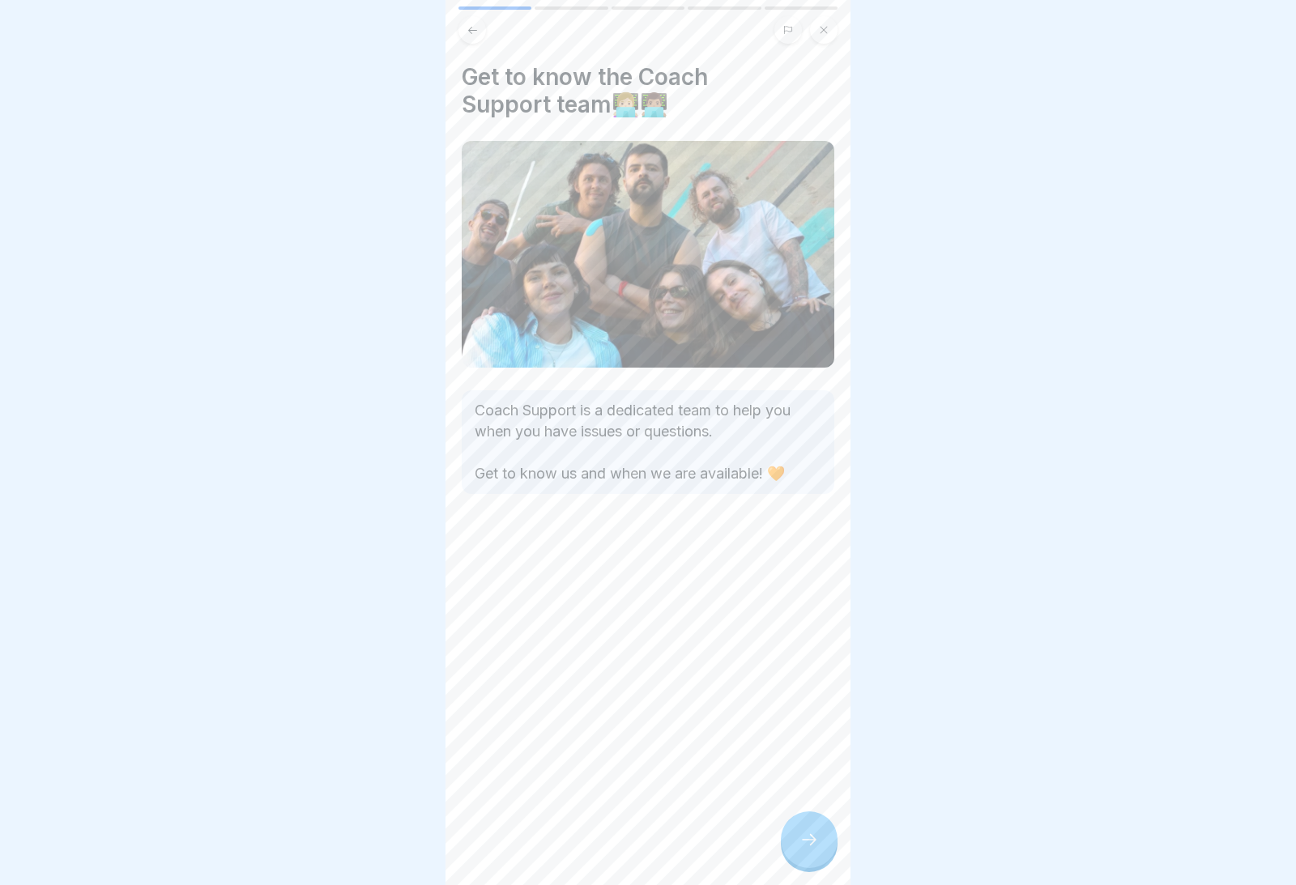
click at [832, 811] on div at bounding box center [809, 839] width 57 height 57
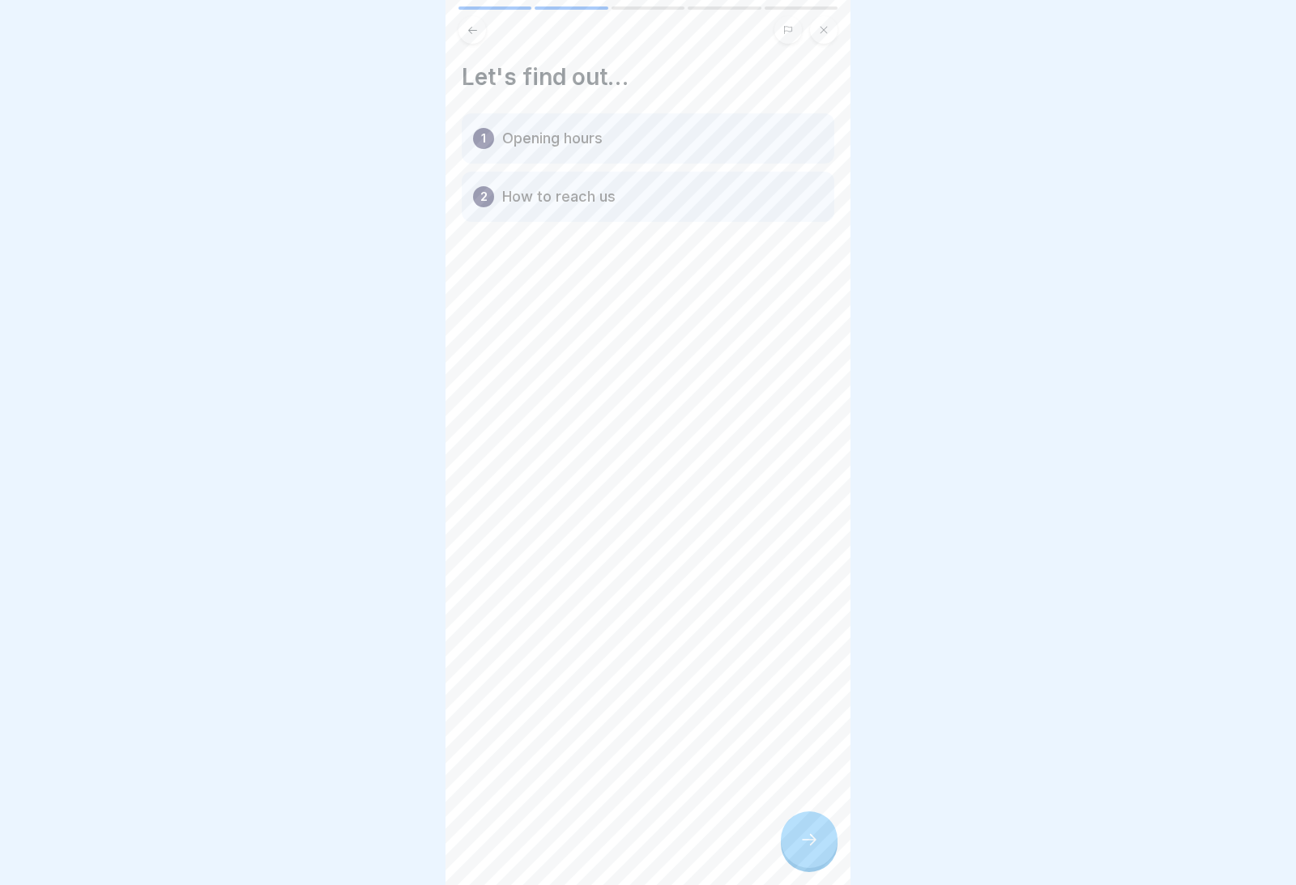
click at [828, 811] on div at bounding box center [809, 839] width 57 height 57
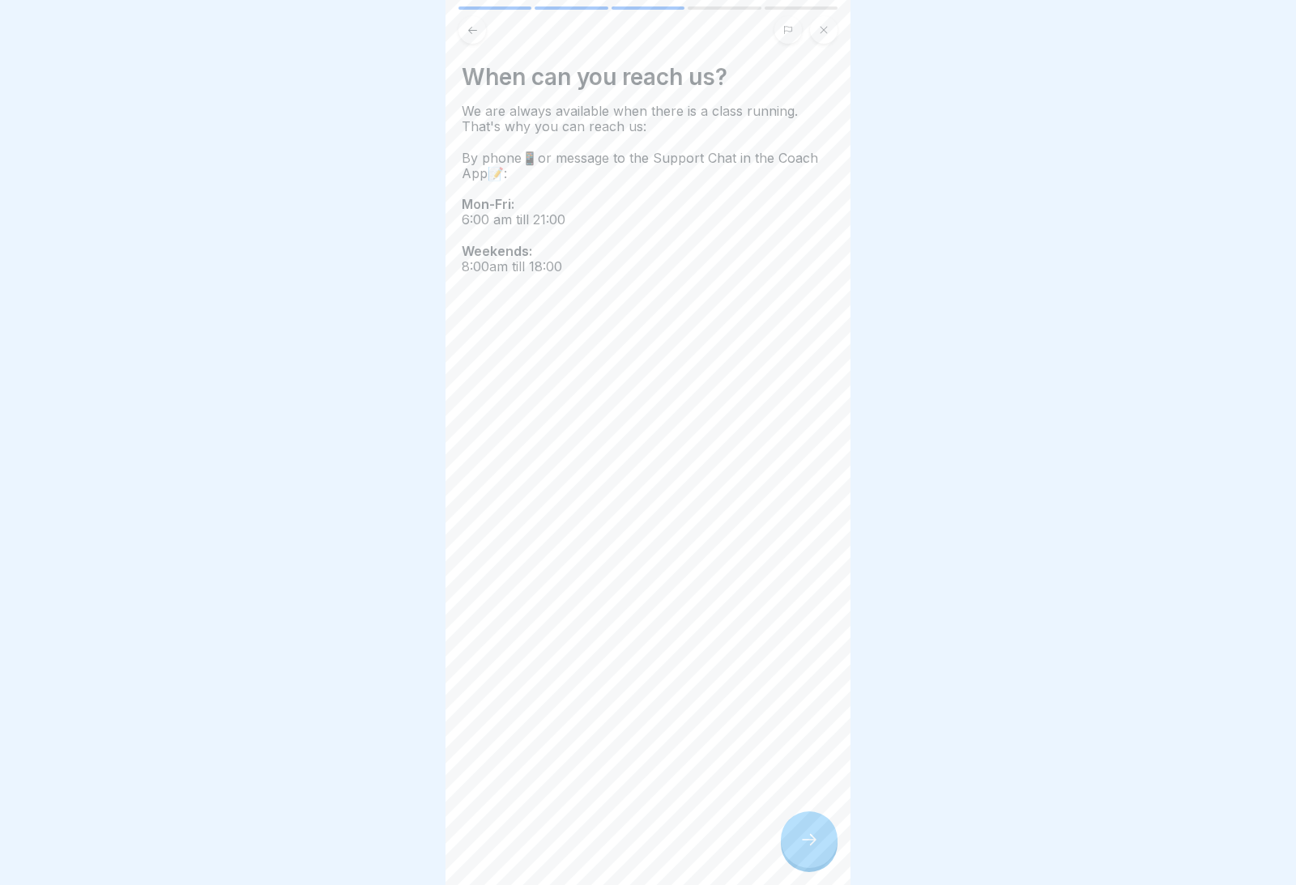
click at [825, 811] on div at bounding box center [809, 839] width 57 height 57
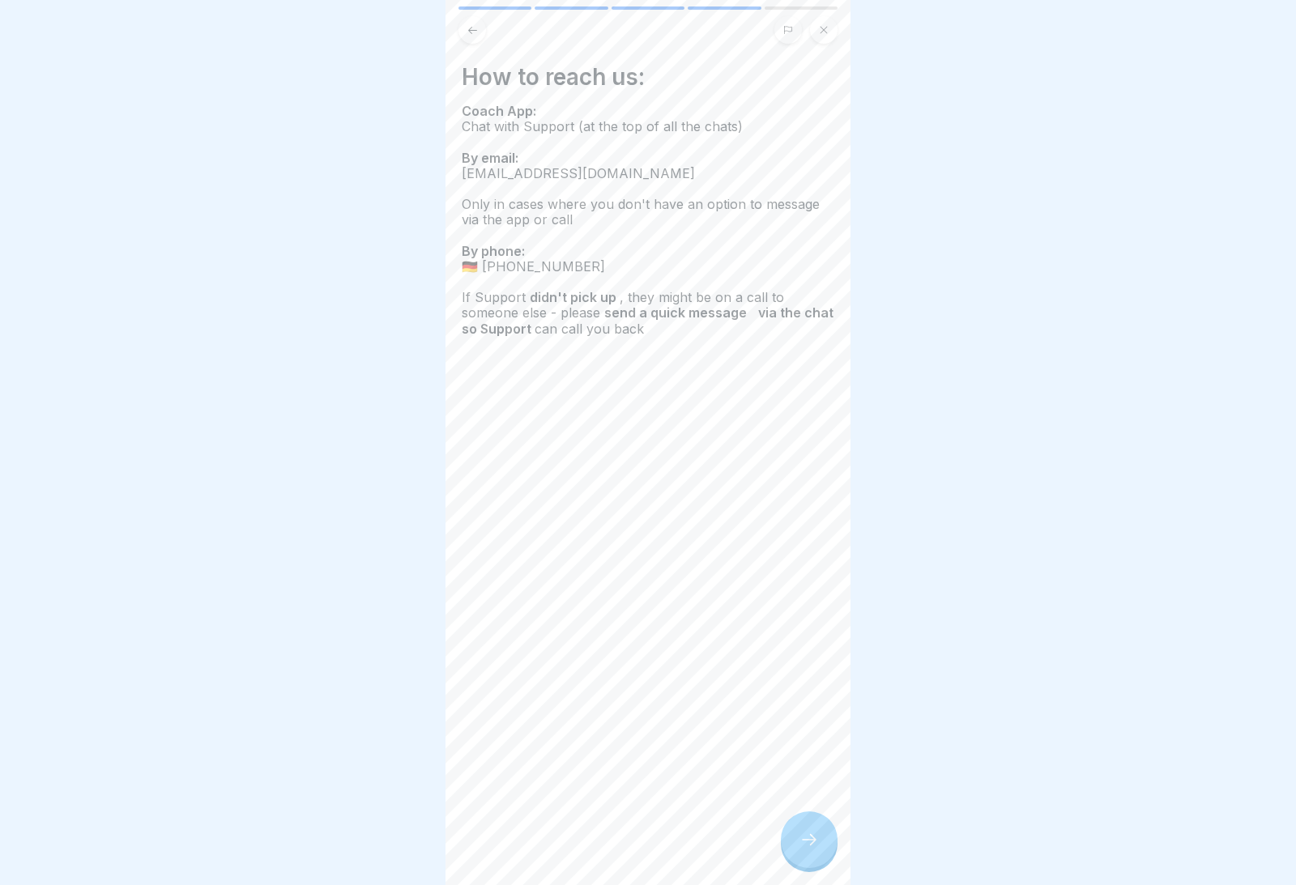
click at [832, 811] on div at bounding box center [809, 839] width 57 height 57
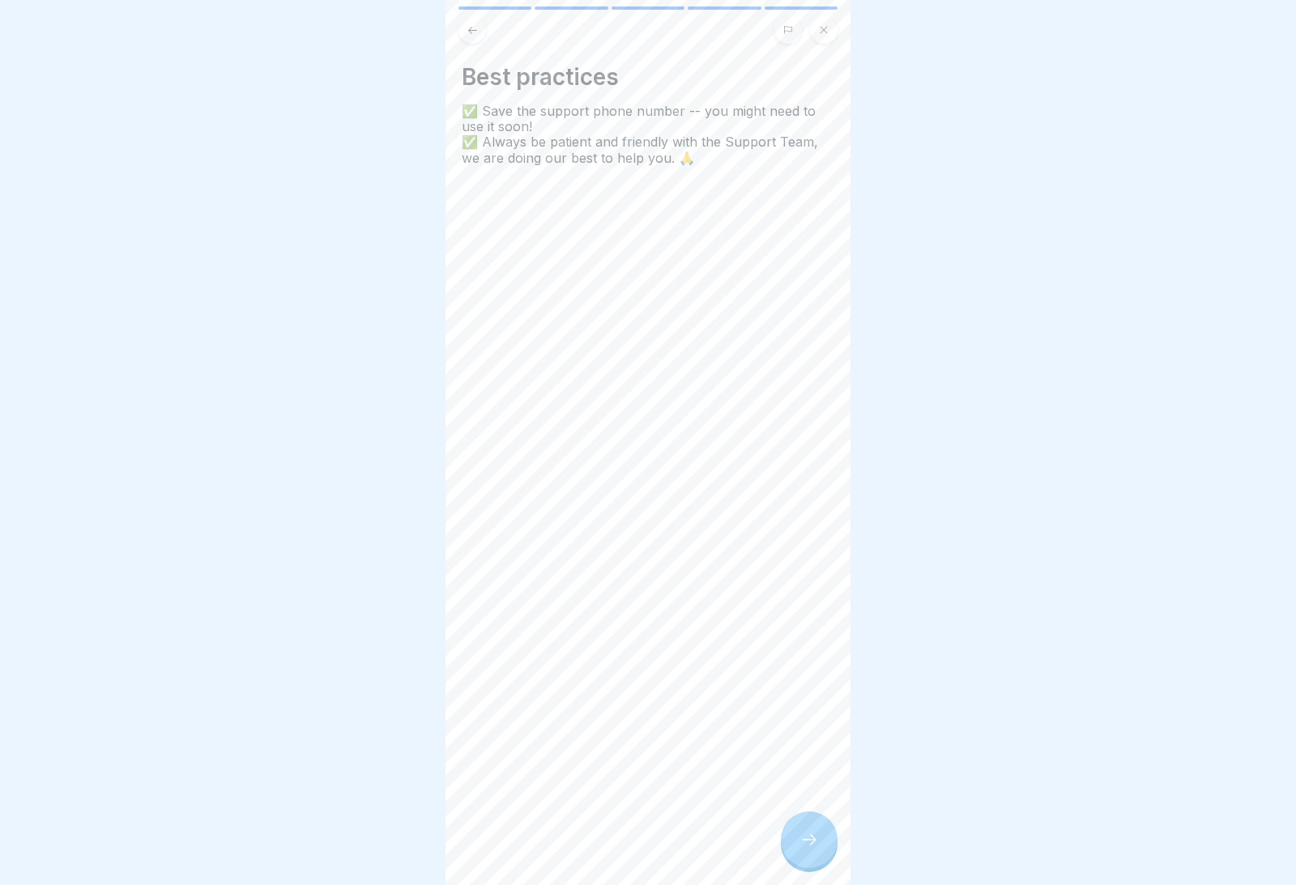
click at [823, 811] on div at bounding box center [809, 839] width 57 height 57
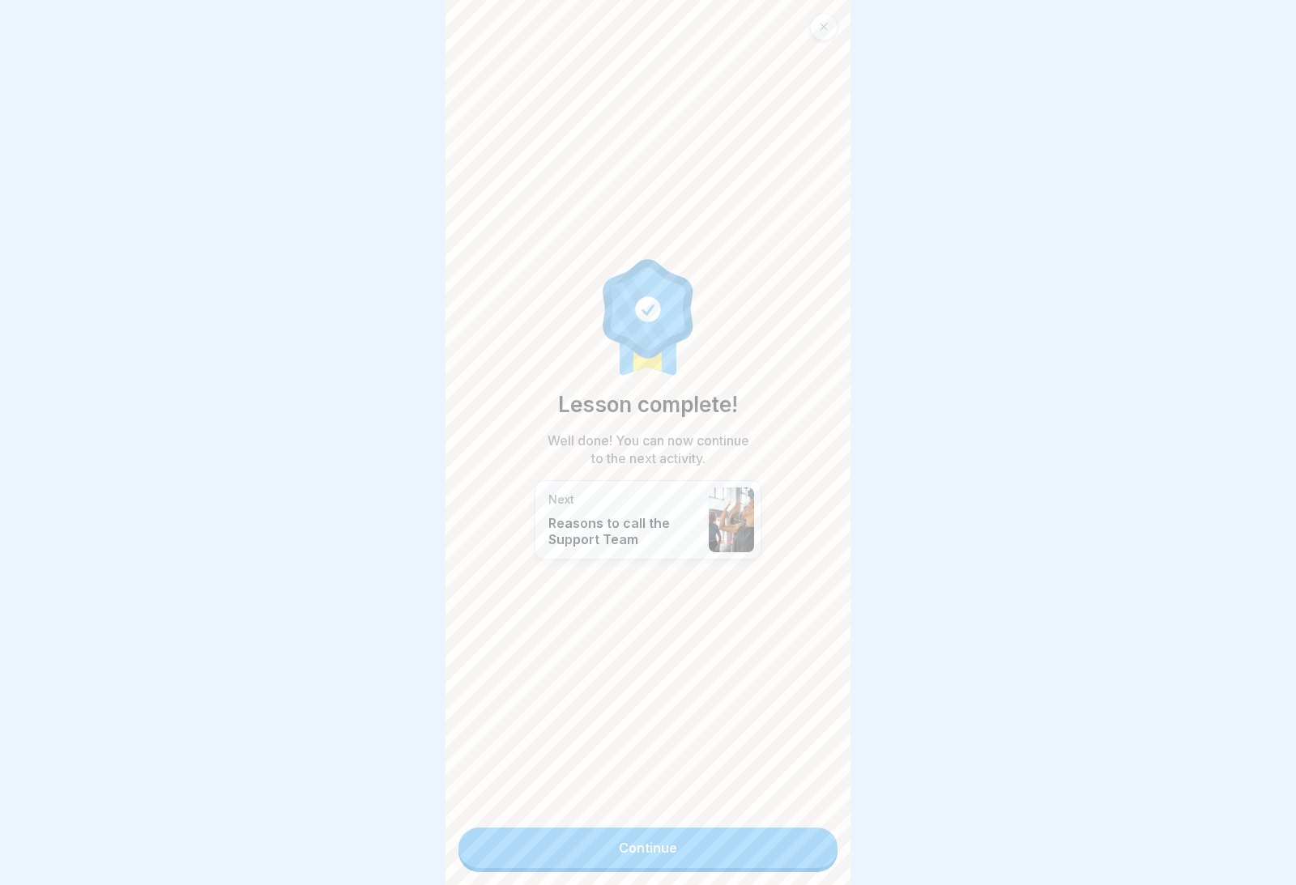
click at [796, 811] on link "Continue" at bounding box center [647, 848] width 379 height 40
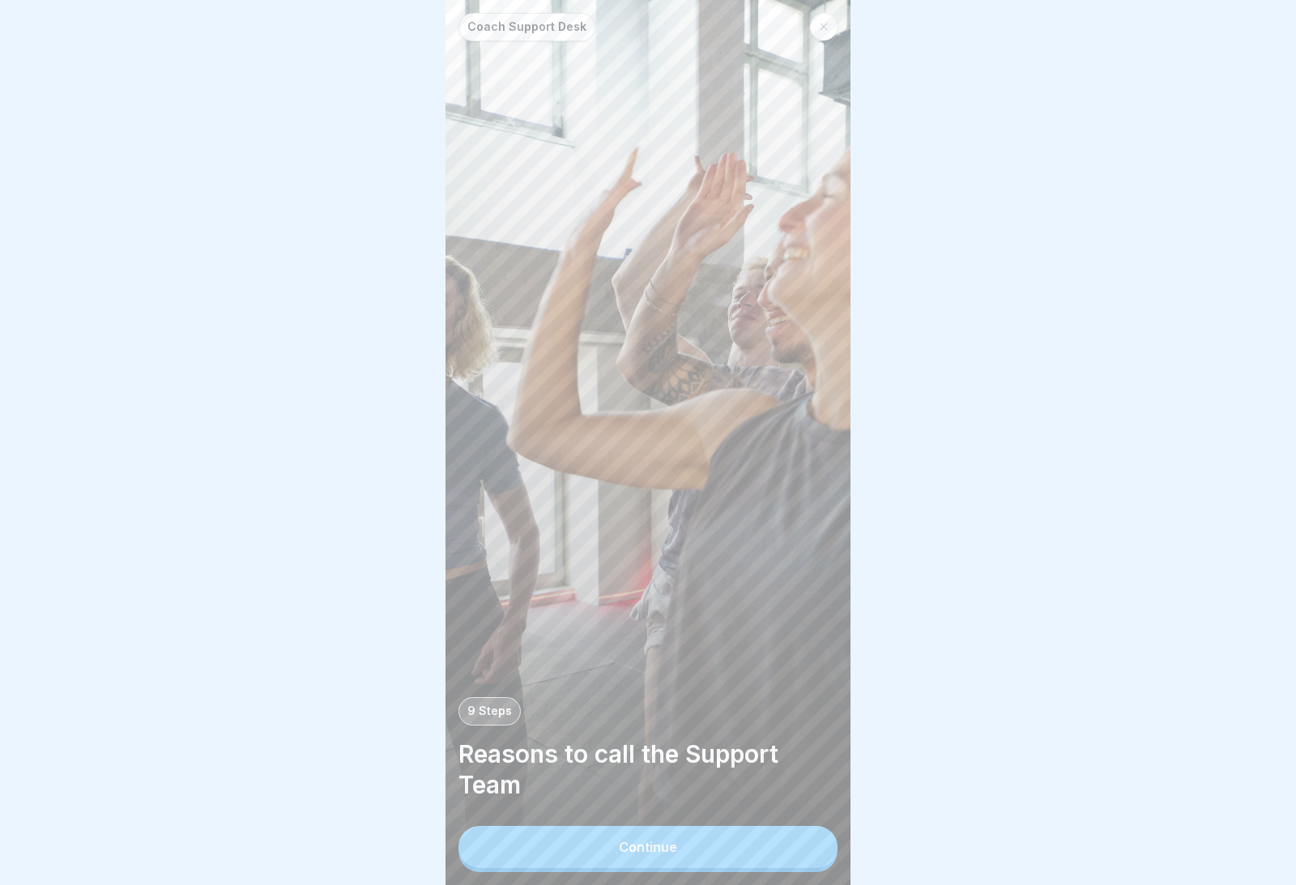
click at [746, 811] on button "Continue" at bounding box center [647, 847] width 379 height 42
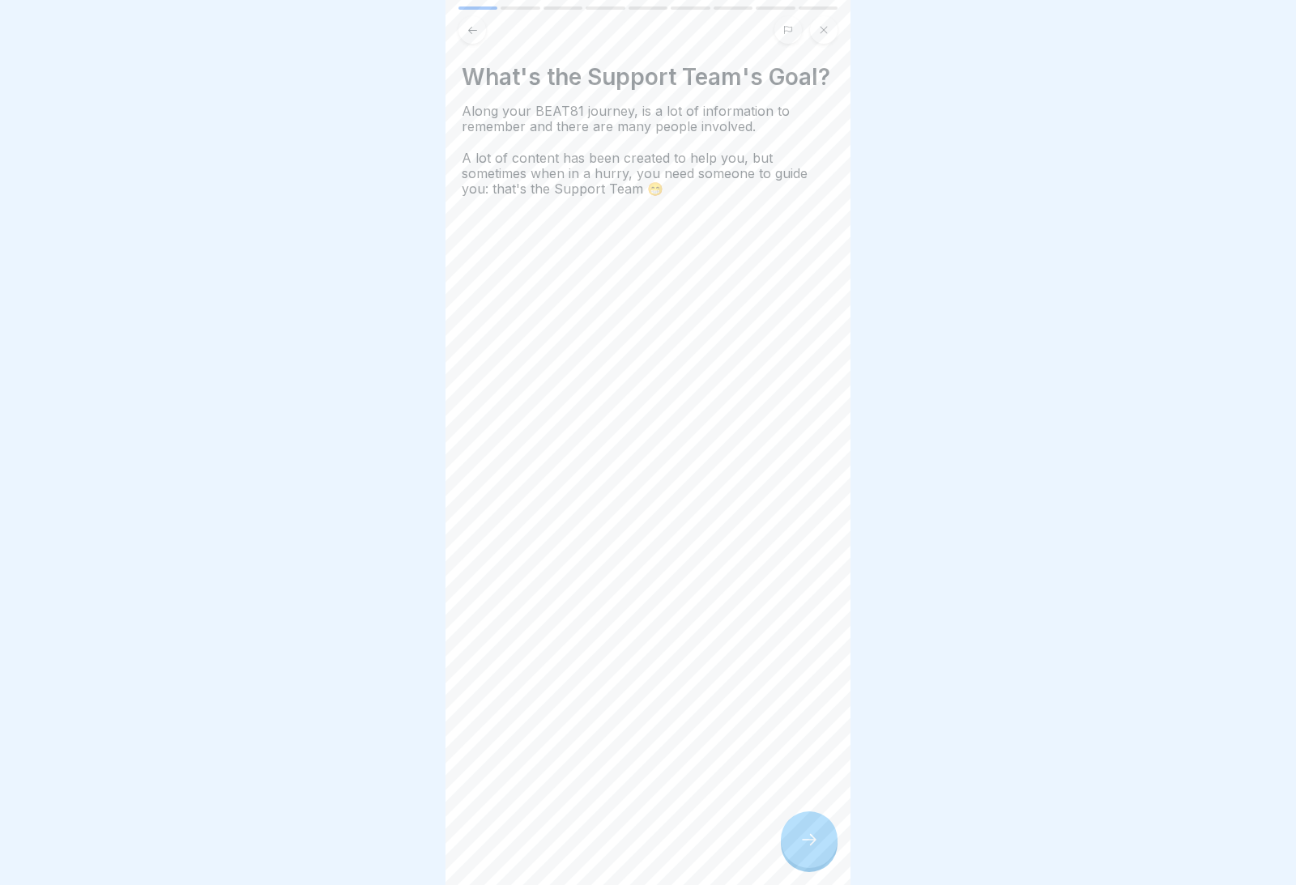
click at [822, 811] on div at bounding box center [809, 839] width 57 height 57
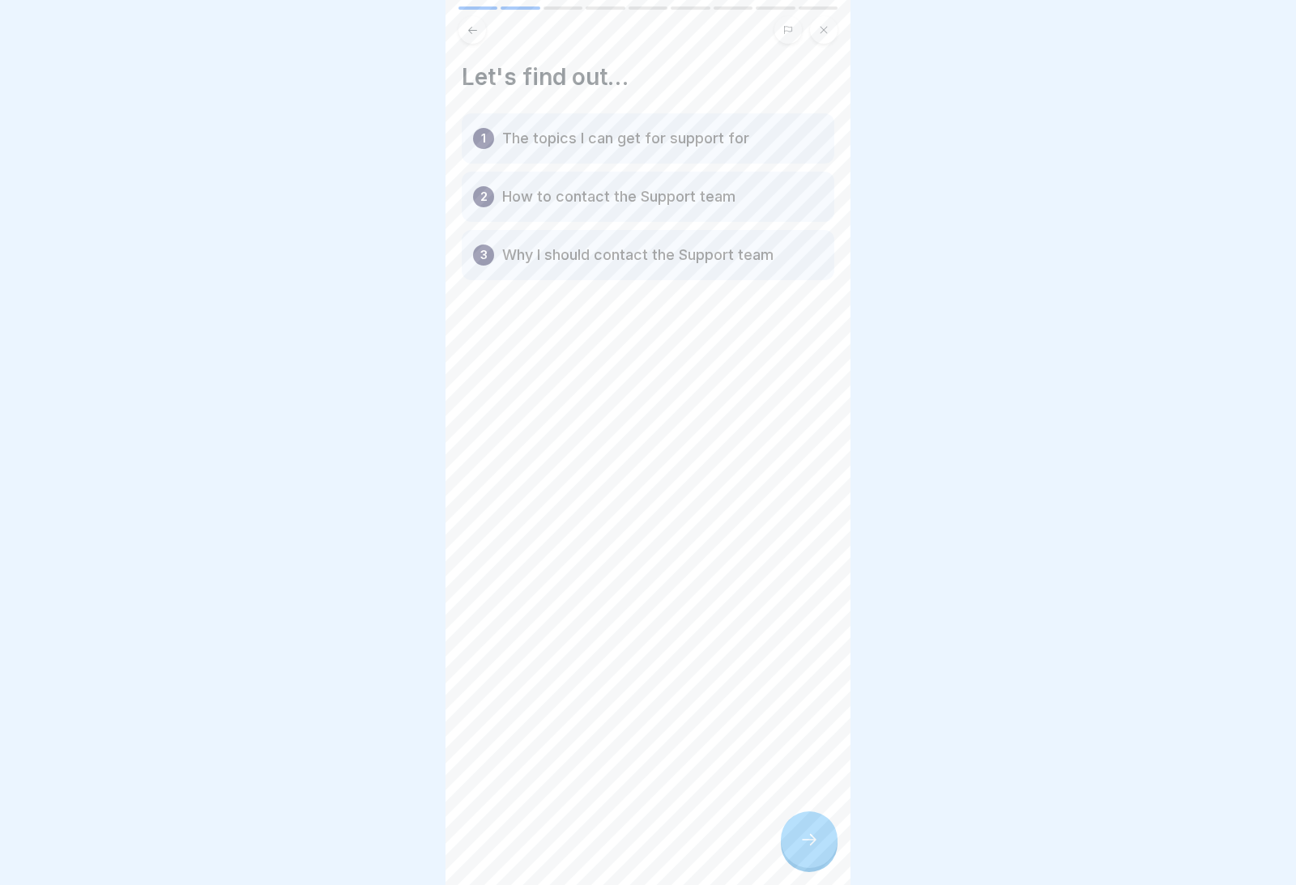
click at [823, 811] on div at bounding box center [809, 839] width 57 height 57
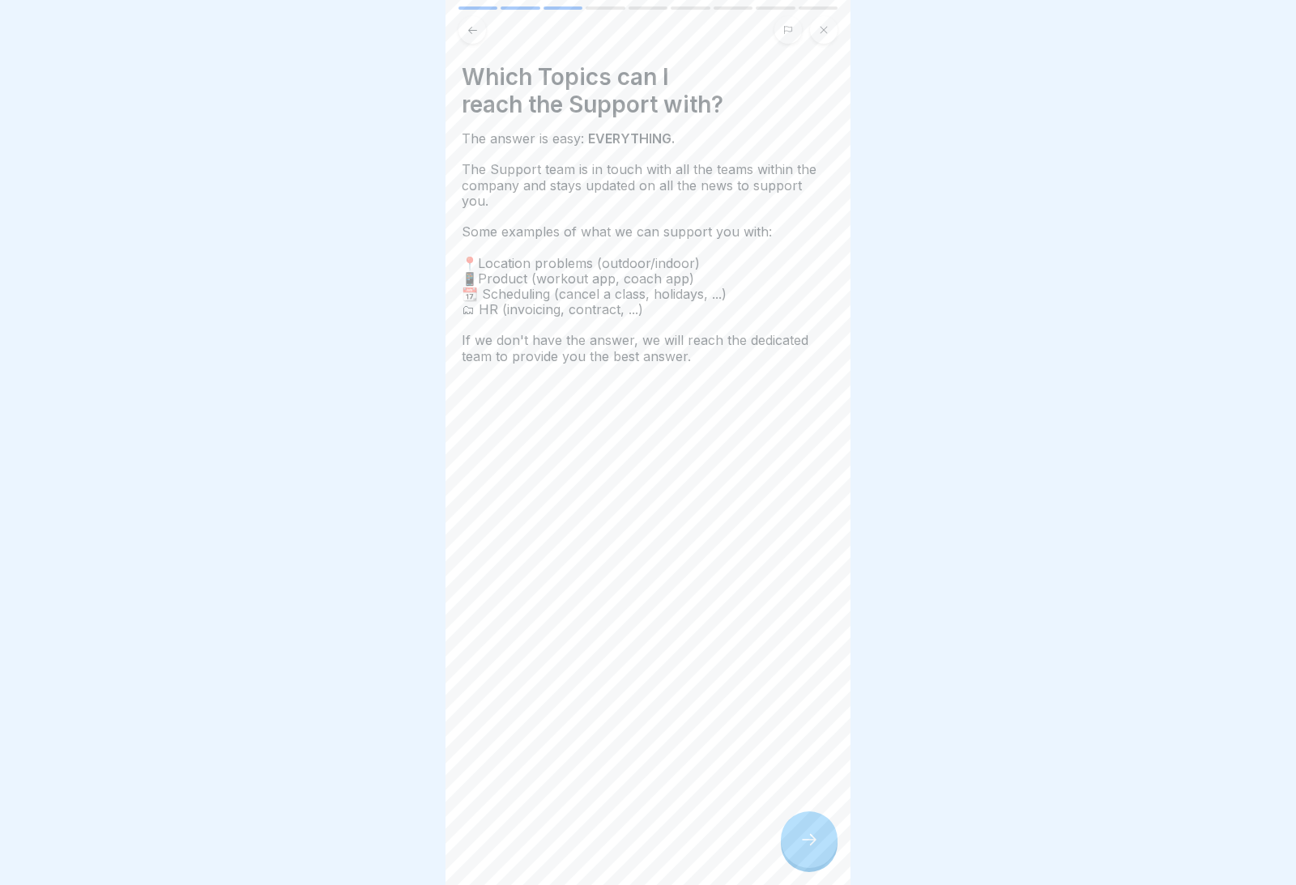
click at [816, 811] on icon at bounding box center [808, 839] width 19 height 19
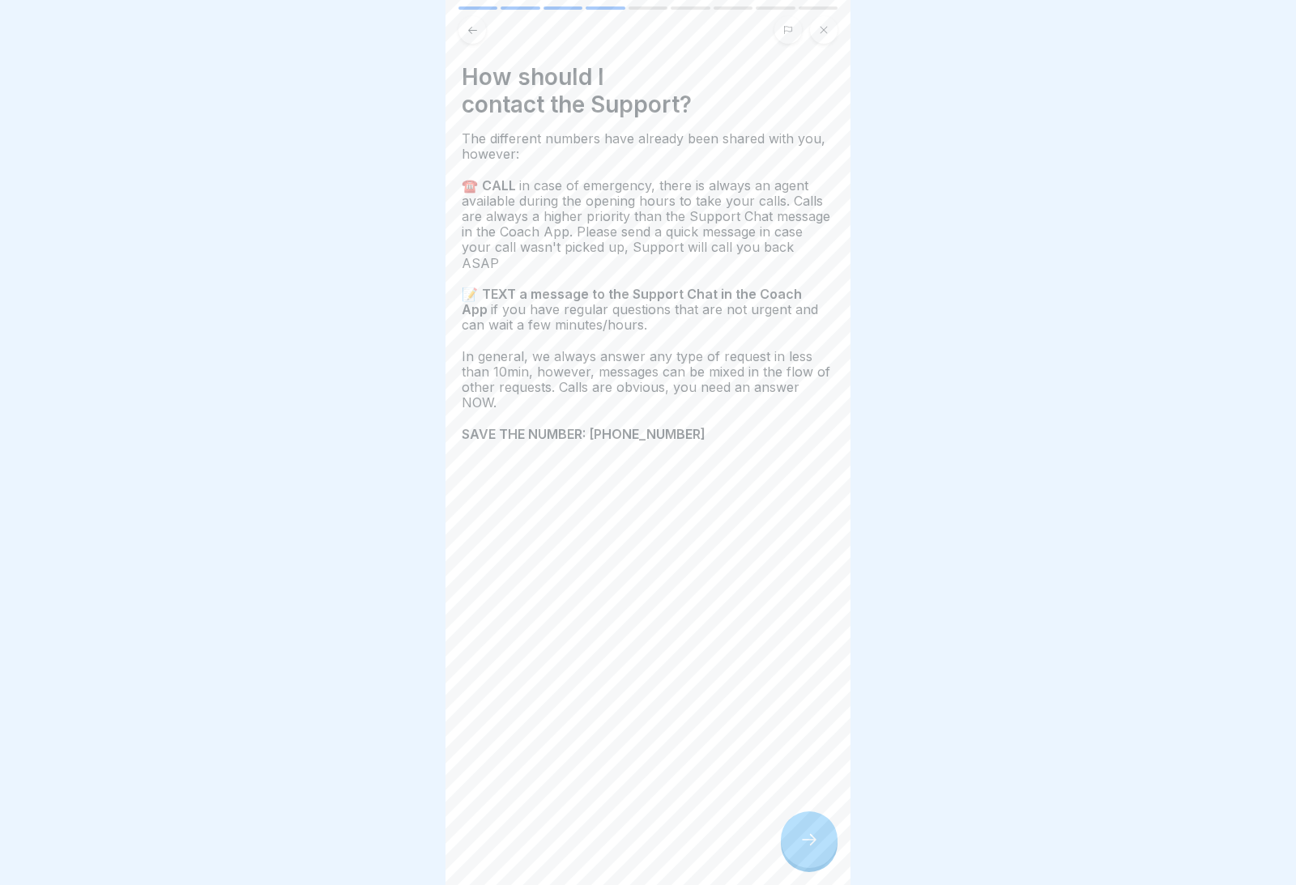
click at [815, 811] on icon at bounding box center [808, 839] width 19 height 19
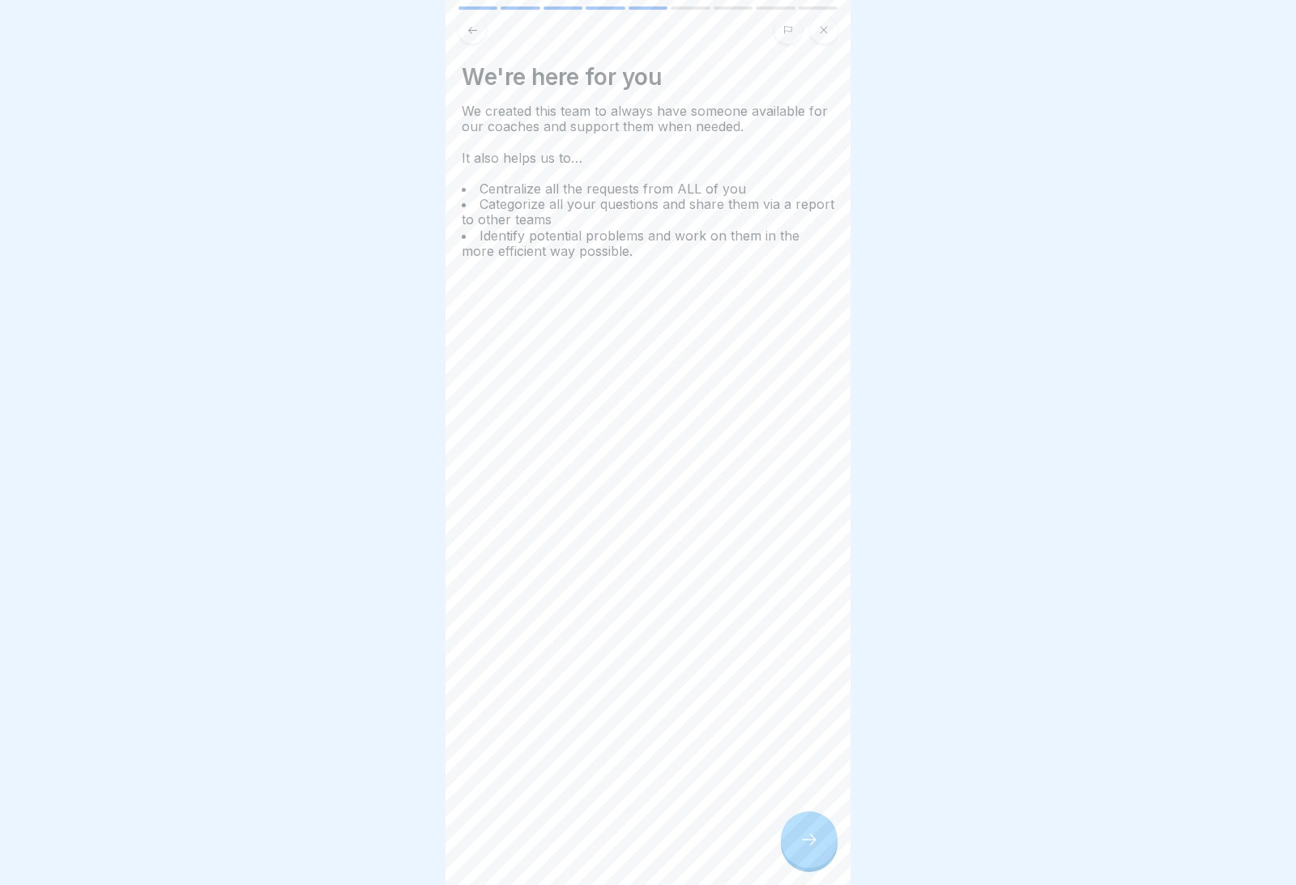
click at [828, 811] on div at bounding box center [809, 839] width 57 height 57
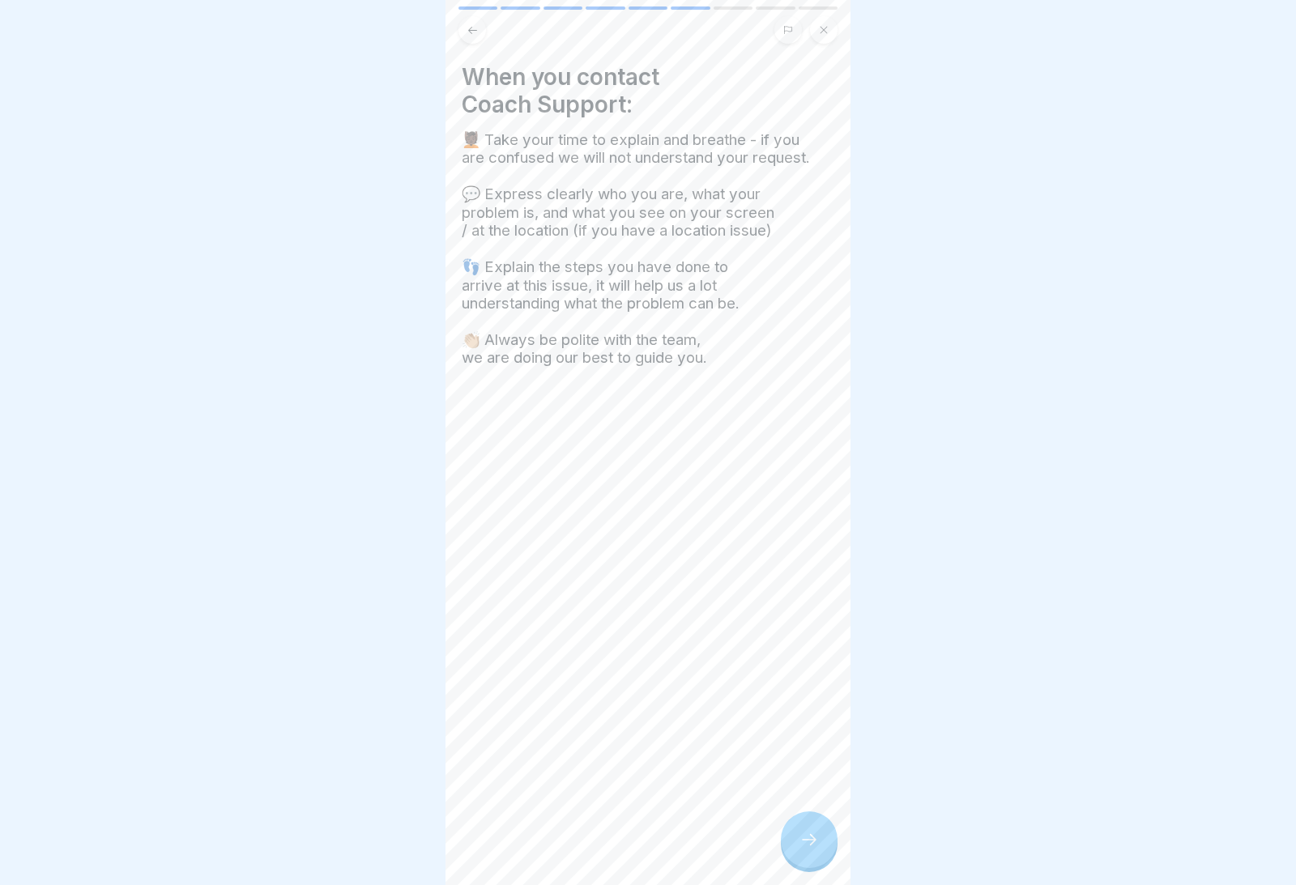
click at [829, 811] on div at bounding box center [809, 839] width 57 height 57
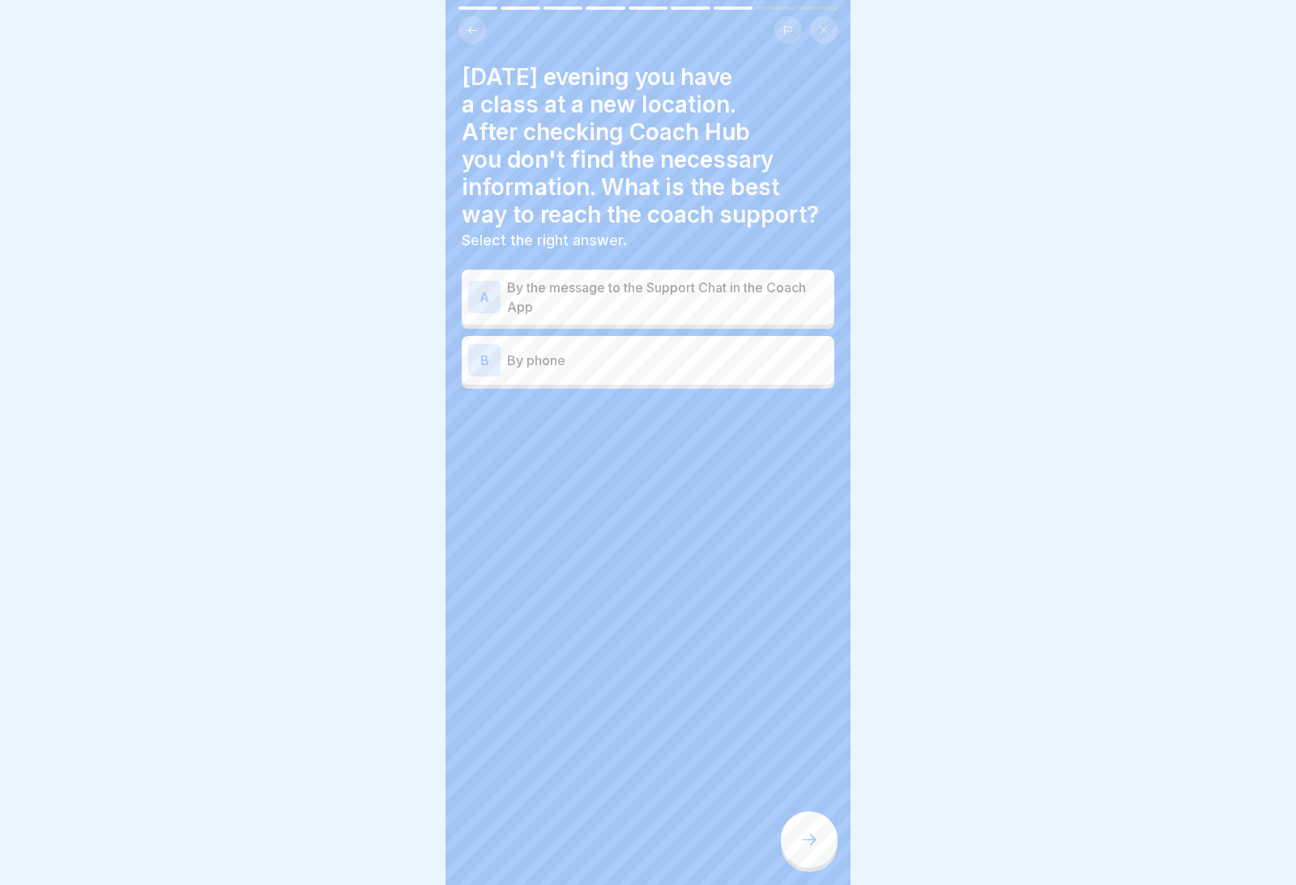
click at [829, 811] on div at bounding box center [809, 839] width 57 height 57
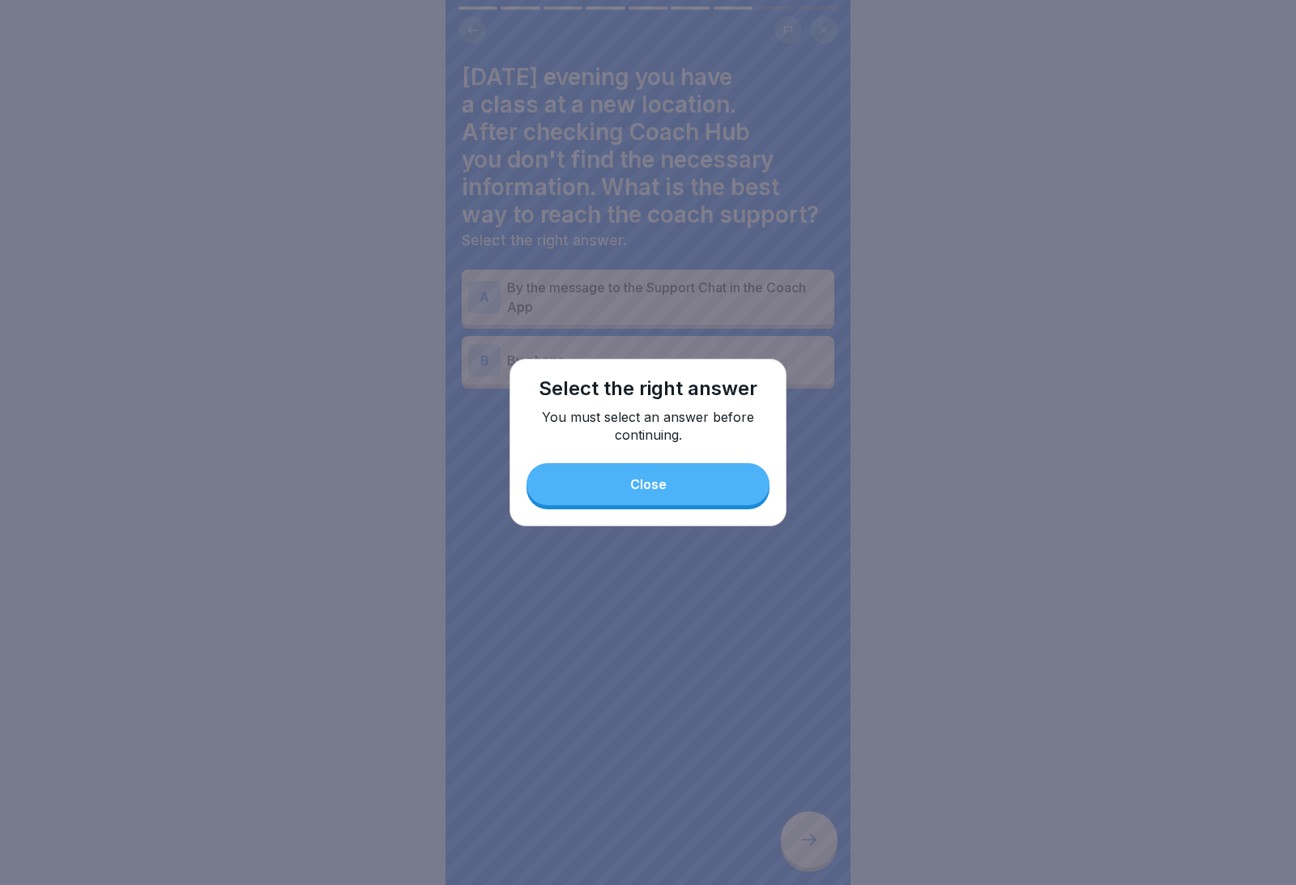
click at [744, 485] on button "Close" at bounding box center [647, 484] width 243 height 42
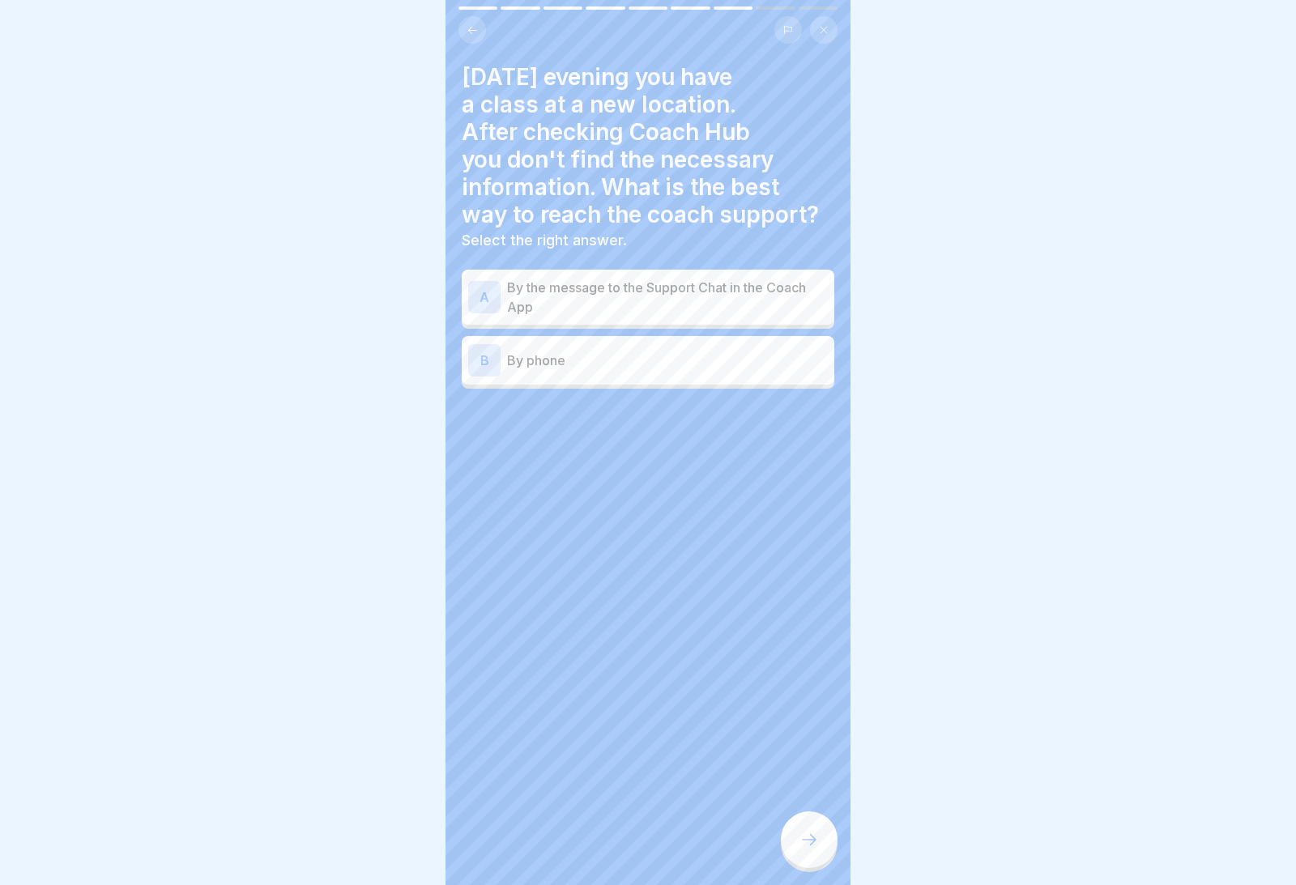
click at [802, 286] on p "By the message to the Support Chat in the Coach App" at bounding box center [667, 297] width 321 height 39
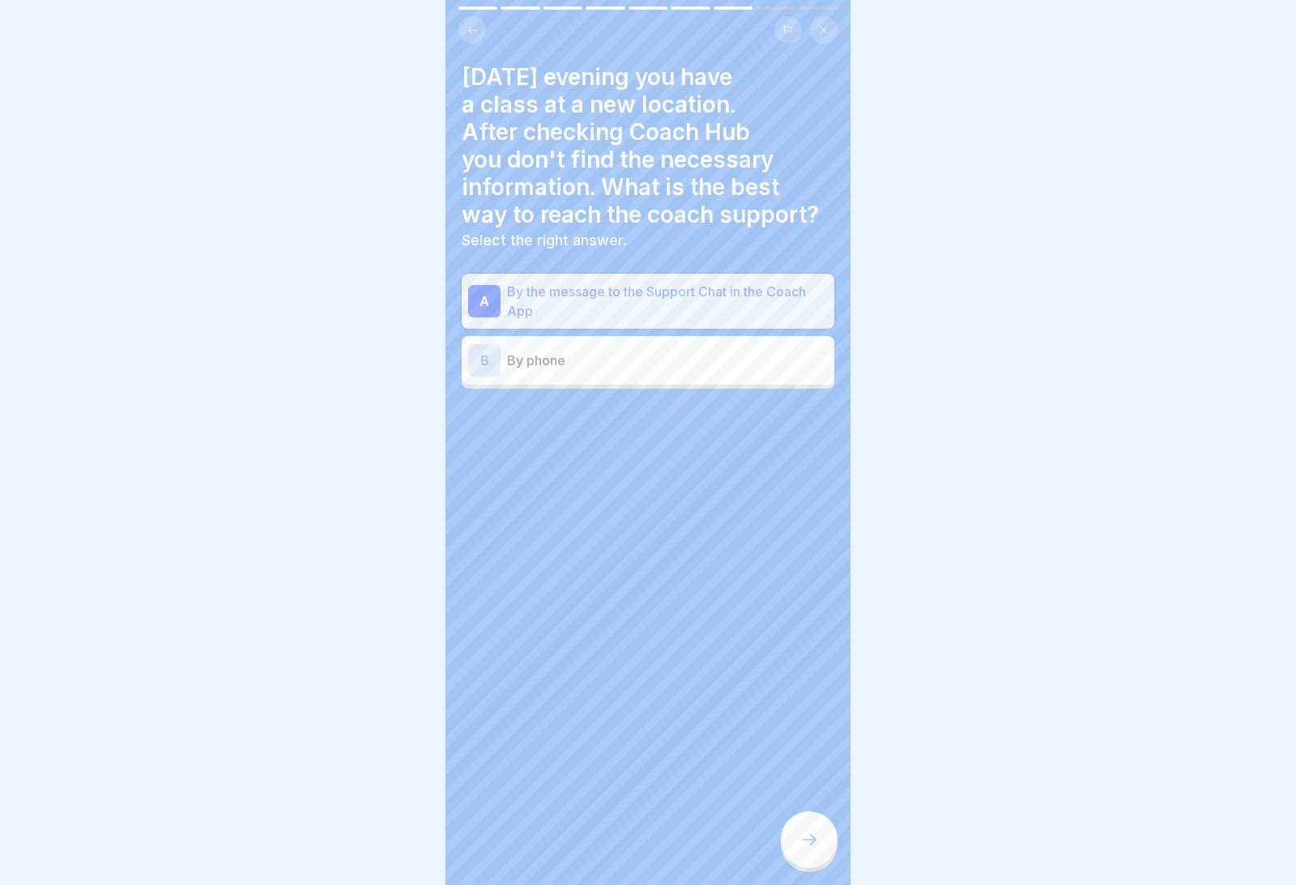
click at [835, 794] on div "[DATE] evening you have a class at a new location. After checking Coach Hub you…" at bounding box center [647, 442] width 405 height 885
click at [811, 811] on icon at bounding box center [808, 839] width 19 height 19
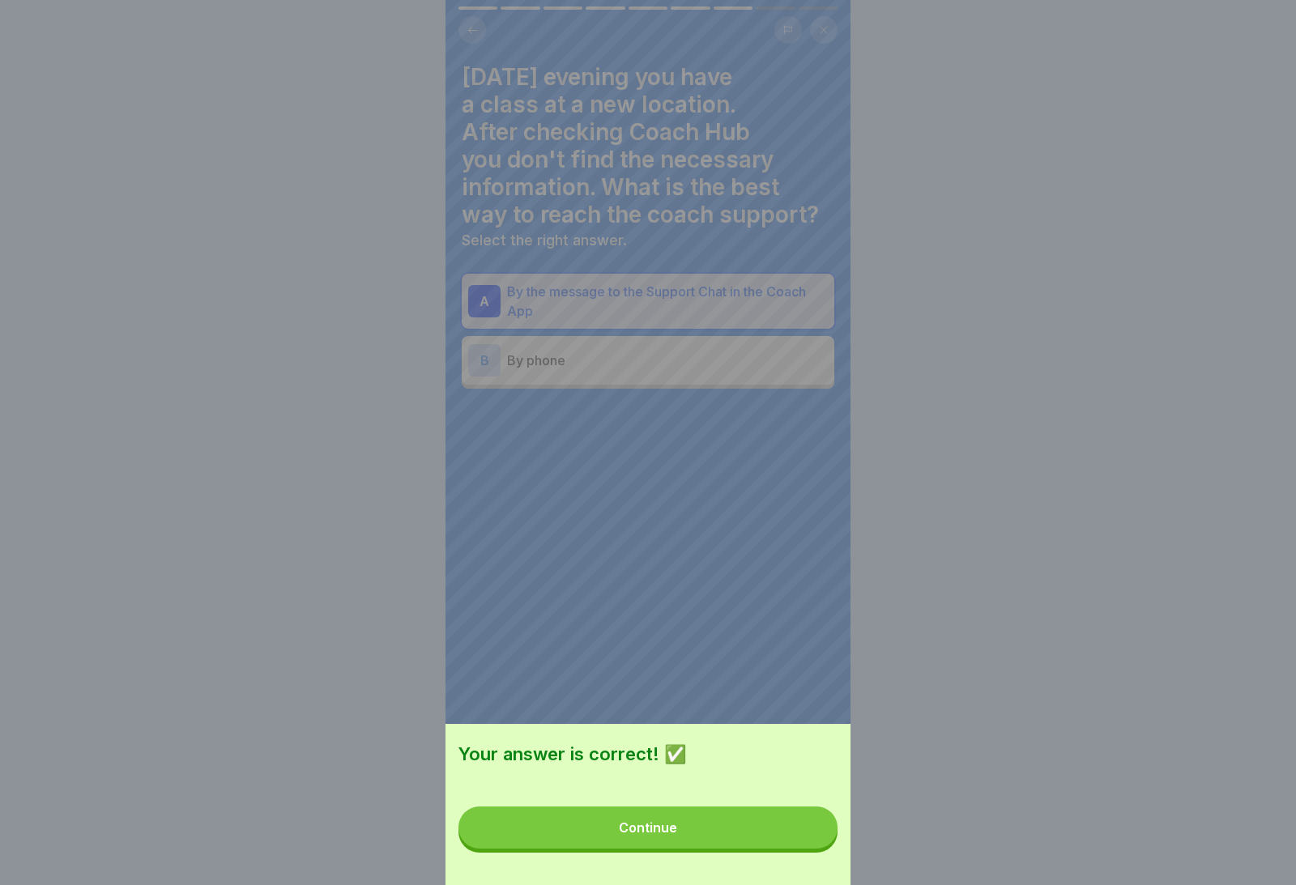
click at [760, 811] on button "Continue" at bounding box center [647, 827] width 379 height 42
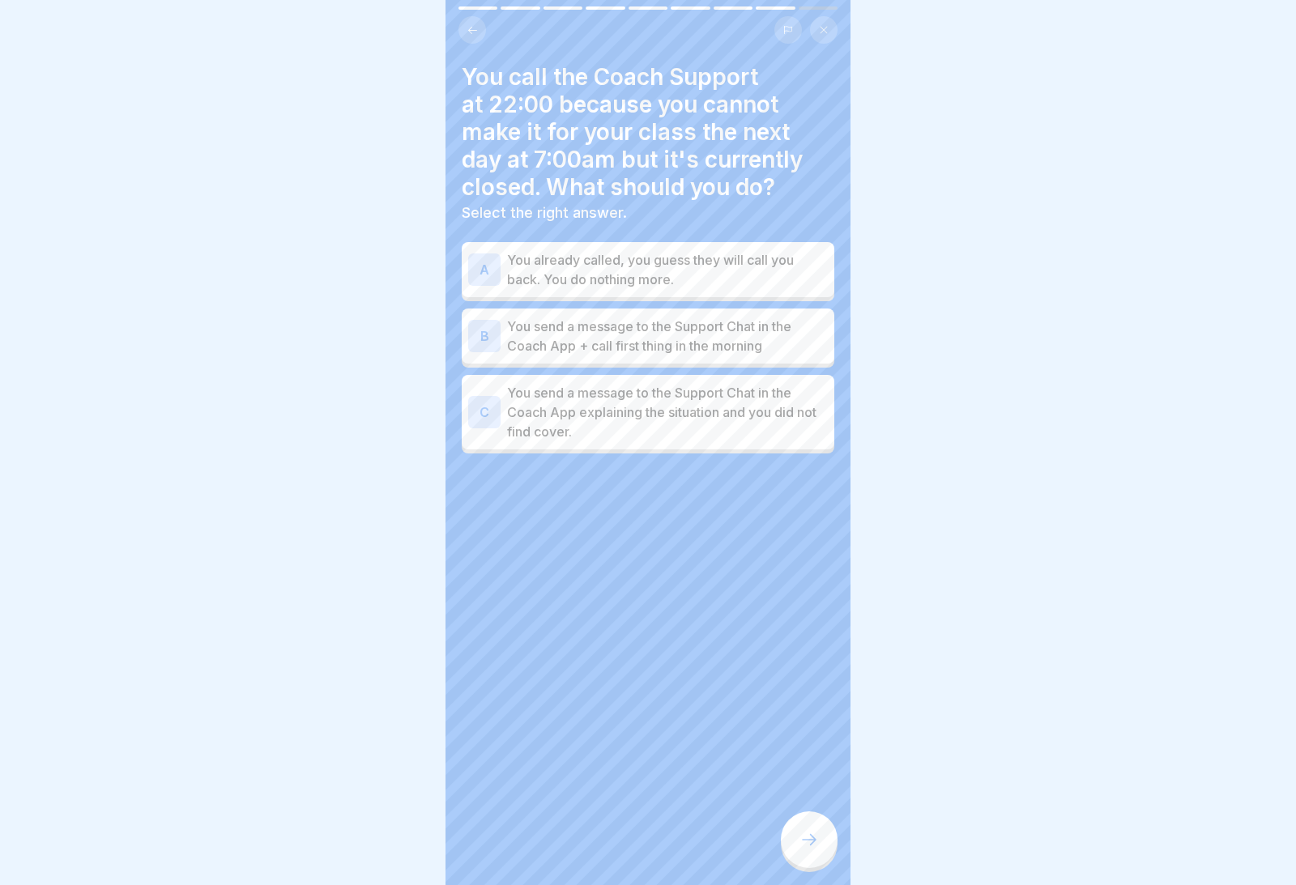
click at [775, 334] on p "You send a message to the Support Chat in the Coach App + call first thing in t…" at bounding box center [667, 336] width 321 height 39
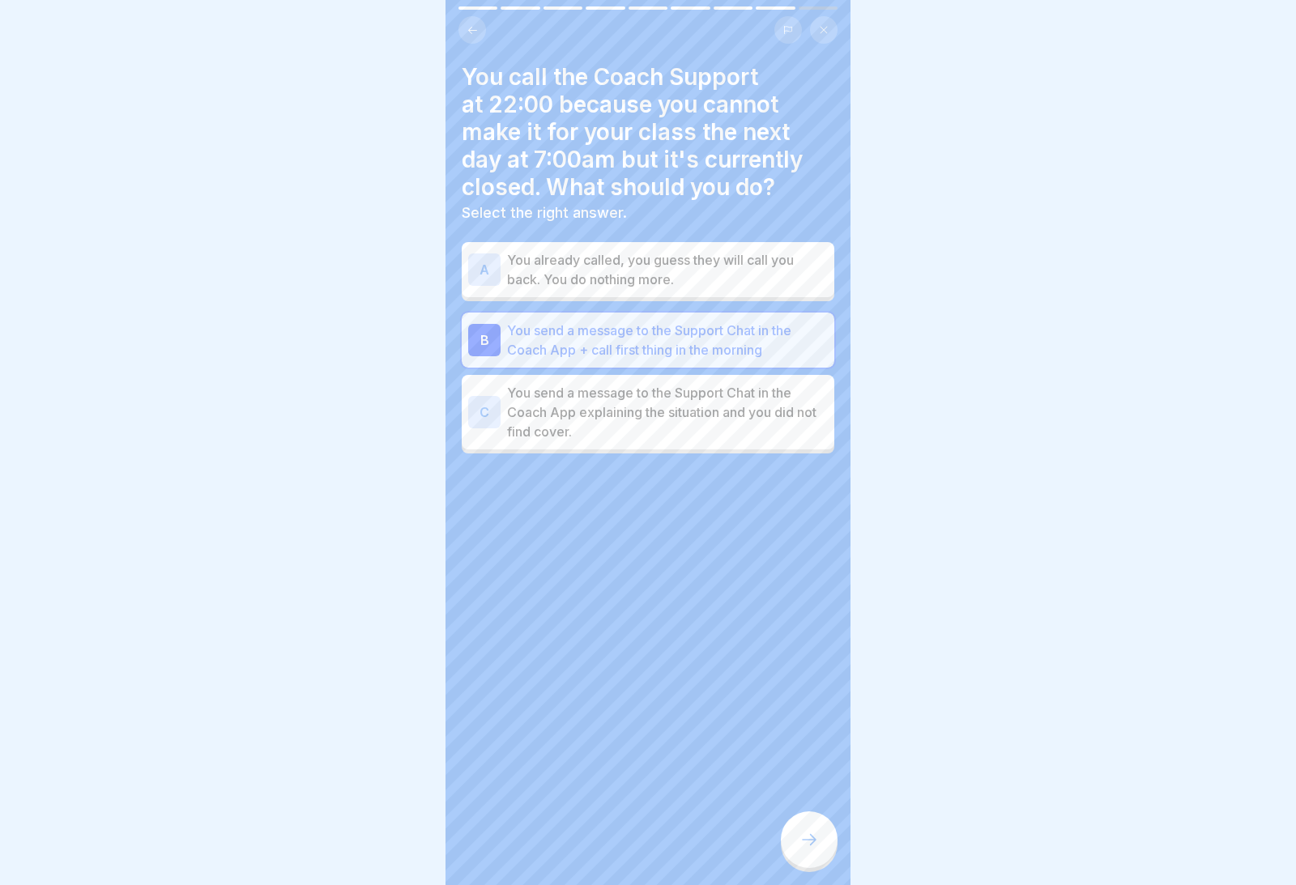
click at [780, 409] on p "You send a message to the Support Chat in the Coach App explaining the situatio…" at bounding box center [667, 412] width 321 height 58
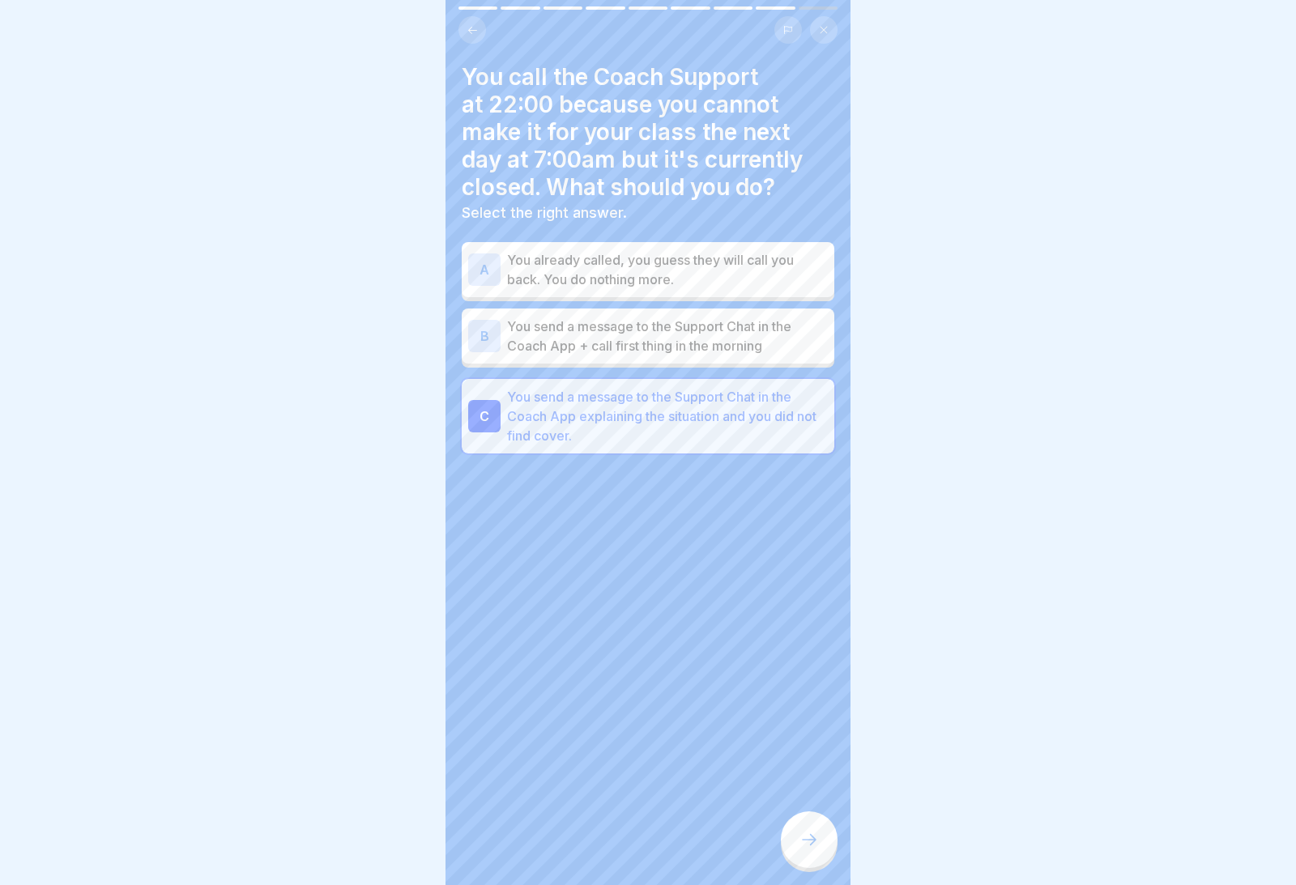
click at [803, 327] on p "You send a message to the Support Chat in the Coach App + call first thing in t…" at bounding box center [667, 336] width 321 height 39
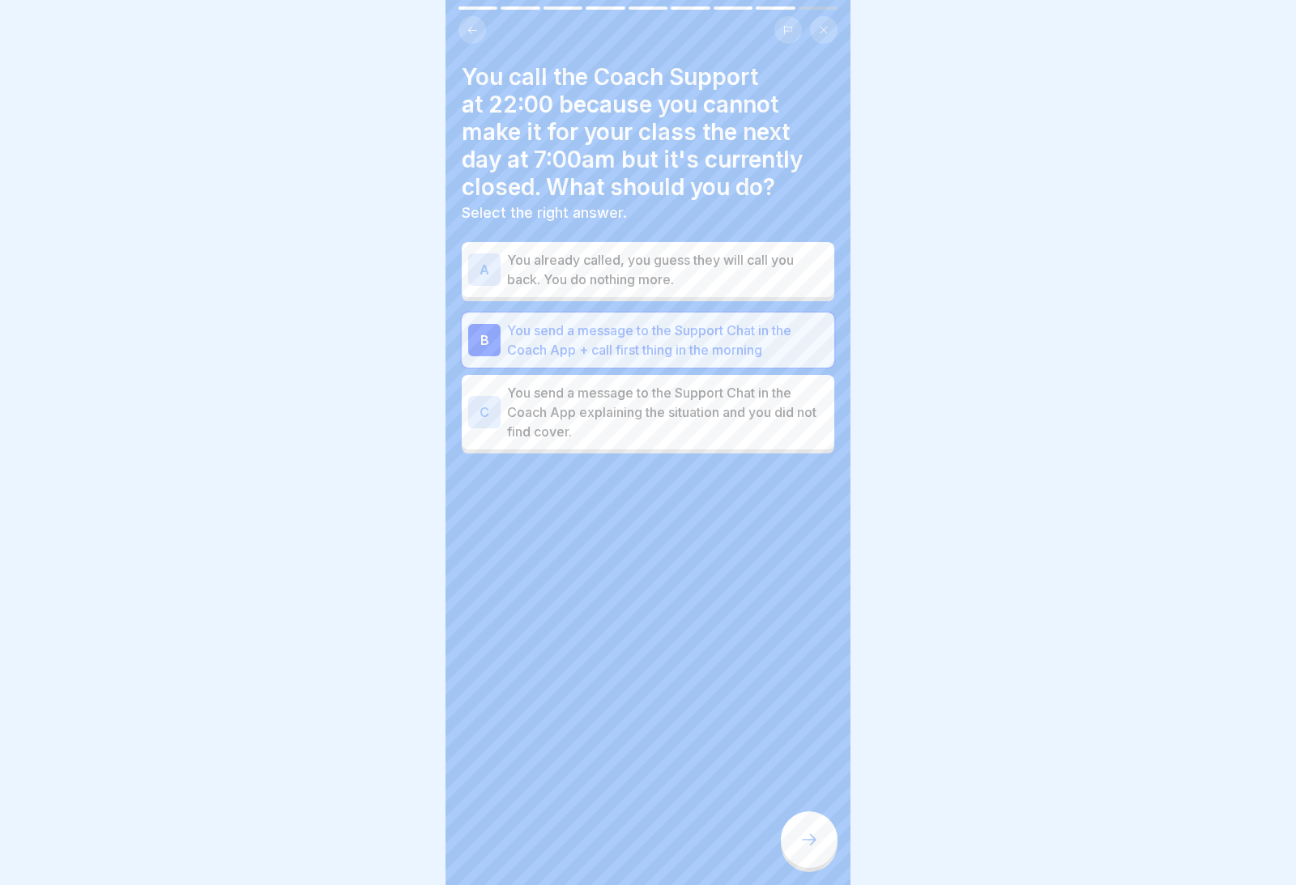
click at [823, 811] on div at bounding box center [809, 839] width 57 height 57
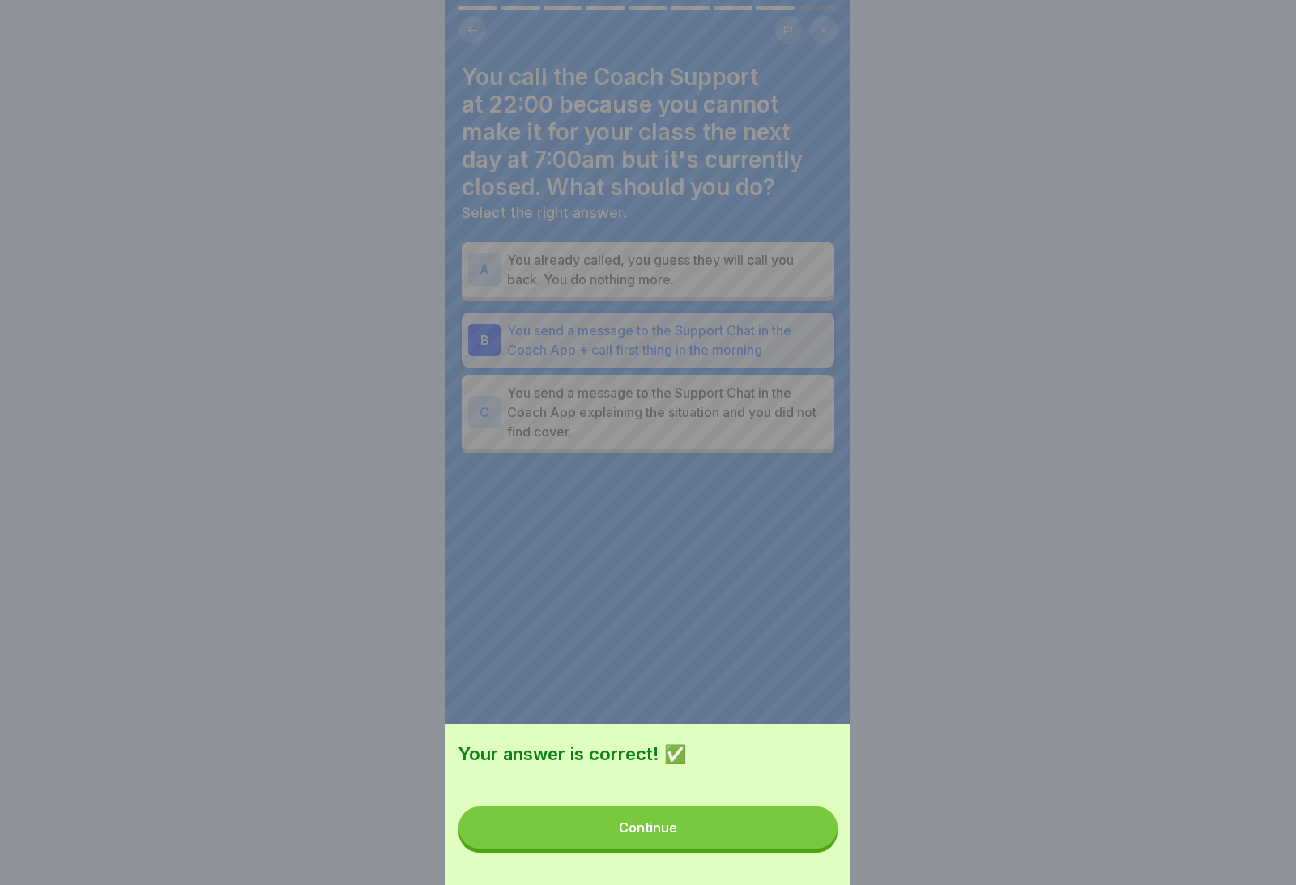
click at [786, 811] on button "Continue" at bounding box center [647, 827] width 379 height 42
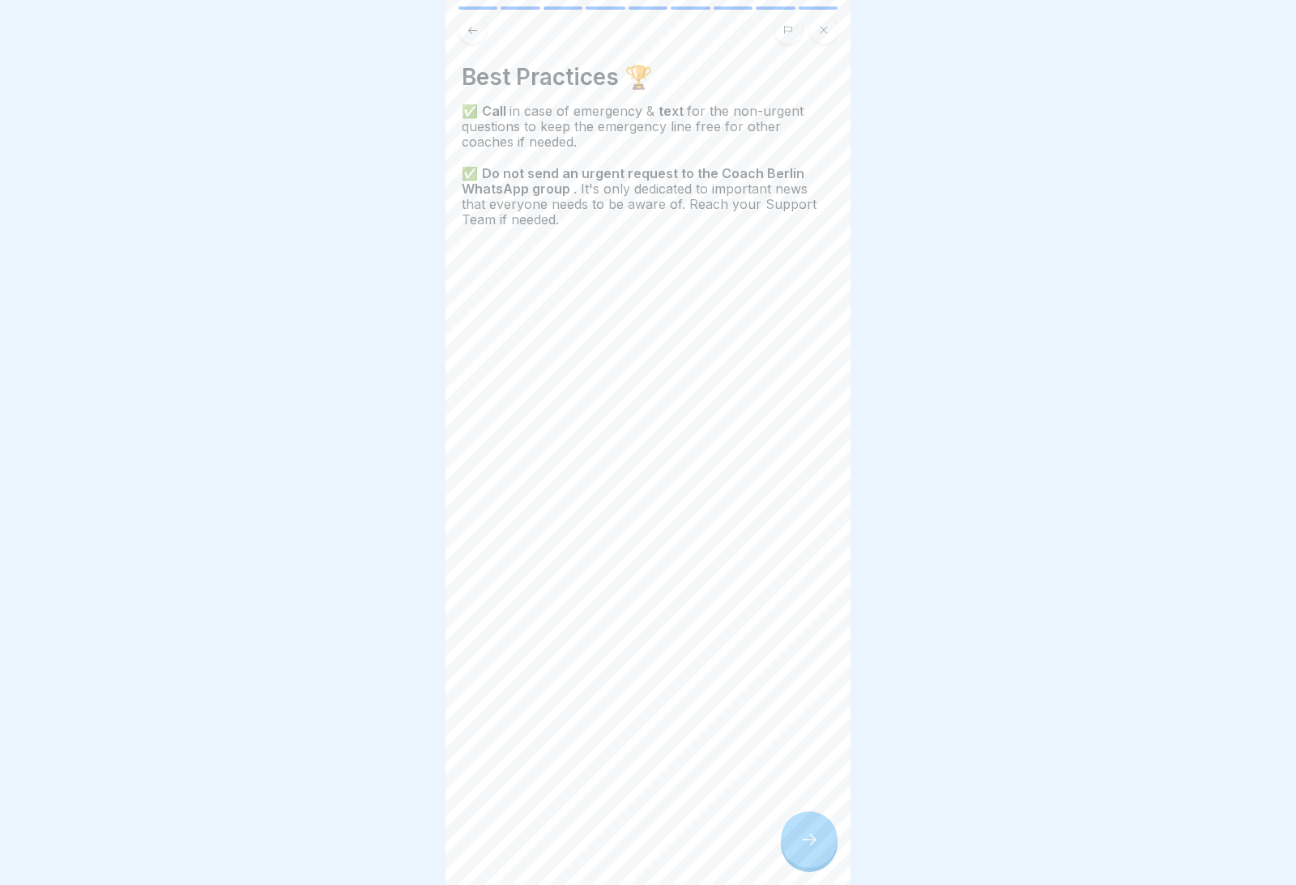
click at [824, 811] on div at bounding box center [809, 839] width 57 height 57
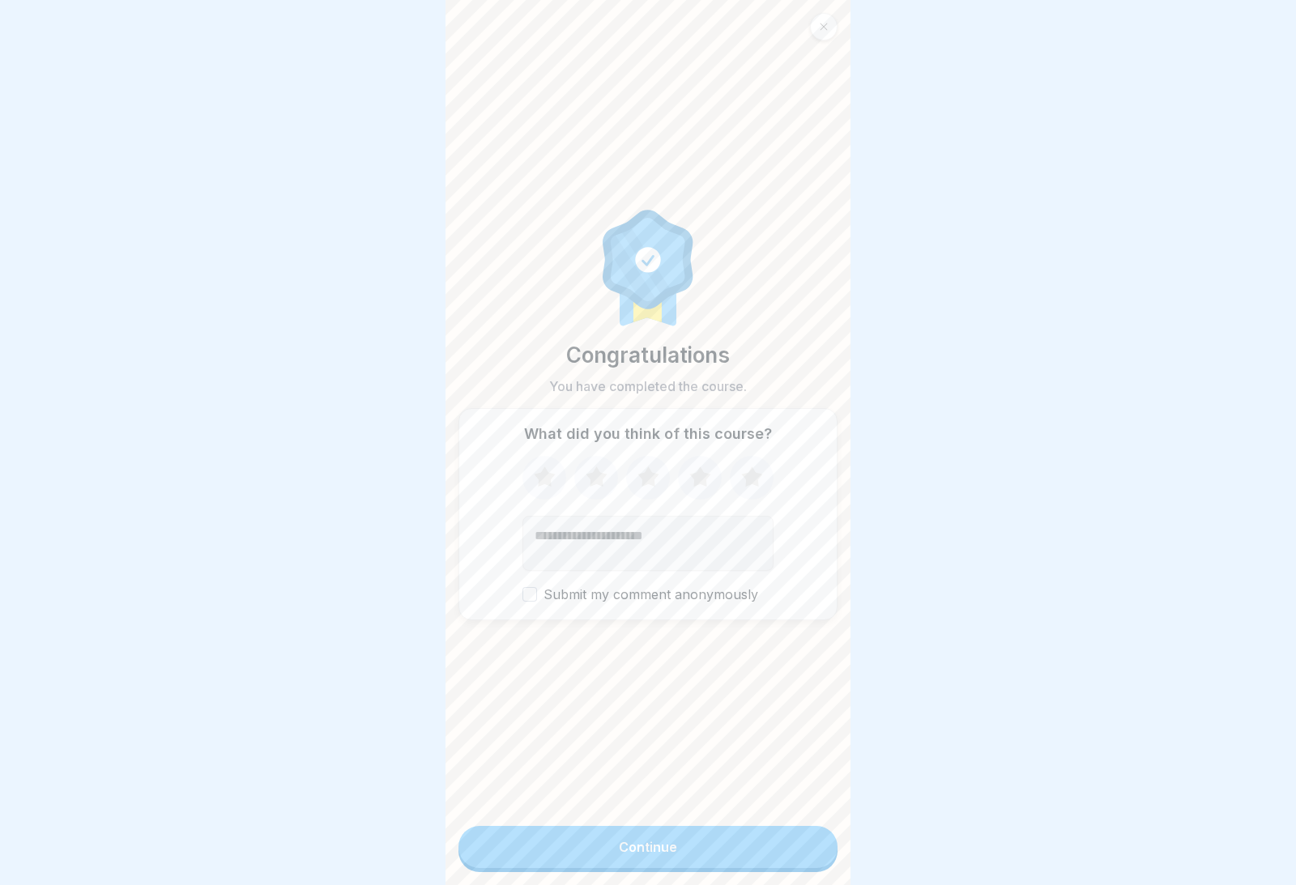
click at [776, 811] on button "Continue" at bounding box center [647, 847] width 379 height 42
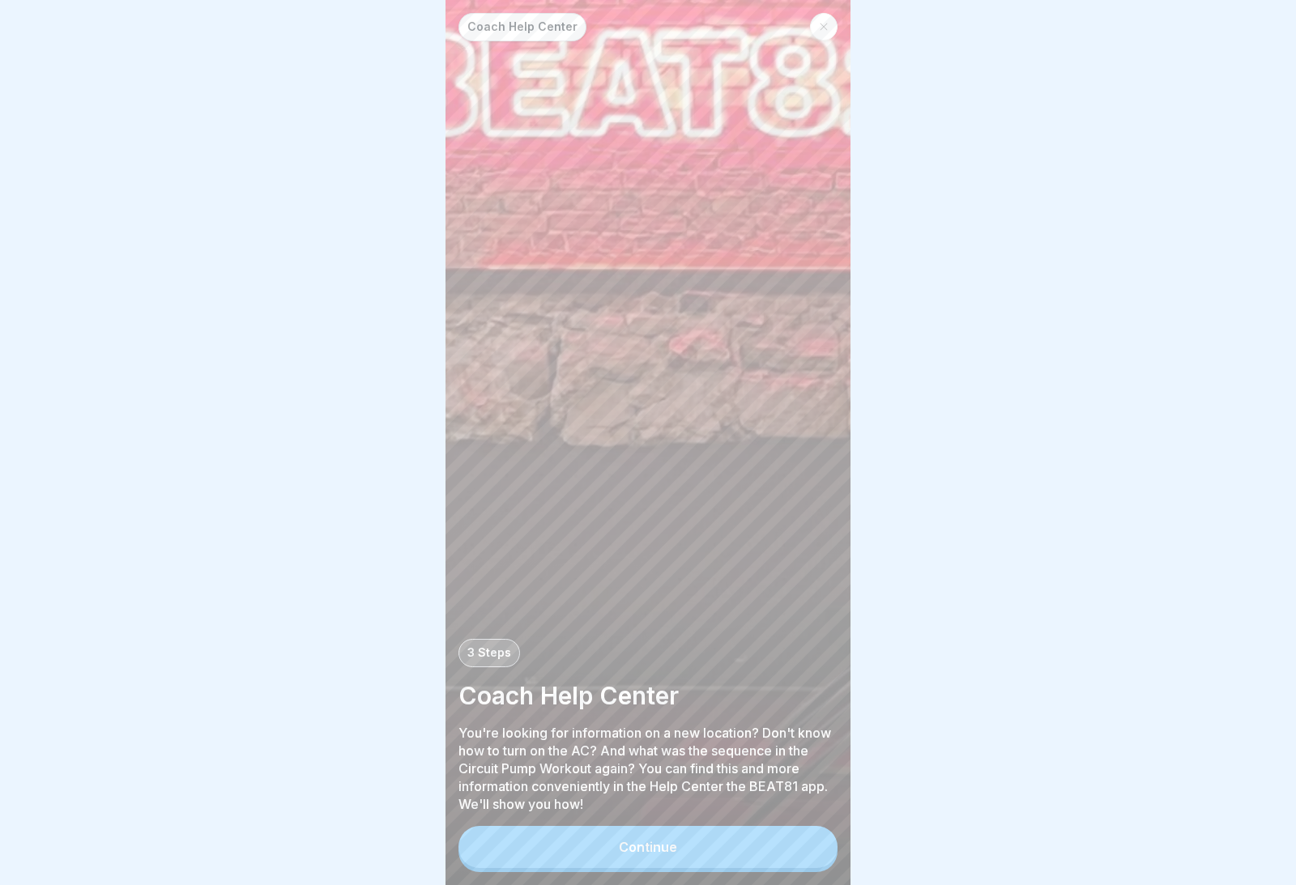
click at [766, 811] on button "Continue" at bounding box center [647, 847] width 379 height 42
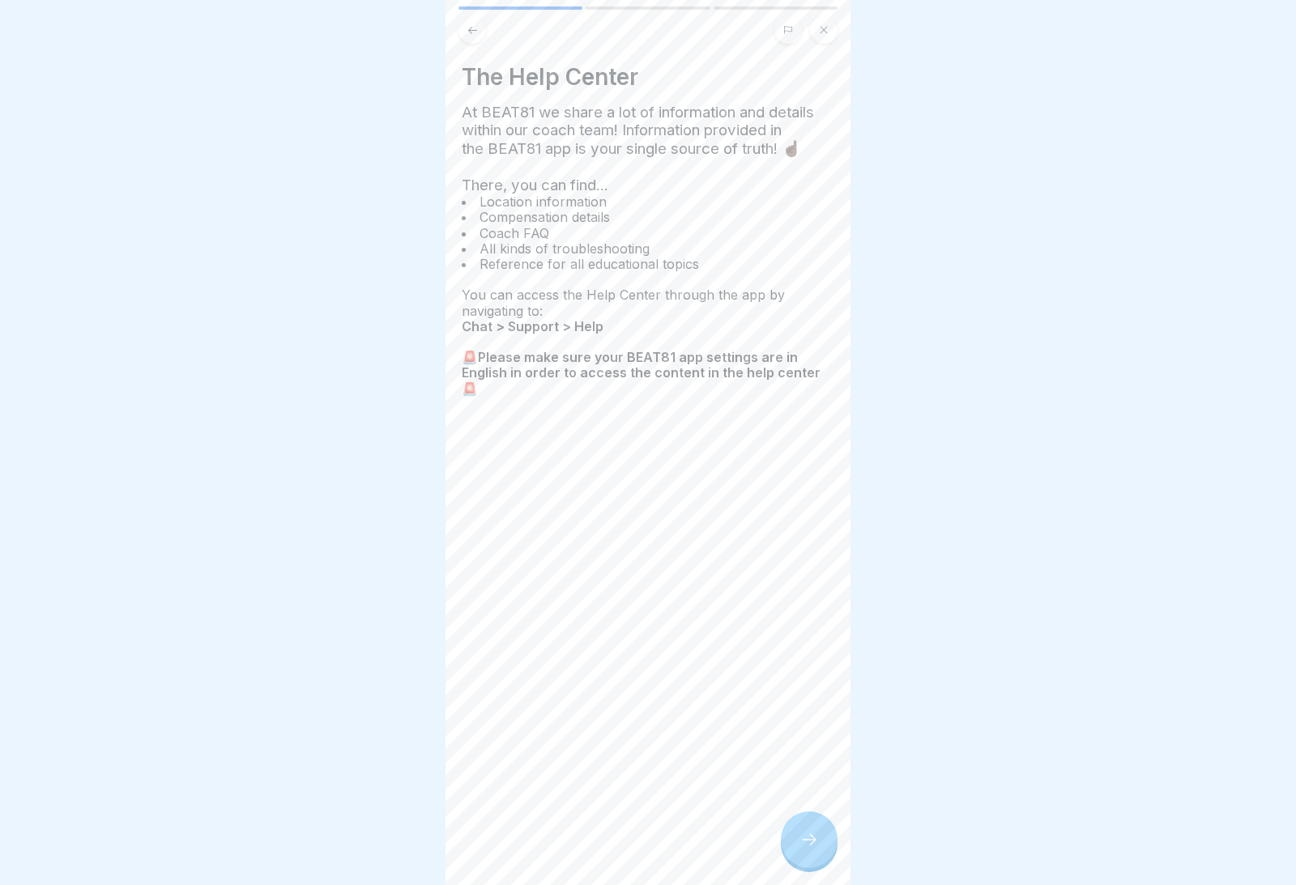
click at [822, 811] on div at bounding box center [809, 839] width 57 height 57
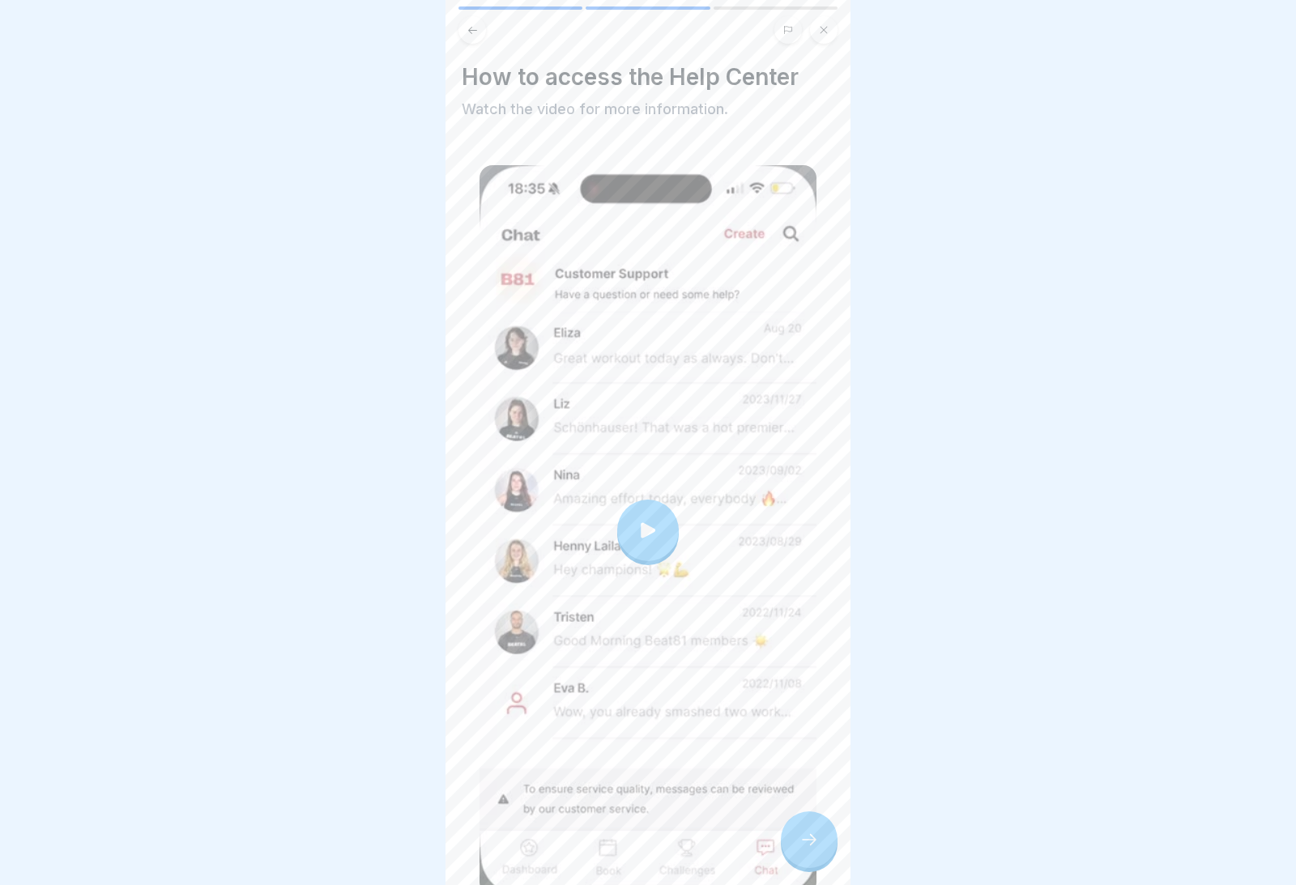
click at [824, 811] on div at bounding box center [809, 839] width 57 height 57
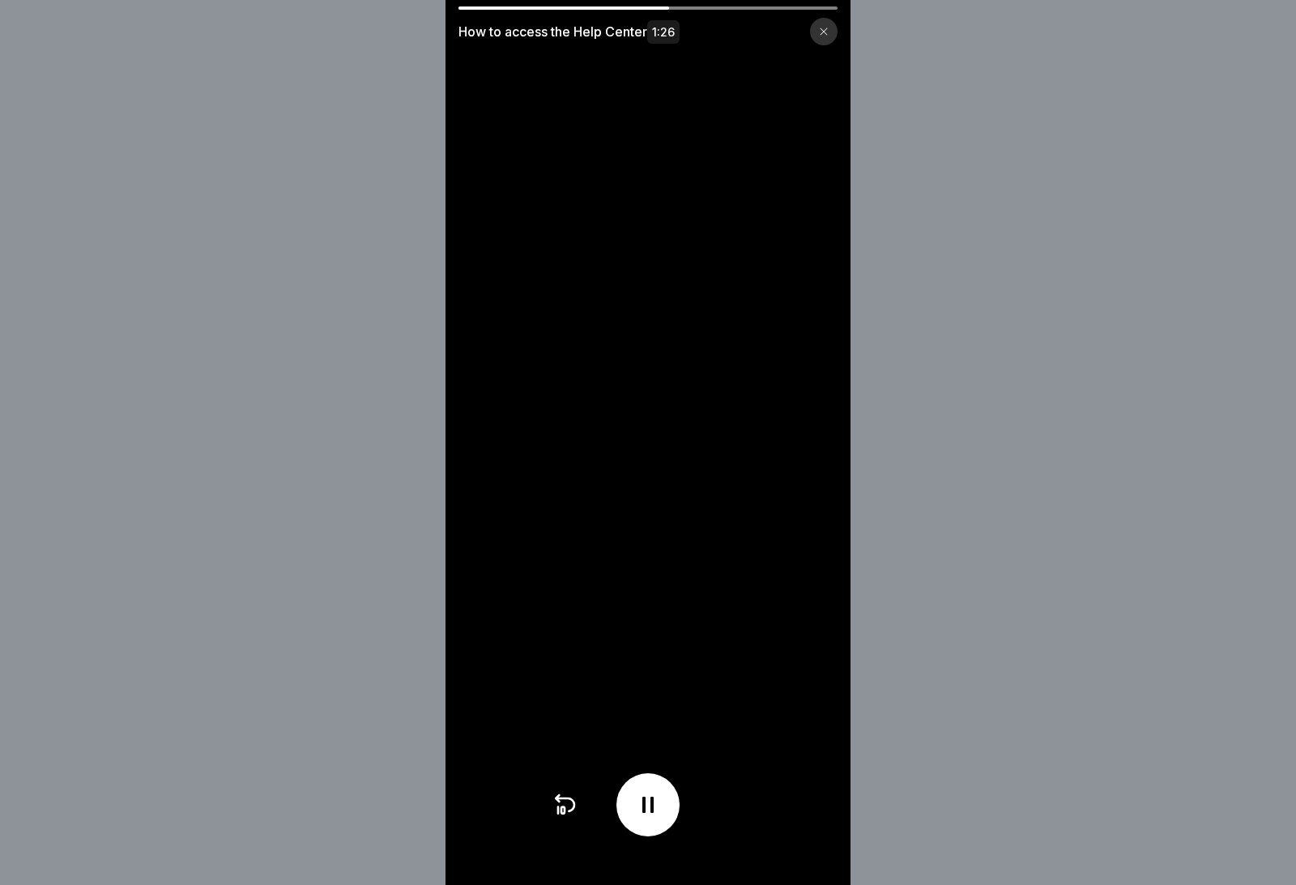
click at [741, 431] on video at bounding box center [647, 442] width 405 height 885
click at [669, 794] on div at bounding box center [647, 804] width 63 height 63
click at [662, 798] on div at bounding box center [647, 804] width 63 height 63
click at [645, 807] on icon at bounding box center [647, 805] width 11 height 16
click at [665, 809] on div at bounding box center [647, 804] width 63 height 63
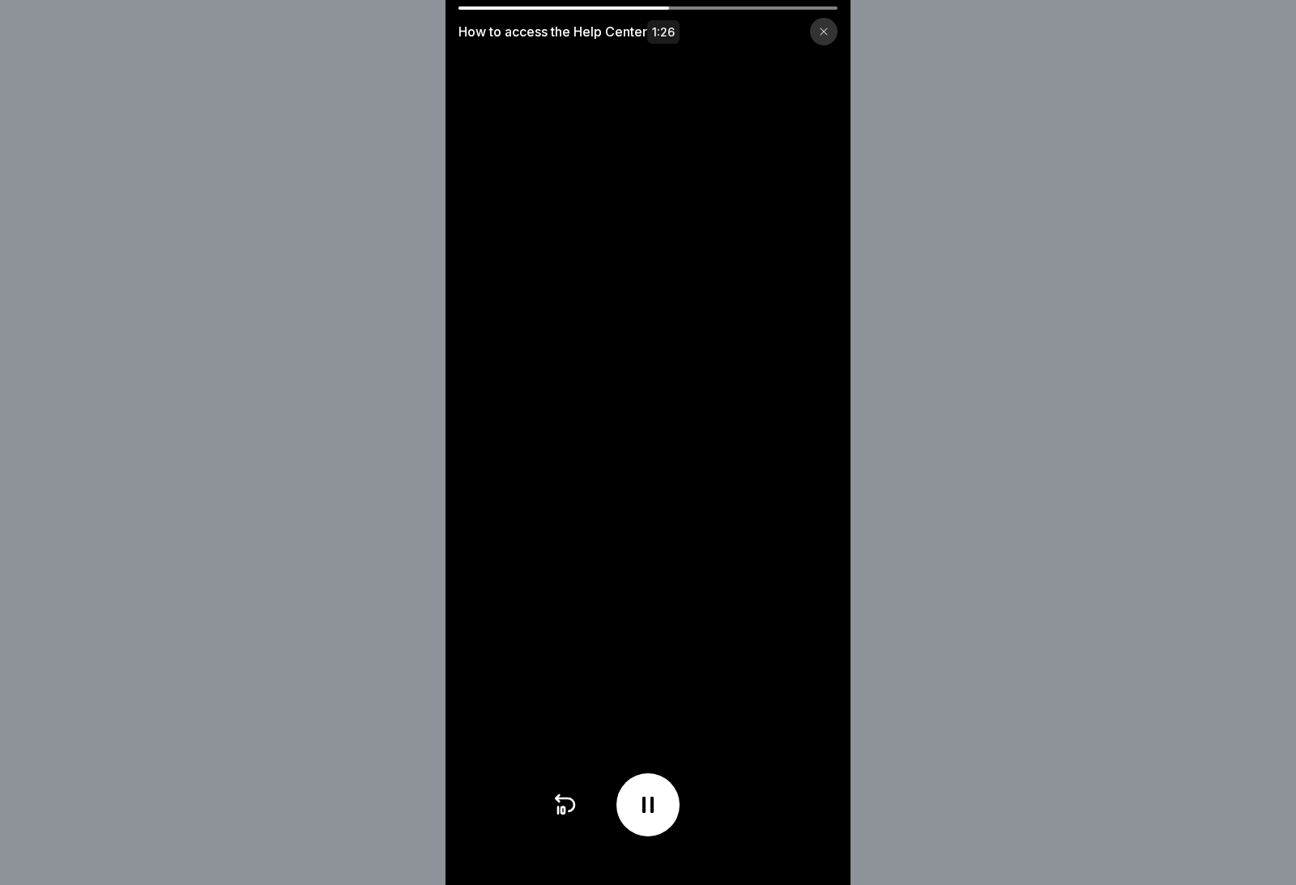
click at [800, 92] on video at bounding box center [647, 442] width 405 height 885
click at [654, 798] on icon at bounding box center [648, 805] width 26 height 26
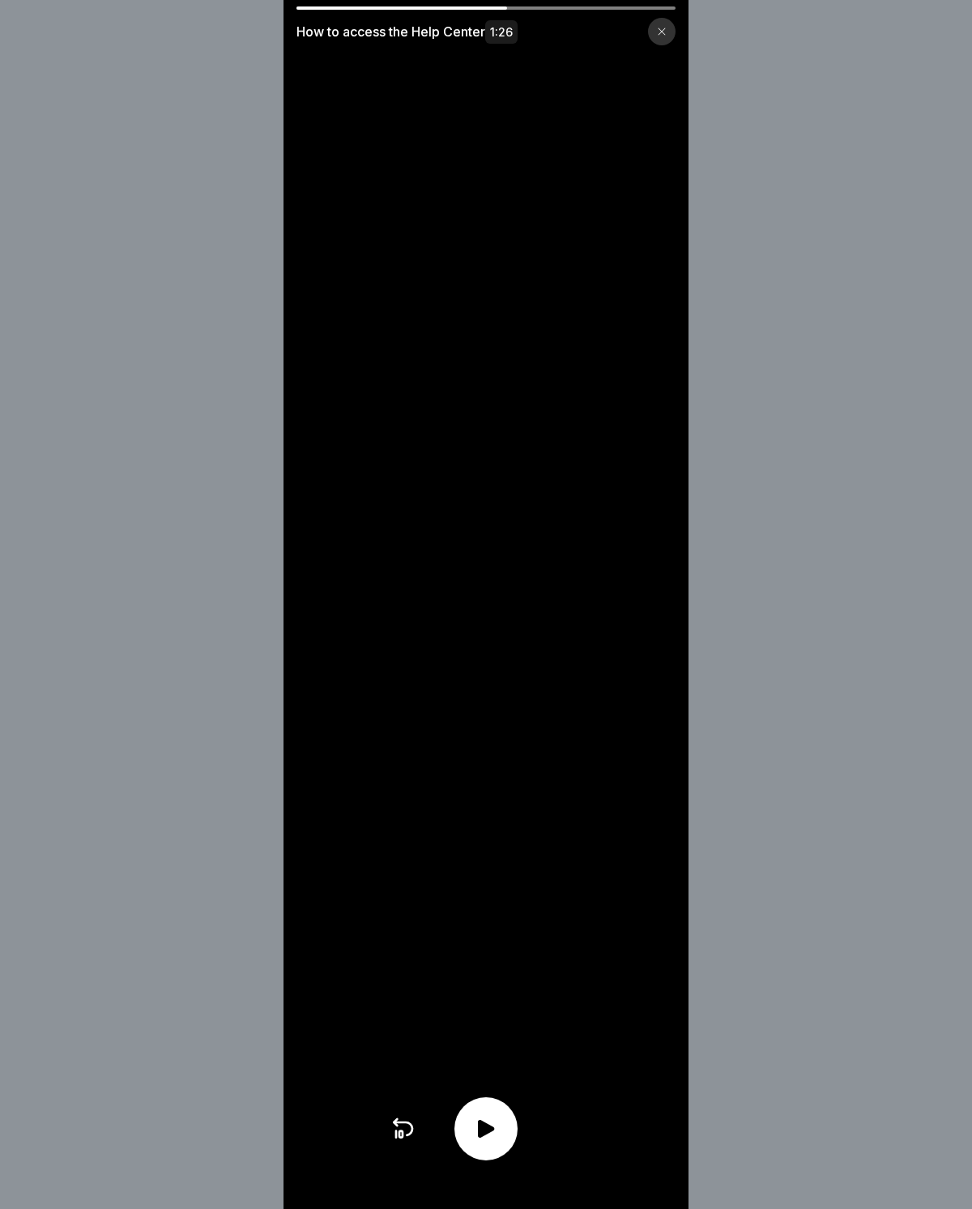
click at [496, 811] on icon at bounding box center [486, 1129] width 26 height 26
click at [313, 243] on video at bounding box center [485, 604] width 405 height 1209
click at [653, 21] on div at bounding box center [662, 32] width 28 height 28
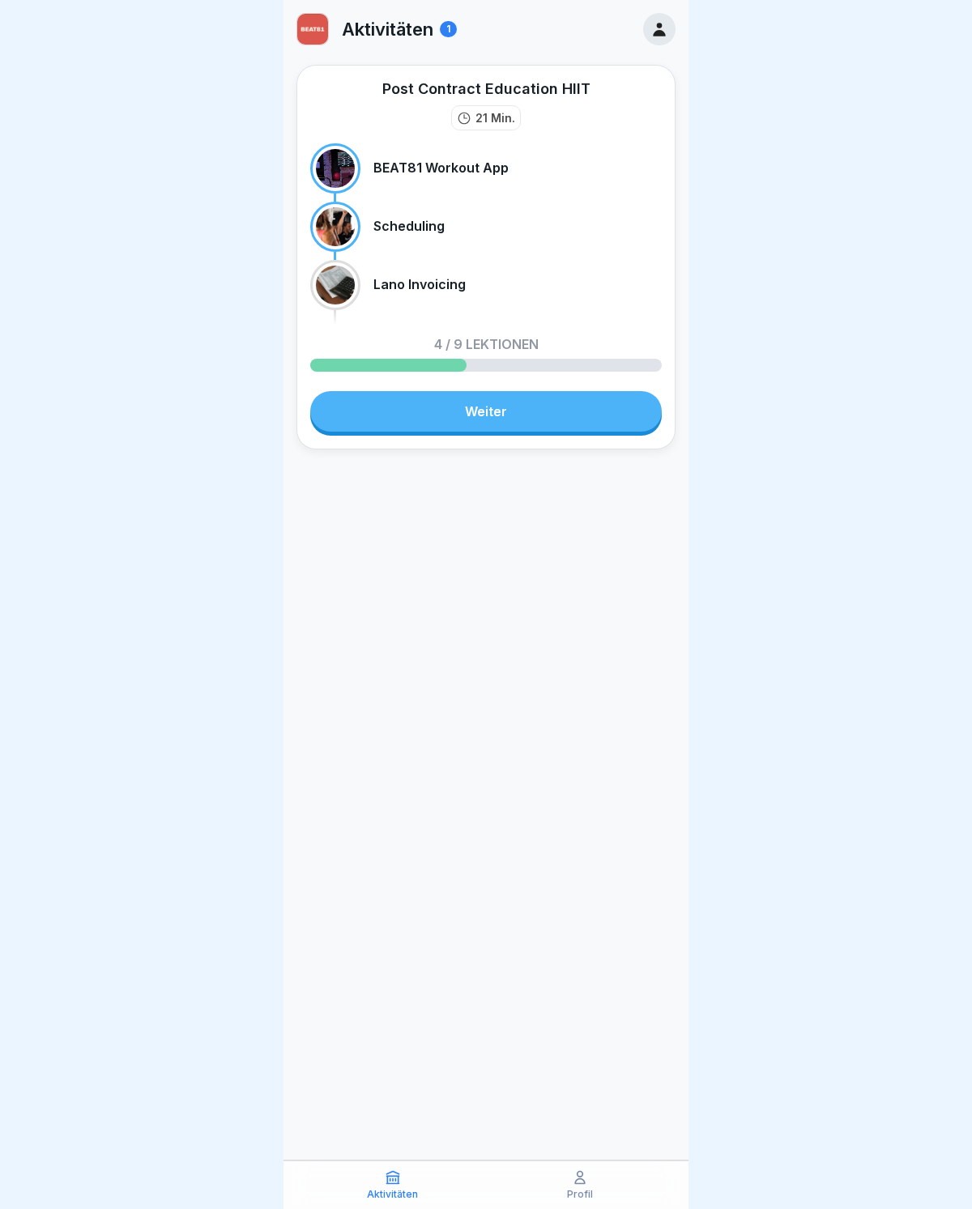
click at [419, 415] on link "Weiter" at bounding box center [485, 411] width 351 height 40
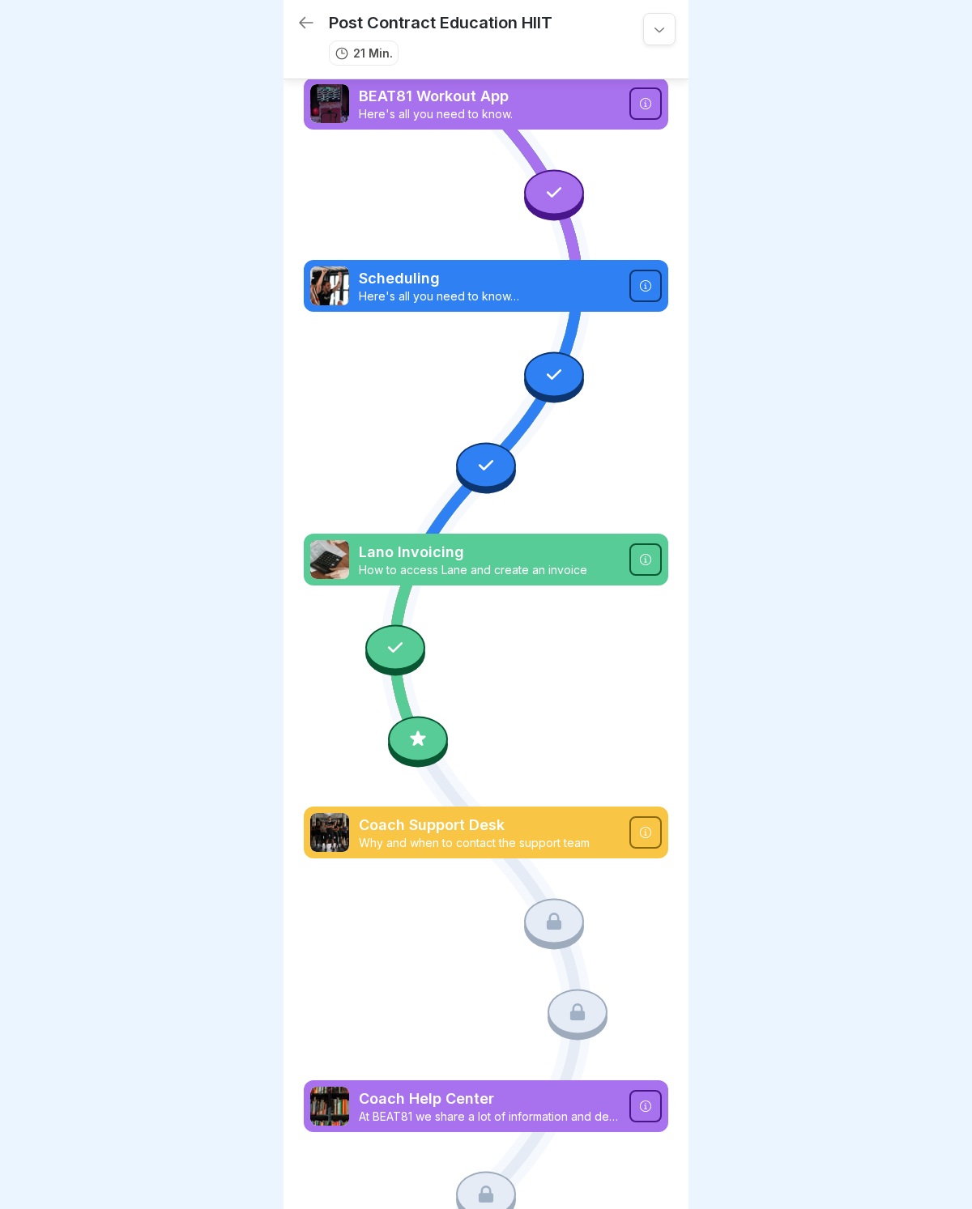
click at [649, 31] on div at bounding box center [659, 29] width 32 height 32
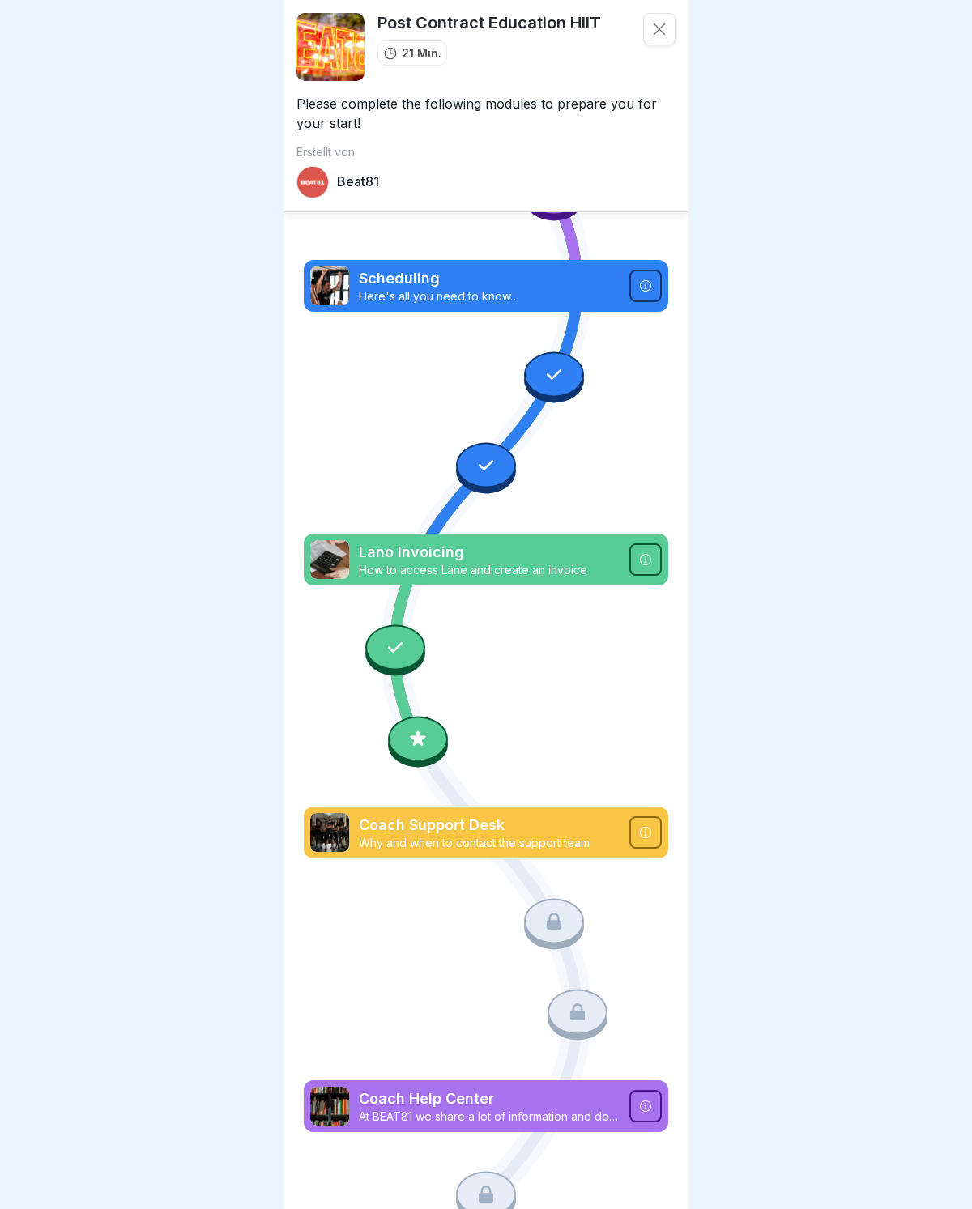
click at [419, 743] on icon at bounding box center [417, 737] width 15 height 15
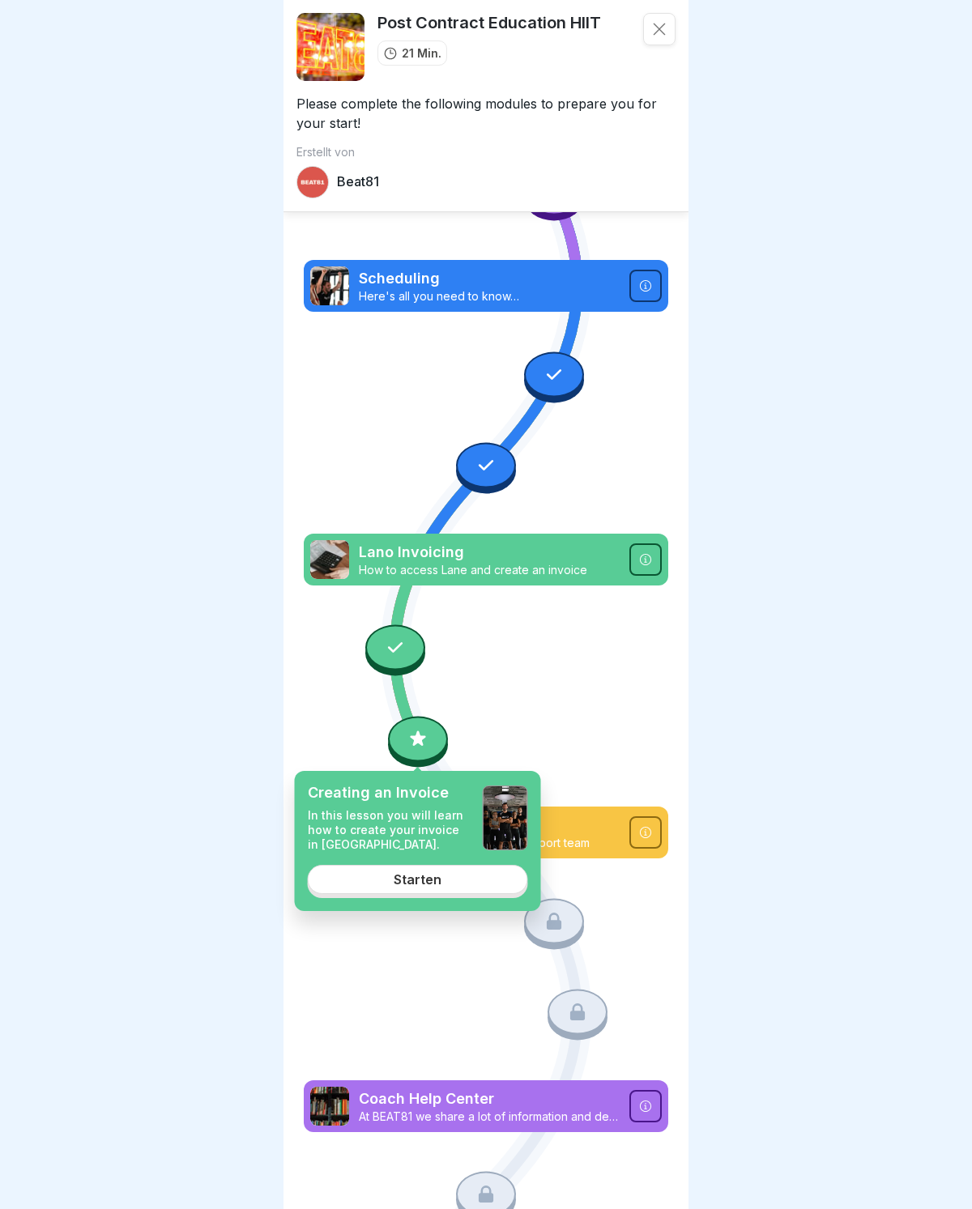
click at [469, 881] on link "Starten" at bounding box center [418, 879] width 220 height 29
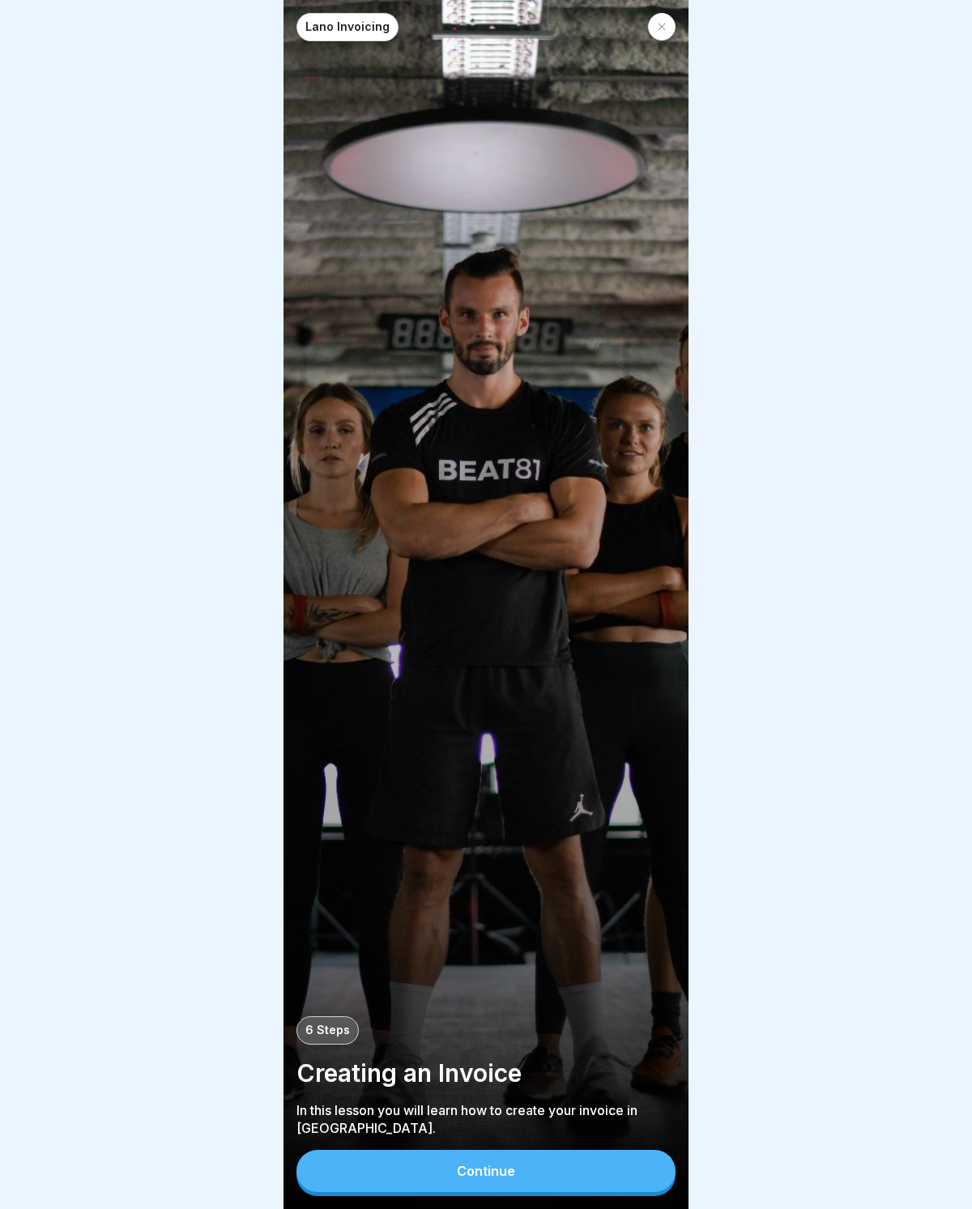
click at [594, 1173] on button "Continue" at bounding box center [485, 1171] width 379 height 42
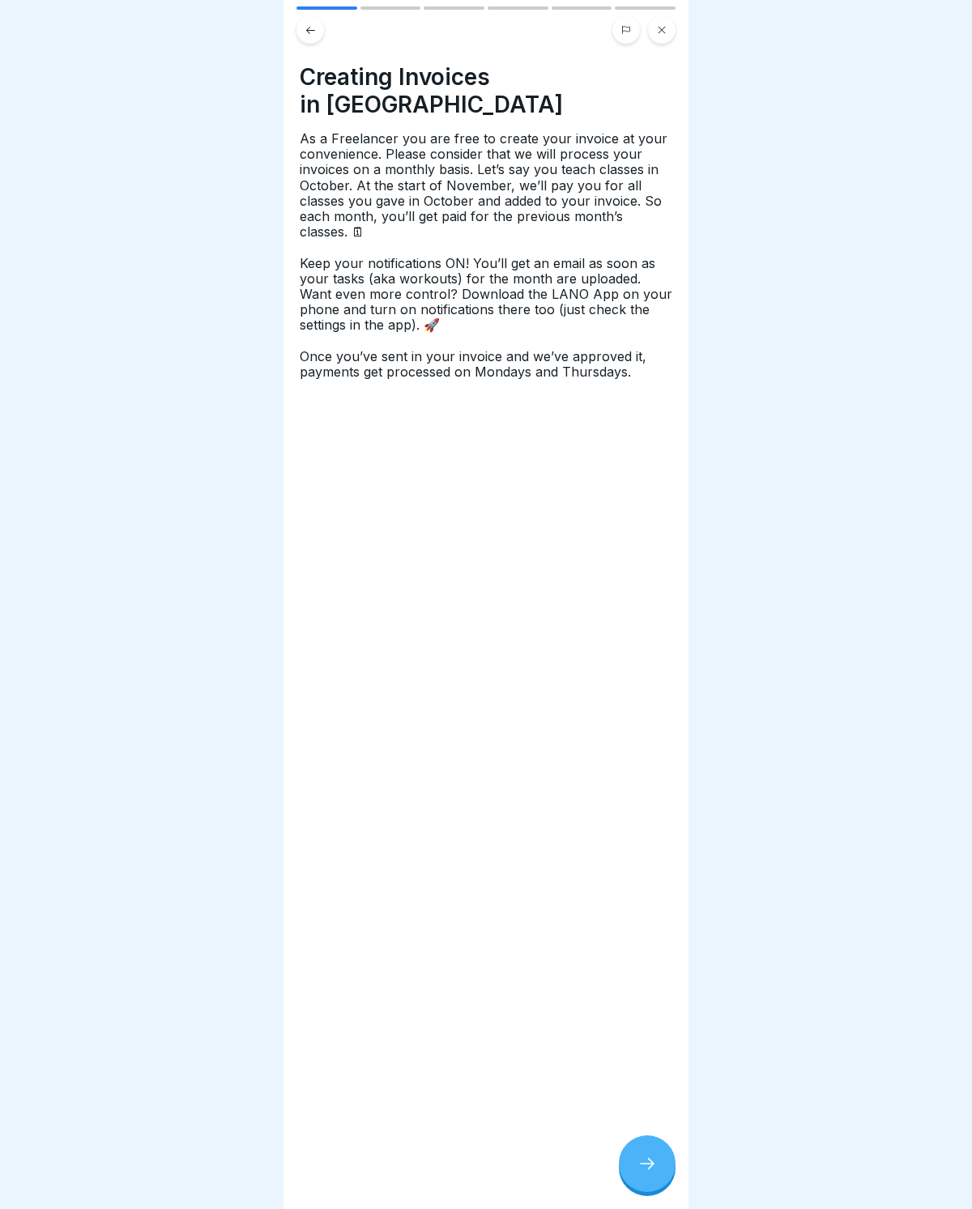
click at [622, 1163] on div at bounding box center [647, 1163] width 57 height 57
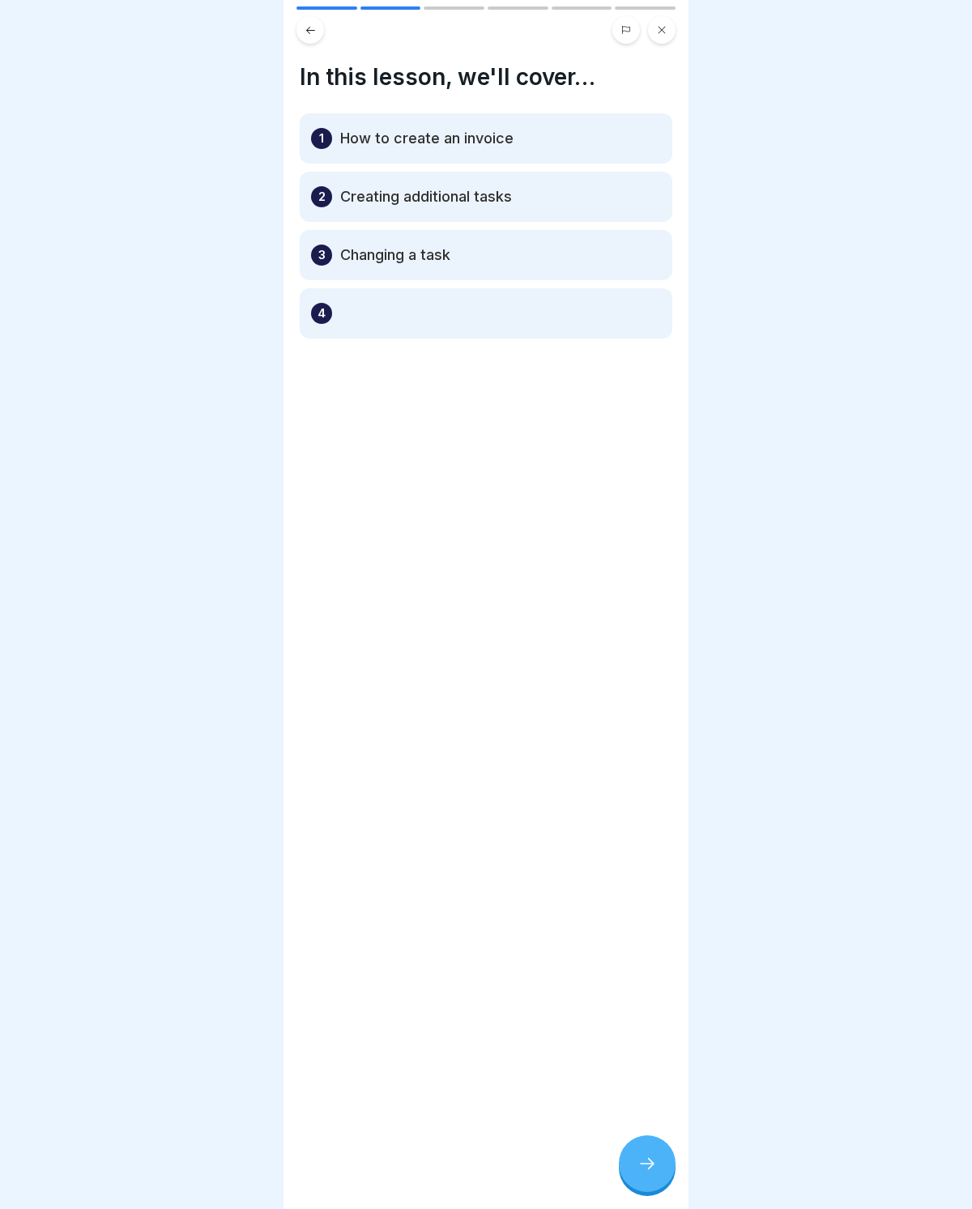
click at [628, 1163] on div at bounding box center [647, 1163] width 57 height 57
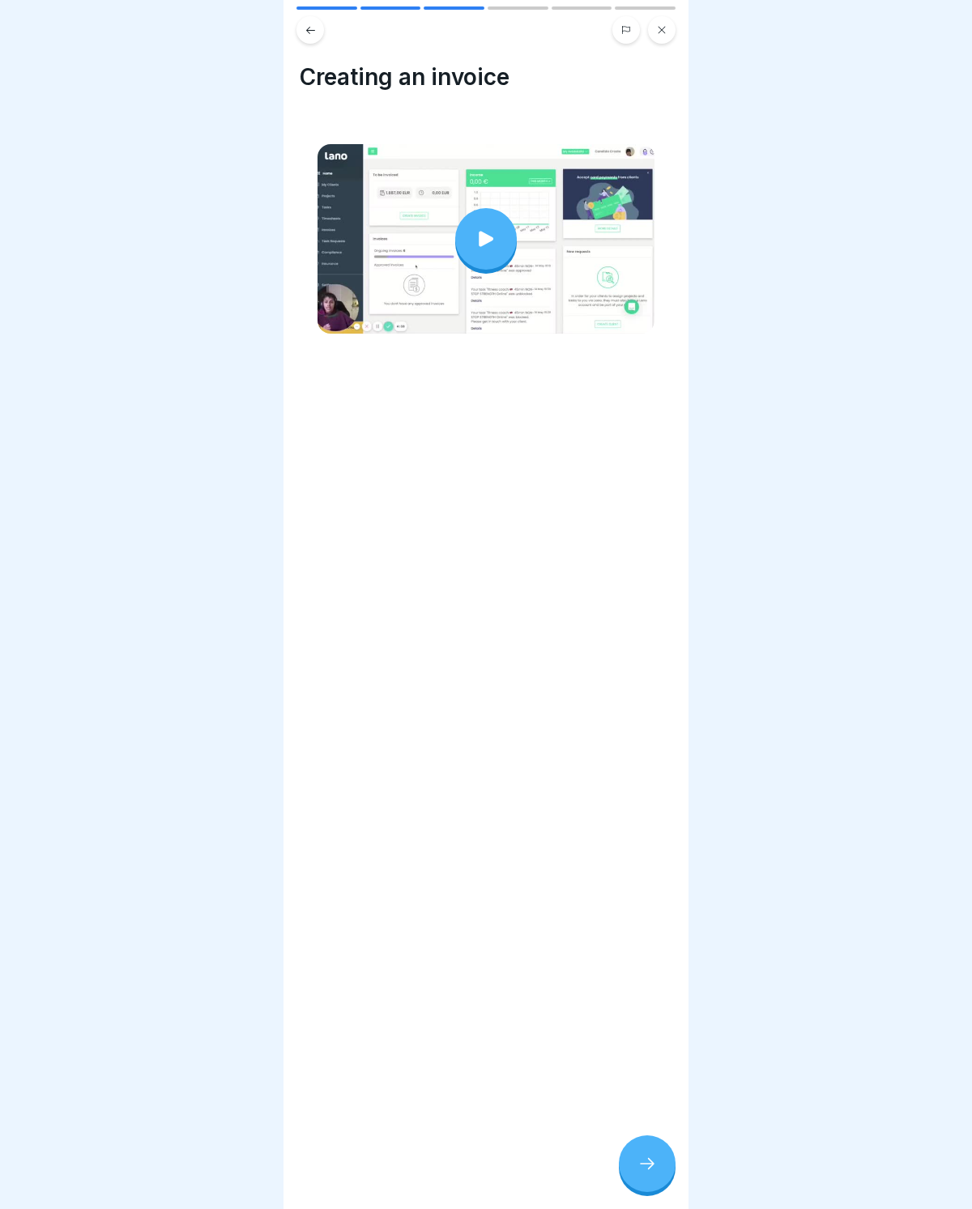
click at [491, 237] on icon at bounding box center [485, 239] width 23 height 23
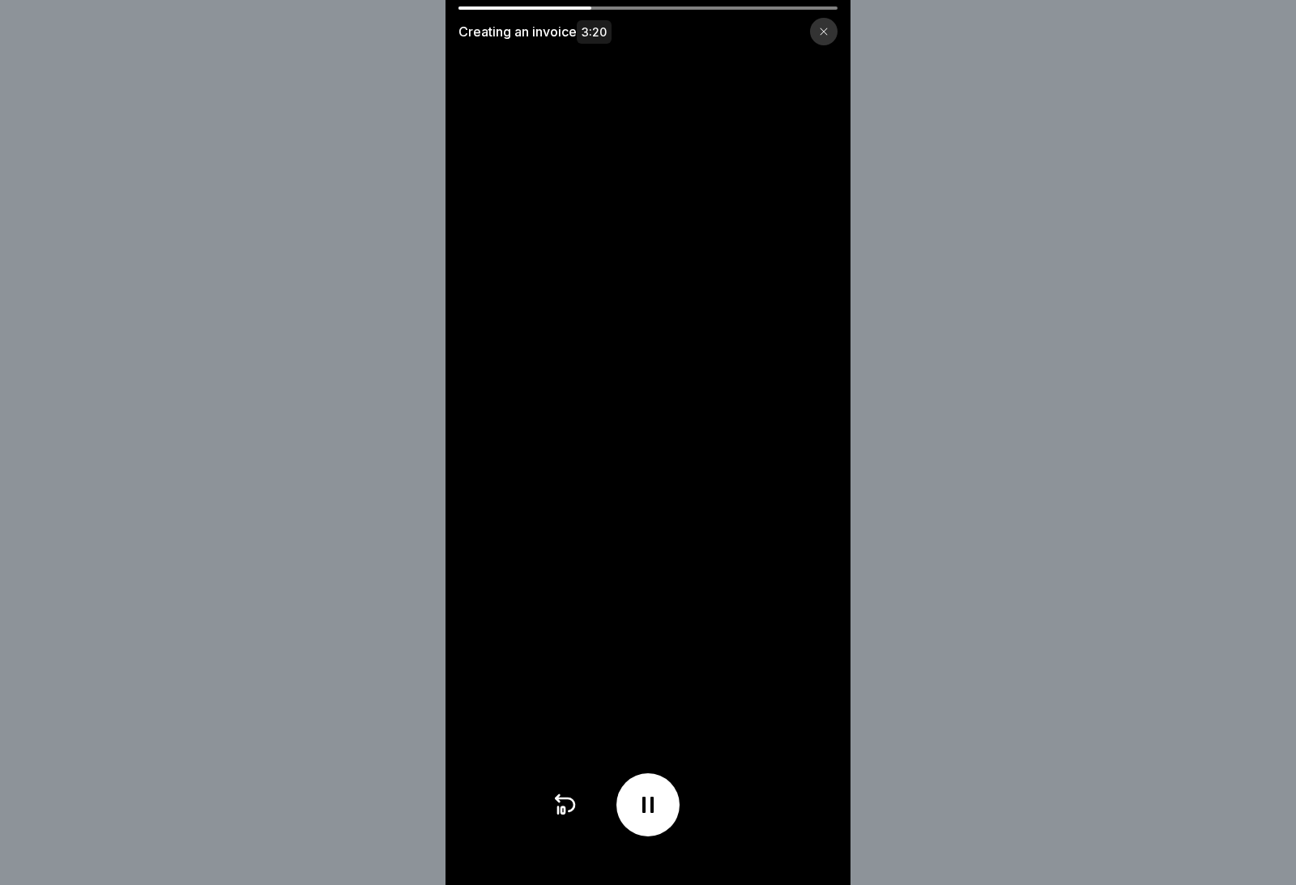
click at [610, 513] on video at bounding box center [647, 442] width 405 height 885
click at [653, 825] on div at bounding box center [647, 804] width 63 height 63
click at [726, 539] on video at bounding box center [647, 442] width 405 height 885
click at [649, 829] on div at bounding box center [647, 804] width 63 height 63
click at [653, 812] on icon at bounding box center [647, 805] width 11 height 16
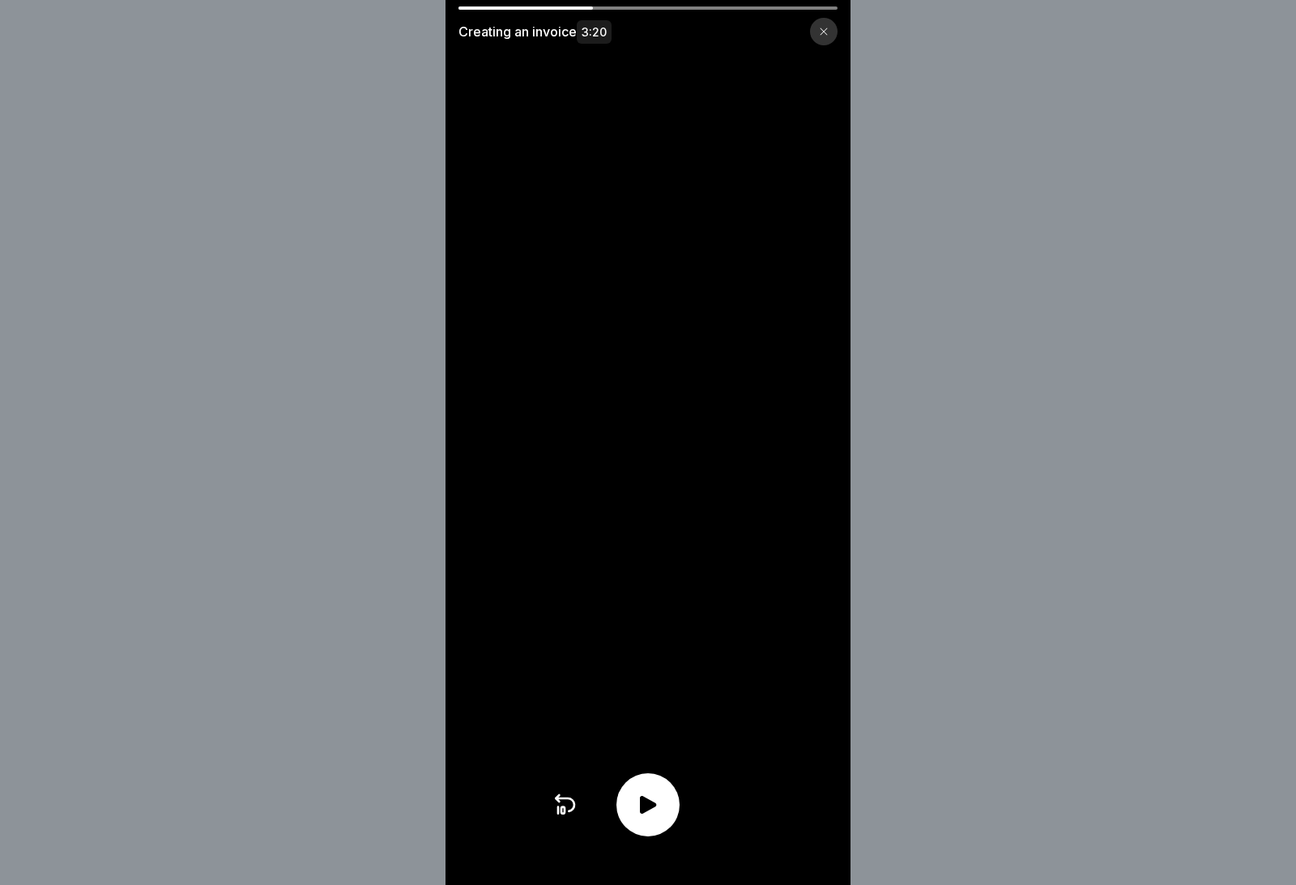
click at [654, 802] on icon at bounding box center [648, 805] width 26 height 26
click at [971, 28] on div "Creating an invoice 3:20" at bounding box center [648, 442] width 1296 height 885
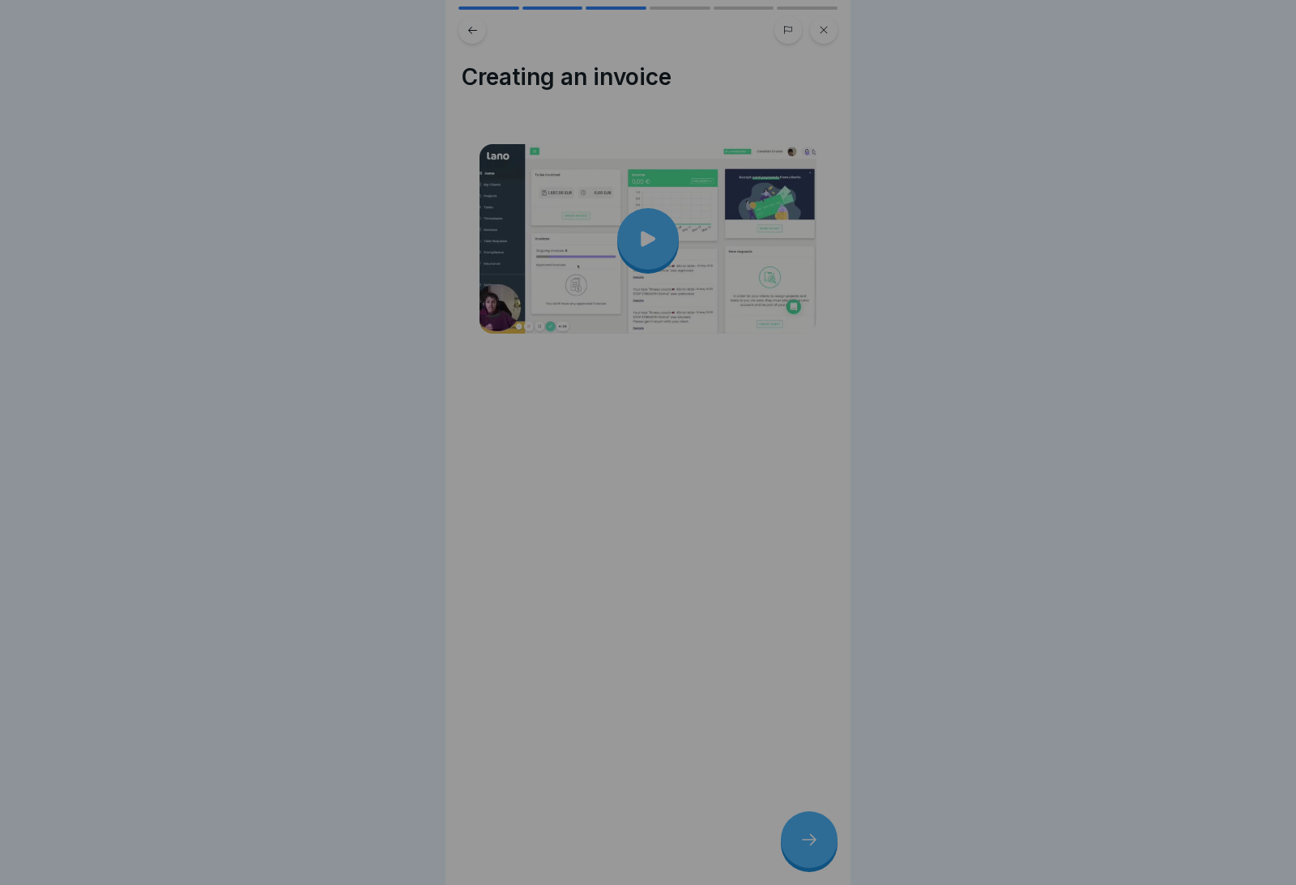
click at [971, 28] on div "Creating an invoice 3:20" at bounding box center [648, 442] width 1296 height 885
